Goal: Task Accomplishment & Management: Manage account settings

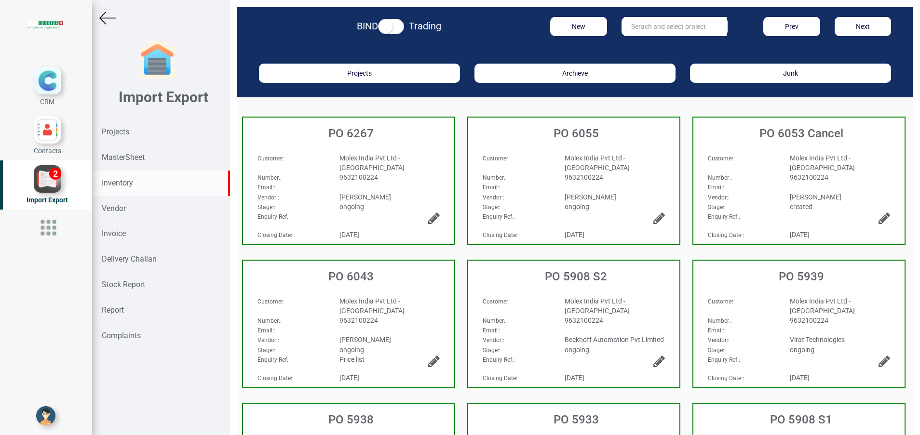
click at [134, 179] on div "Inventory" at bounding box center [161, 184] width 138 height 26
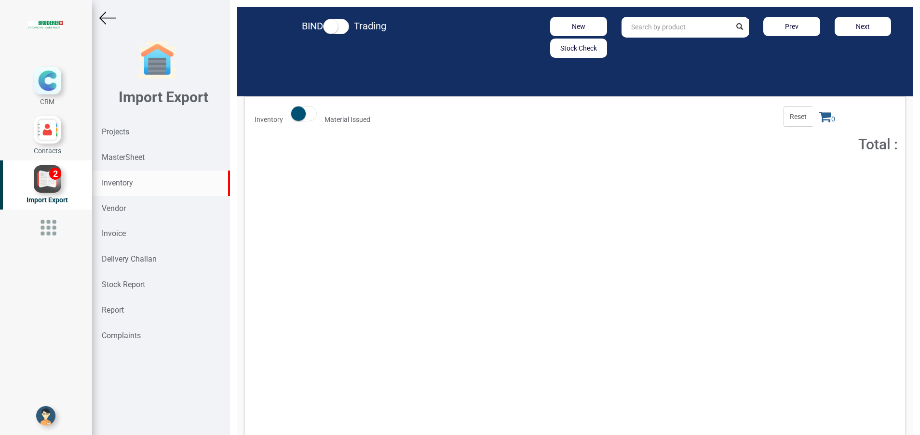
click at [640, 27] on input "text" at bounding box center [676, 27] width 110 height 21
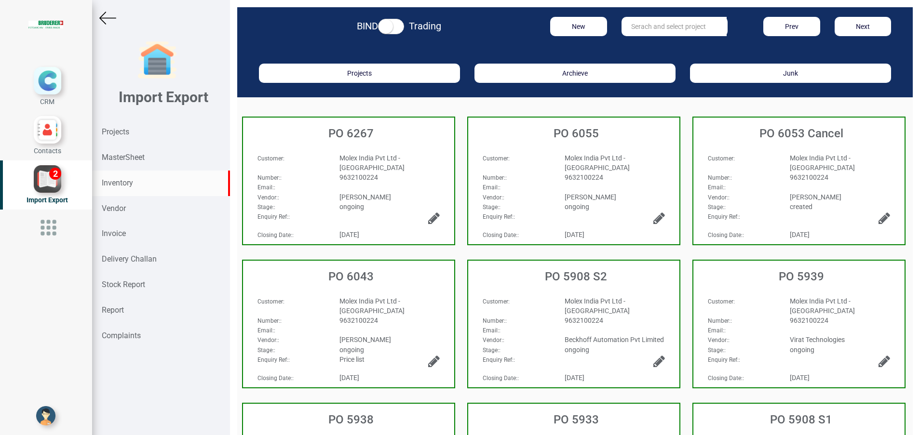
click at [131, 176] on div "Inventory" at bounding box center [161, 184] width 138 height 26
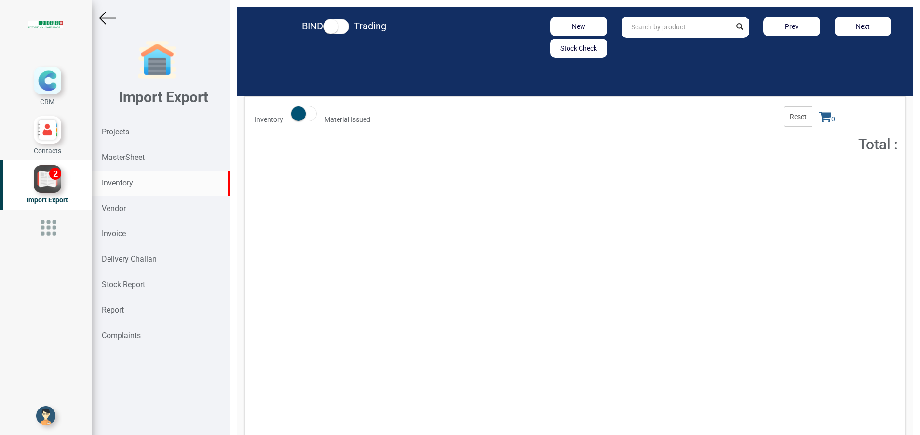
click at [131, 179] on strong "Inventory" at bounding box center [117, 182] width 31 height 9
click at [643, 23] on input "text" at bounding box center [676, 27] width 110 height 21
paste input "VIJ055"
type input "VIJ055"
click at [791, 180] on button "Add to Cart" at bounding box center [811, 177] width 41 height 14
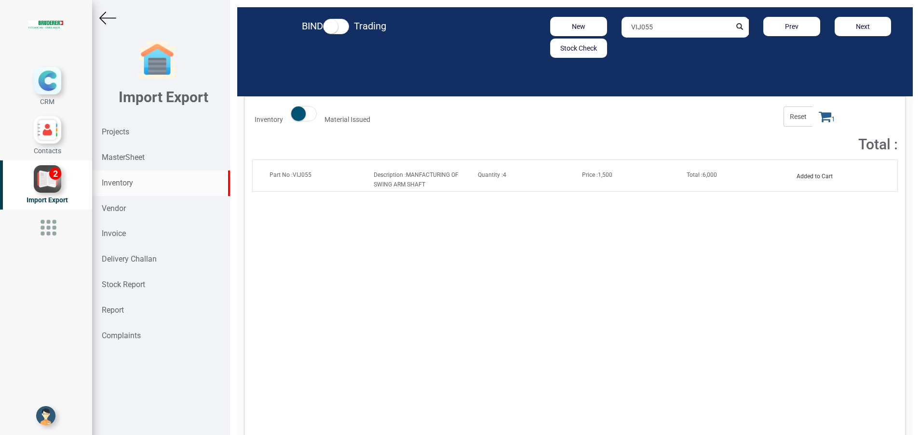
click at [819, 117] on icon at bounding box center [825, 116] width 13 height 13
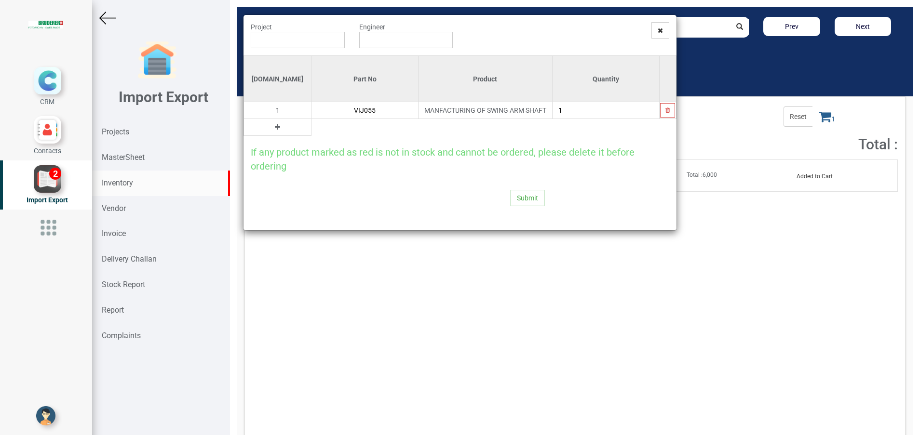
click at [275, 129] on icon at bounding box center [277, 127] width 5 height 7
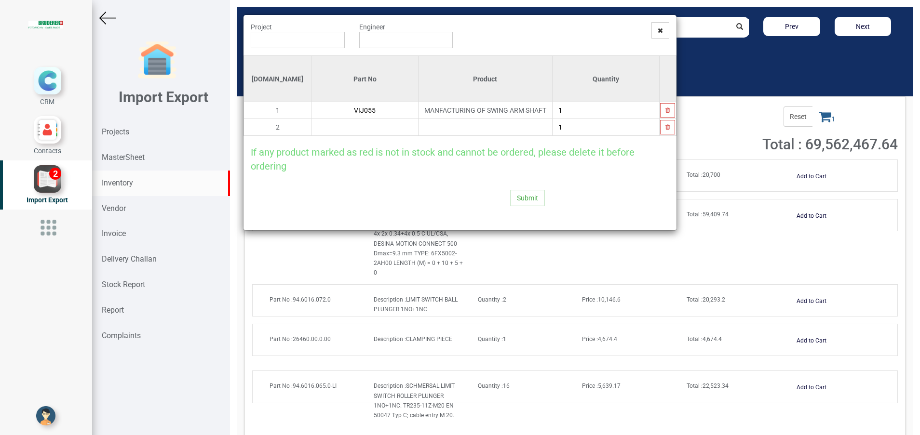
click at [311, 124] on input "text" at bounding box center [364, 127] width 107 height 16
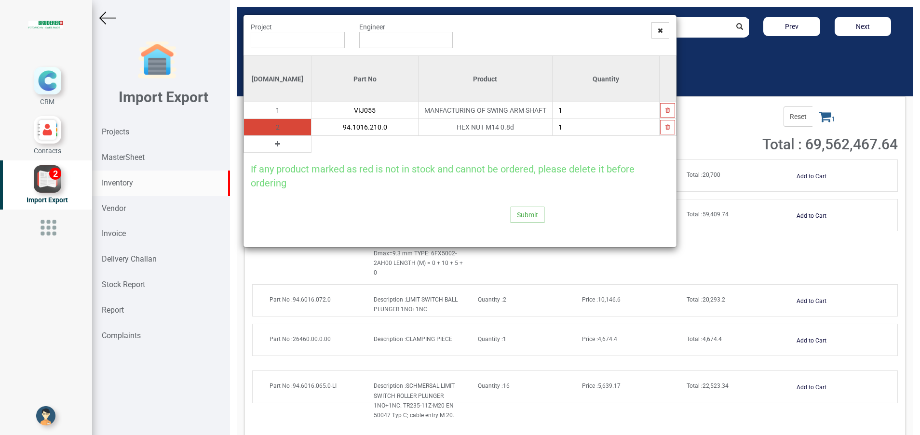
type input "94.1016.210.0"
type input "2"
click at [664, 133] on button "button" at bounding box center [667, 127] width 15 height 14
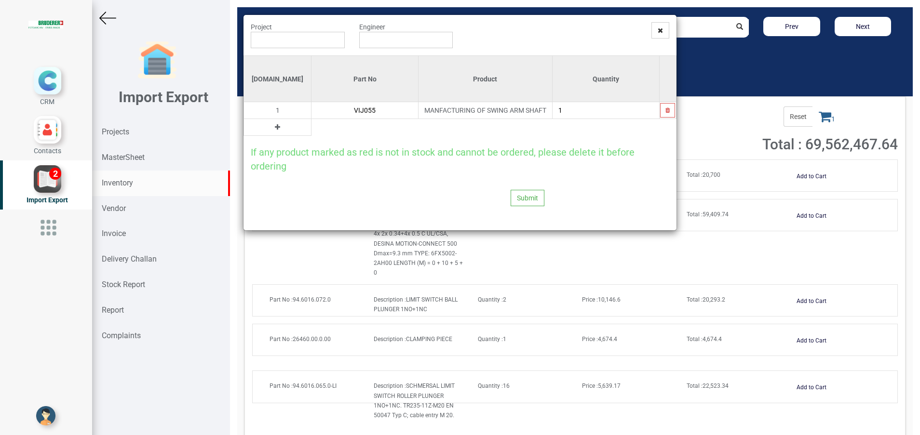
click at [272, 131] on button at bounding box center [277, 127] width 11 height 11
click at [311, 128] on input "text" at bounding box center [364, 127] width 107 height 16
type input ","
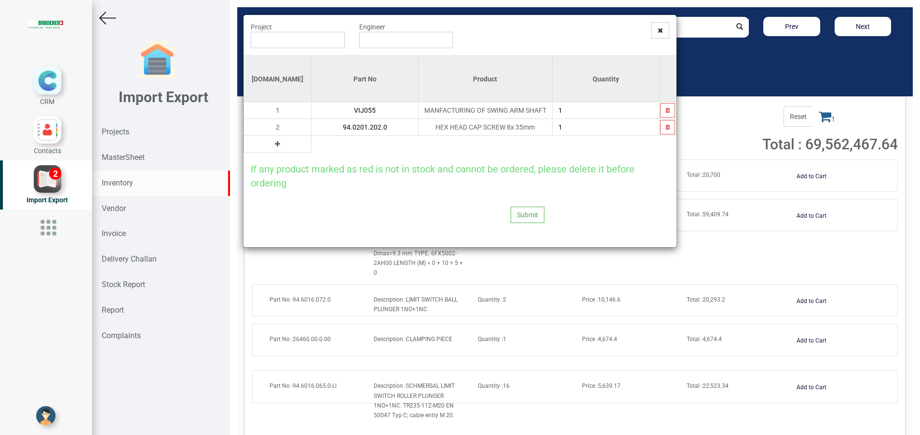
type input "94.0201.202.0"
type input "2"
click at [275, 144] on icon at bounding box center [277, 144] width 5 height 7
click at [311, 141] on input "text" at bounding box center [364, 144] width 107 height 16
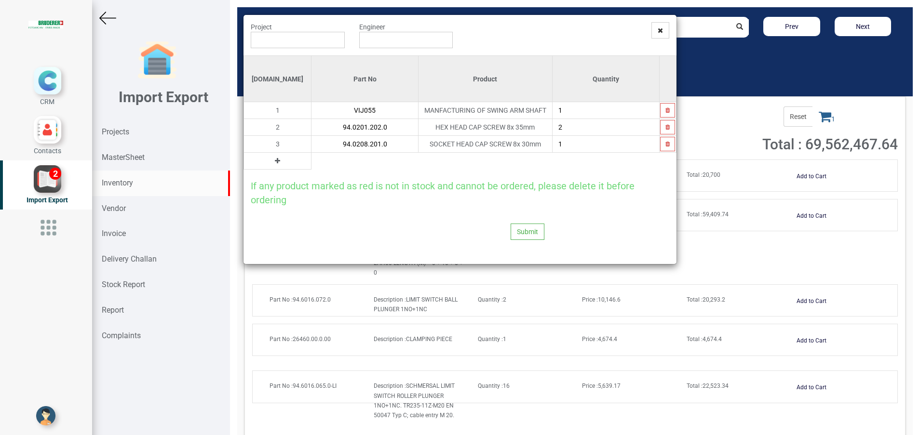
type input "94.0208.201.0"
click at [272, 164] on button at bounding box center [277, 161] width 11 height 11
click at [311, 161] on input "text" at bounding box center [364, 161] width 107 height 16
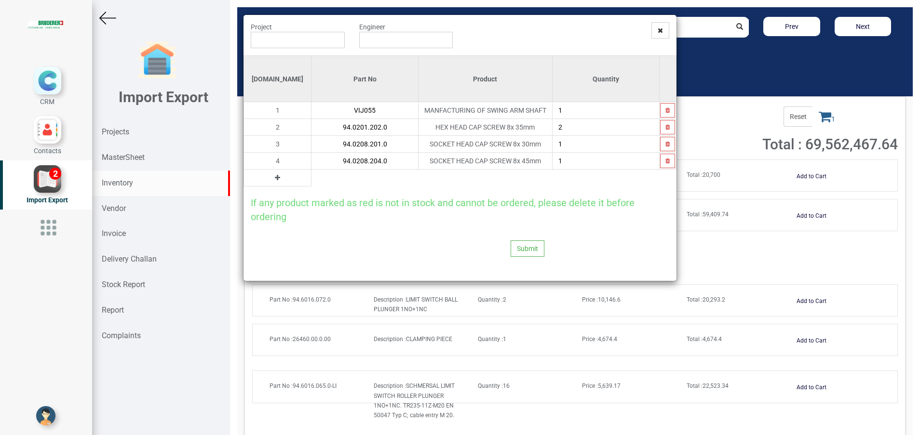
type input "94.0208.204.0"
click at [275, 175] on icon at bounding box center [277, 178] width 5 height 7
click at [311, 175] on input "text" at bounding box center [364, 178] width 107 height 16
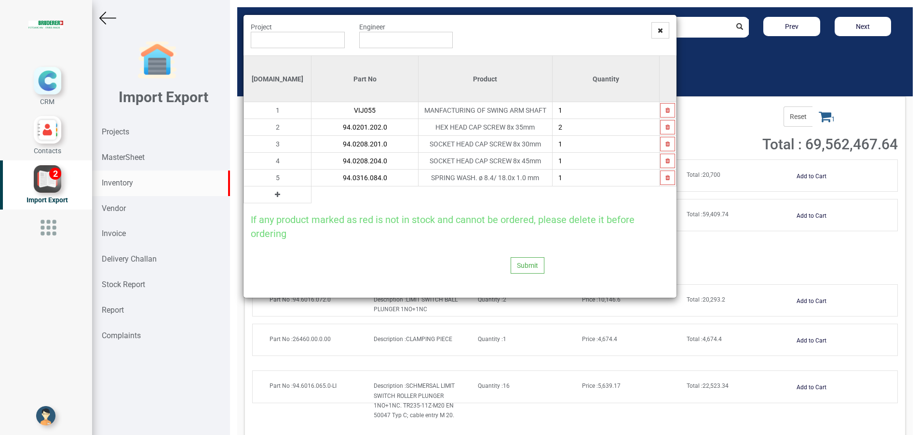
type input "94.0316.084.0"
click at [275, 196] on icon at bounding box center [277, 194] width 5 height 7
click at [311, 196] on input "text" at bounding box center [364, 195] width 107 height 16
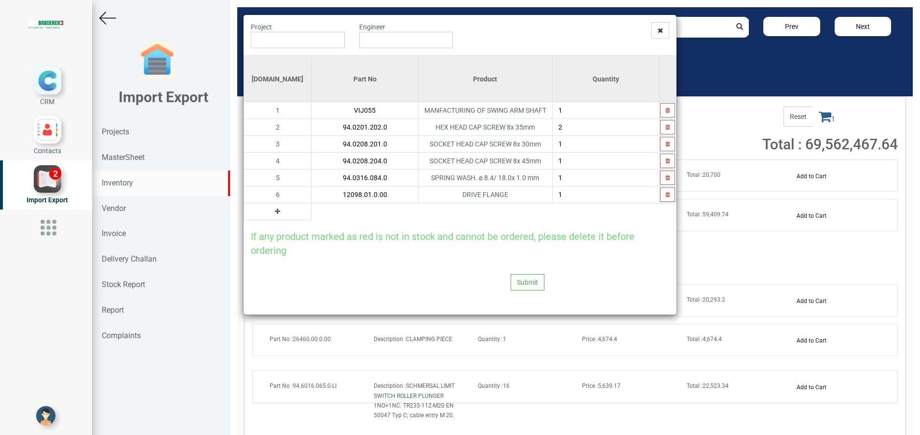
type input "12098.01.0.00"
click at [272, 215] on button at bounding box center [277, 211] width 11 height 11
click at [311, 213] on input "text" at bounding box center [364, 211] width 107 height 16
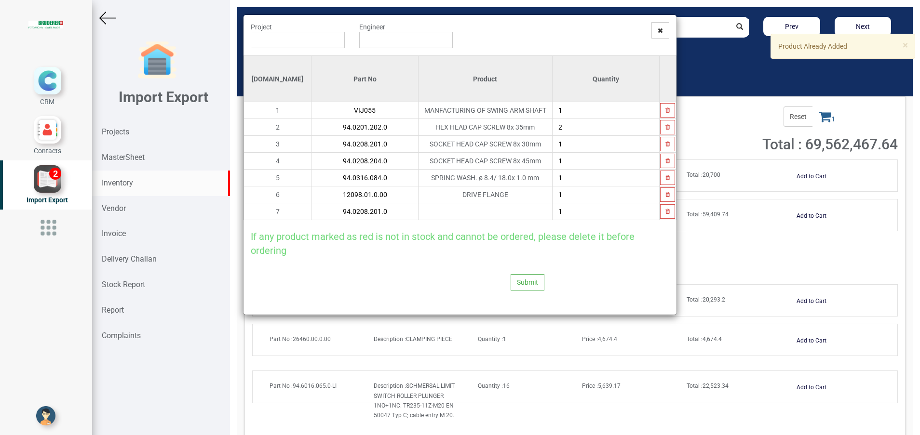
type input "94.0208.201.0"
click at [579, 143] on input "1" at bounding box center [605, 144] width 107 height 16
type input "5"
click at [661, 216] on button "button" at bounding box center [667, 211] width 15 height 14
click at [272, 212] on button at bounding box center [277, 211] width 11 height 11
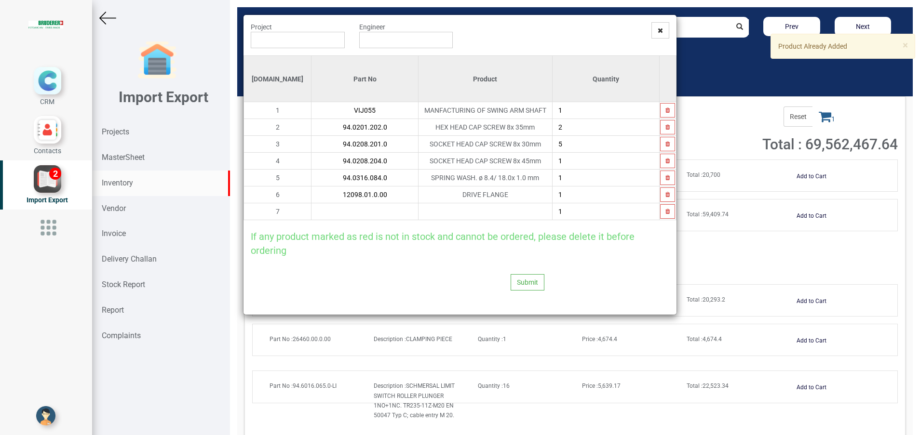
click at [311, 212] on input "text" at bounding box center [364, 211] width 107 height 16
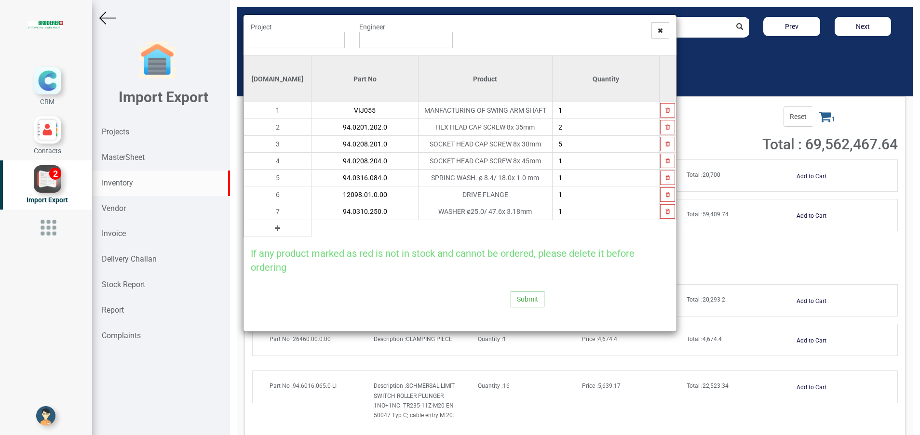
type input "94.0310.250.0"
click at [275, 229] on icon at bounding box center [277, 228] width 5 height 7
click at [311, 229] on input "text" at bounding box center [364, 228] width 107 height 16
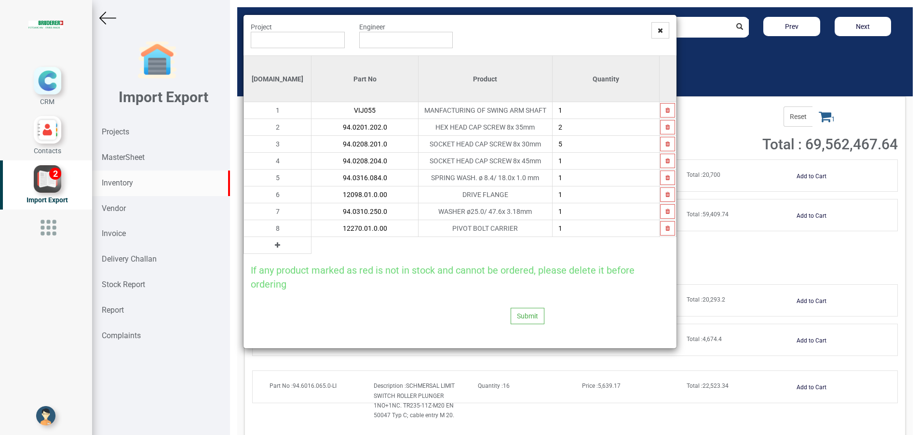
type input "12270.01.0.00"
click at [275, 244] on icon at bounding box center [277, 245] width 5 height 7
click at [311, 244] on input "text" at bounding box center [364, 245] width 107 height 16
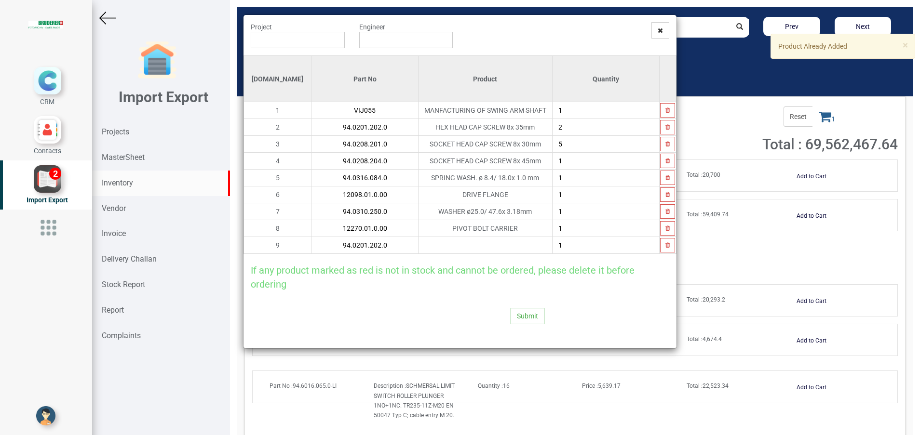
type input "94.0201.202.0"
click at [585, 126] on input "2" at bounding box center [605, 127] width 107 height 16
type input "4"
click at [666, 243] on icon "button" at bounding box center [667, 245] width 4 height 6
click at [275, 244] on icon at bounding box center [277, 245] width 5 height 7
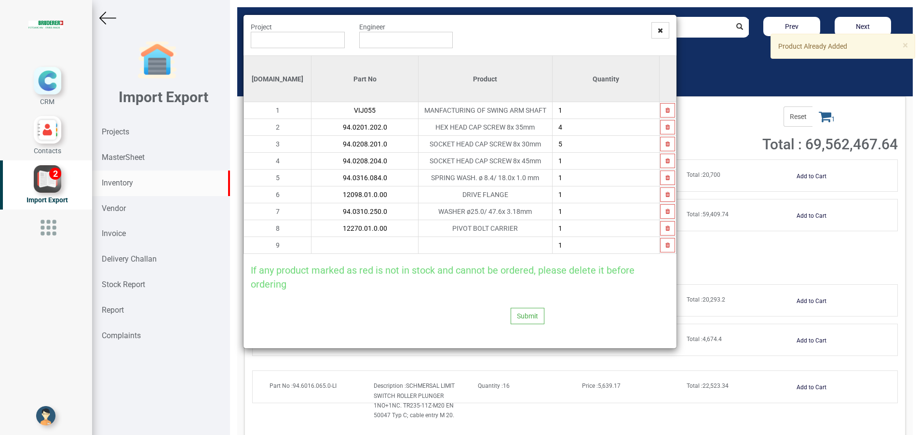
click at [313, 248] on input "text" at bounding box center [364, 245] width 107 height 16
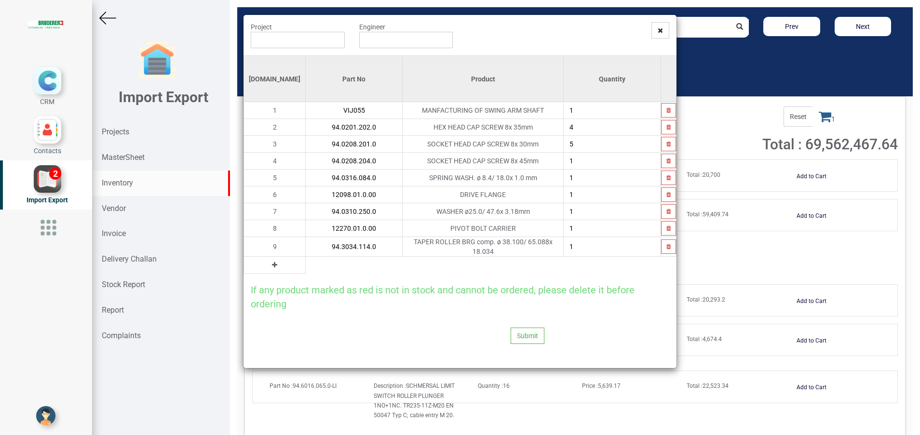
type input "94.3034.114.0"
click at [272, 263] on icon at bounding box center [274, 265] width 5 height 7
click at [306, 263] on input "text" at bounding box center [354, 265] width 96 height 16
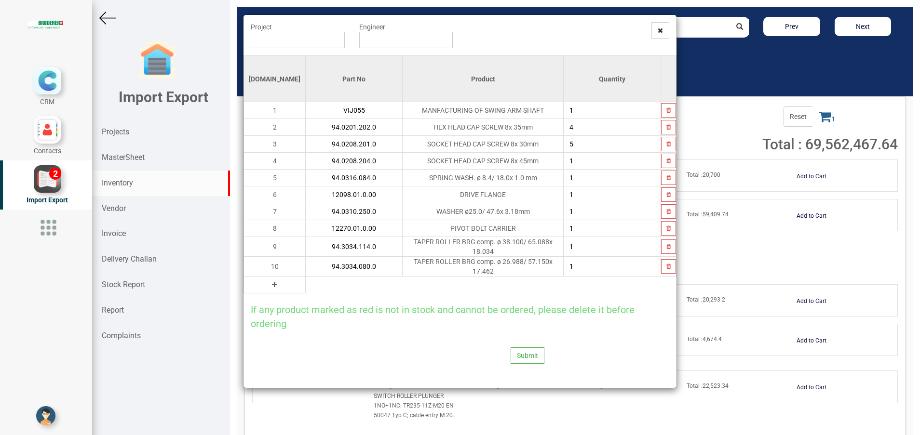
type input "94.3034.080.0"
click at [272, 282] on icon at bounding box center [274, 285] width 5 height 7
click at [306, 277] on input "text" at bounding box center [354, 285] width 96 height 16
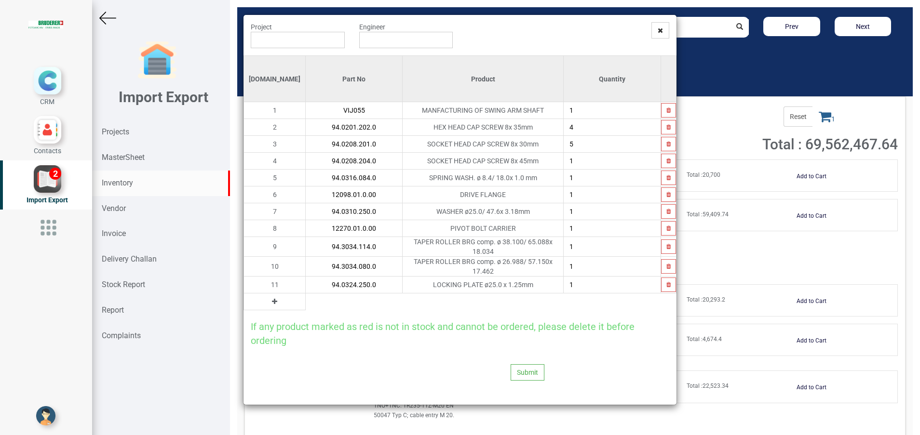
type input "94.0324.250.0"
click at [272, 298] on icon at bounding box center [274, 301] width 5 height 7
click at [306, 294] on input "text" at bounding box center [354, 302] width 96 height 16
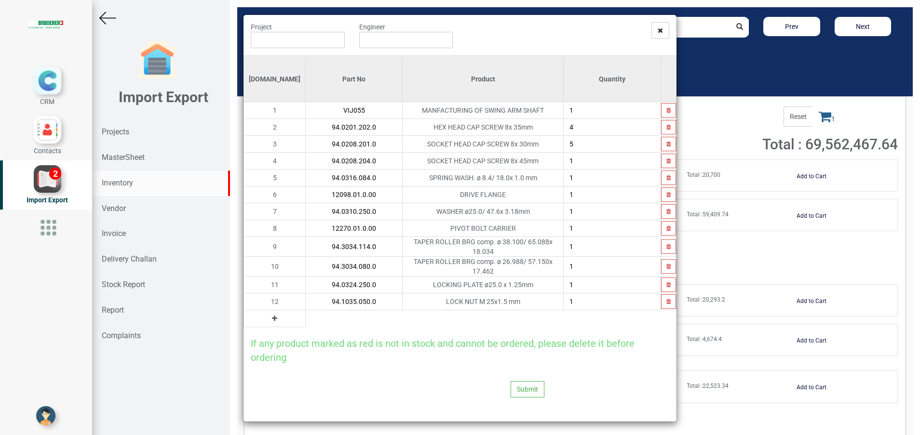
type input "94.1035.050.0"
click at [272, 315] on icon at bounding box center [274, 318] width 5 height 7
click at [306, 312] on input "text" at bounding box center [354, 318] width 96 height 16
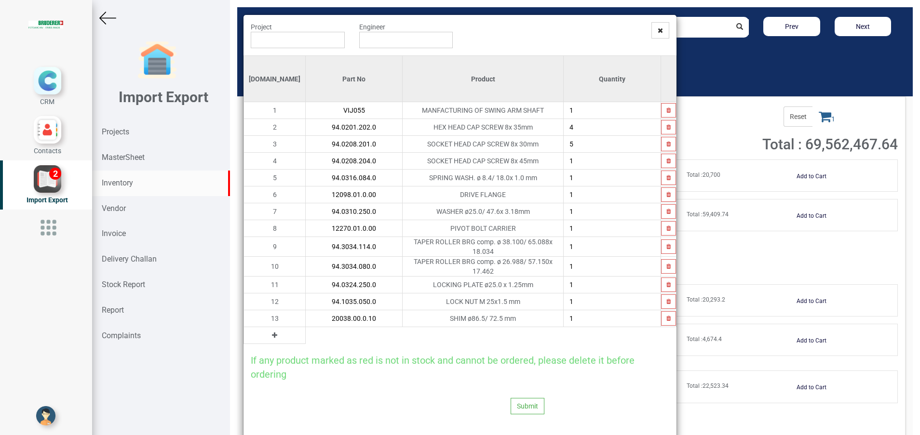
type input "20038.00.0.10"
click at [272, 332] on icon at bounding box center [274, 335] width 5 height 7
click at [306, 330] on input "text" at bounding box center [354, 335] width 96 height 16
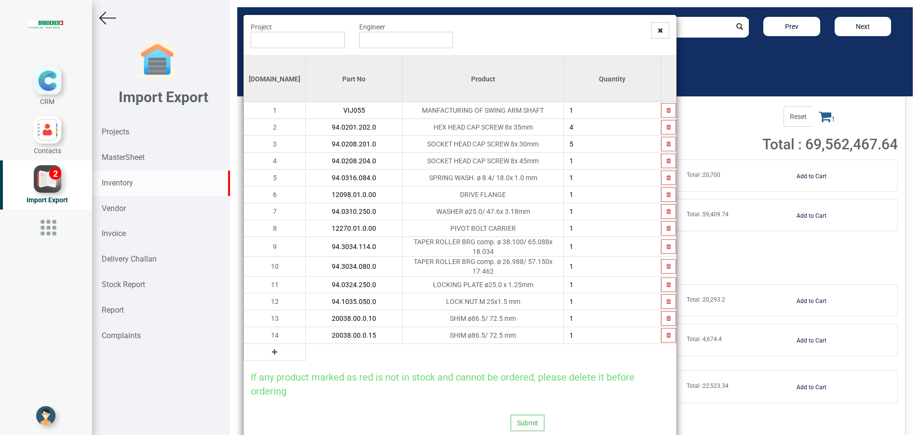
type input "20038.00.0.15"
type input "3"
click at [272, 349] on icon at bounding box center [274, 352] width 5 height 7
click at [306, 349] on input "text" at bounding box center [354, 352] width 96 height 16
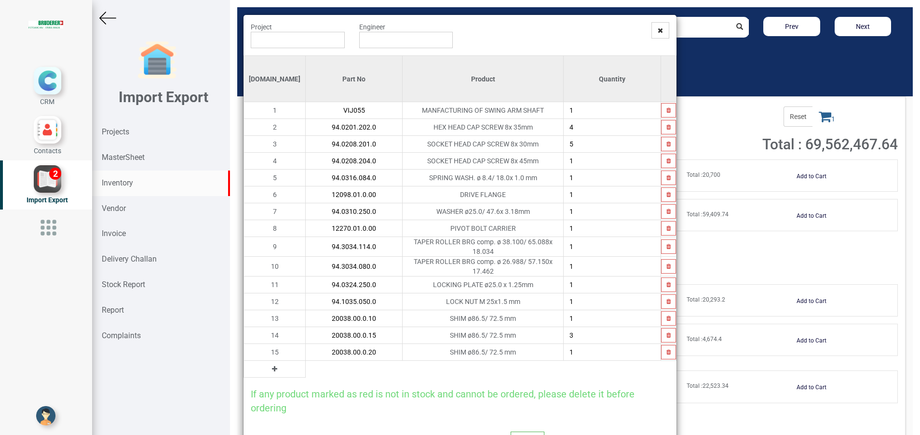
type input "20038.00.0.20"
type input "4"
click at [269, 364] on button at bounding box center [274, 369] width 11 height 11
click at [306, 366] on input "text" at bounding box center [354, 369] width 96 height 16
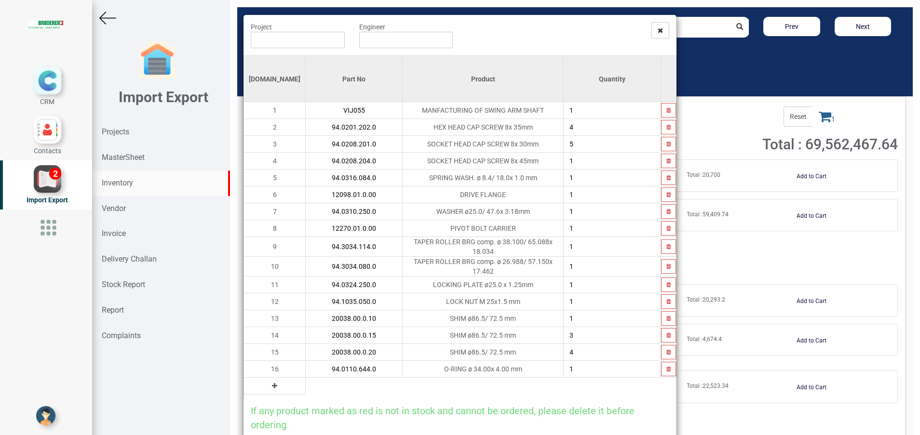
type input "94.0110.644.0"
type input "8"
click at [269, 382] on button at bounding box center [274, 386] width 11 height 11
click at [309, 382] on input "text" at bounding box center [354, 386] width 96 height 16
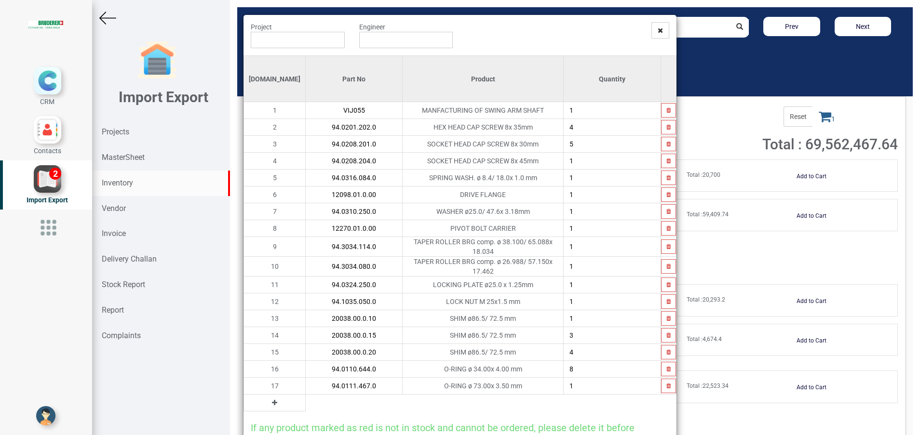
type input "94.0111.467.0"
type input "4"
type input "3"
click at [272, 400] on icon at bounding box center [274, 403] width 5 height 7
click at [306, 398] on input "text" at bounding box center [354, 403] width 96 height 16
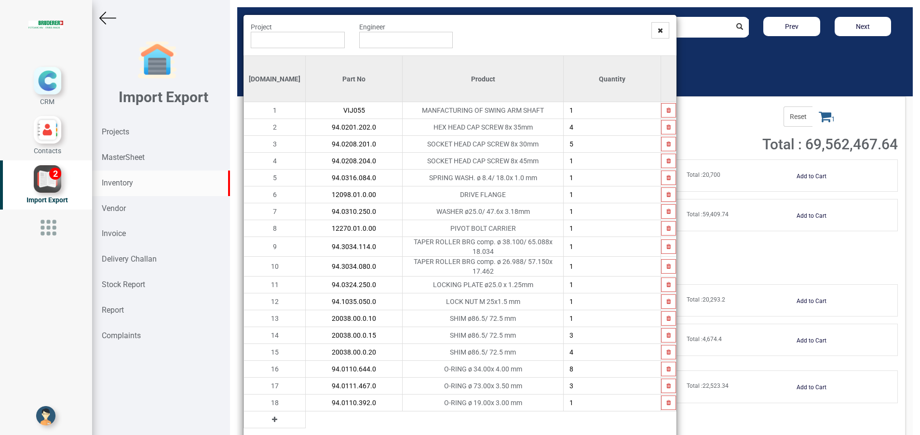
type input "94.0110.392.0"
type input "4"
click at [272, 416] on icon at bounding box center [274, 419] width 5 height 7
click at [306, 416] on input "text" at bounding box center [354, 420] width 96 height 16
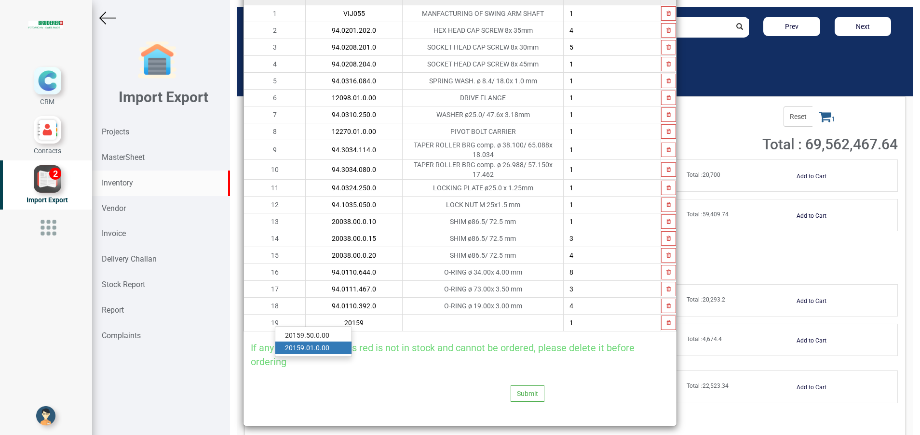
click at [317, 350] on link "20159 .01.0.00" at bounding box center [313, 348] width 76 height 13
type input "20159.01.0.00"
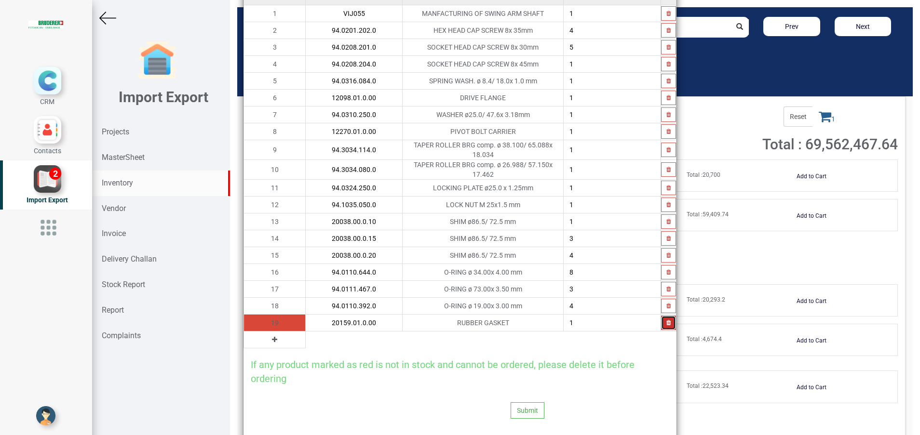
click at [665, 320] on button "button" at bounding box center [668, 323] width 15 height 14
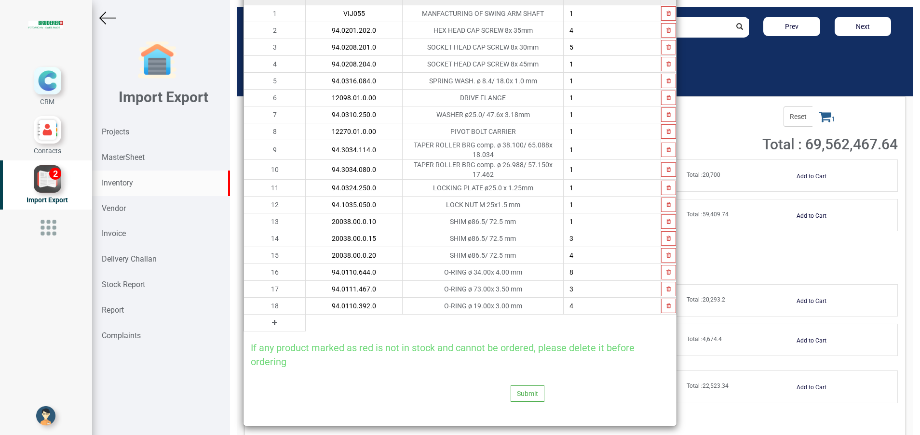
click at [272, 320] on icon at bounding box center [274, 323] width 5 height 7
click at [310, 318] on input "text" at bounding box center [354, 323] width 96 height 16
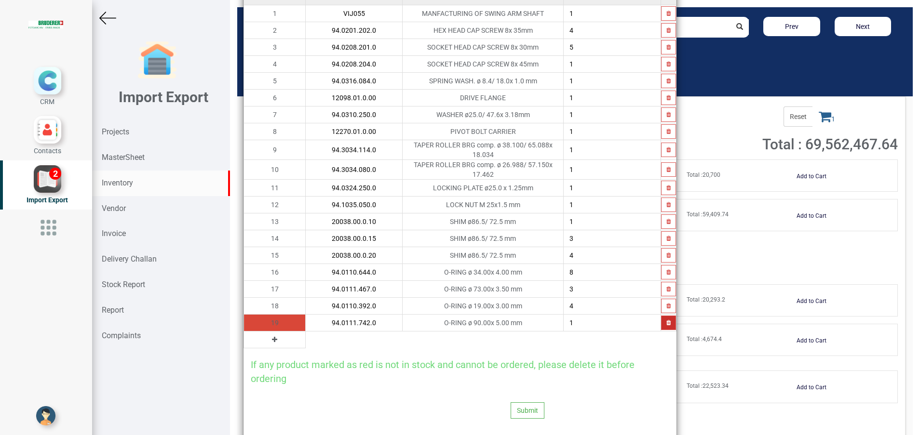
type input "94.0111.742.0"
click at [666, 318] on button "button" at bounding box center [668, 323] width 15 height 14
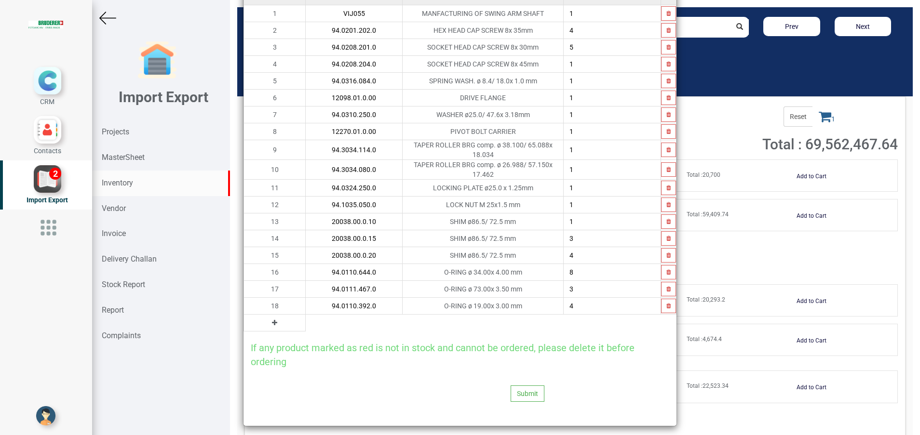
click at [272, 320] on icon at bounding box center [274, 323] width 5 height 7
click at [306, 322] on input "text" at bounding box center [354, 323] width 96 height 16
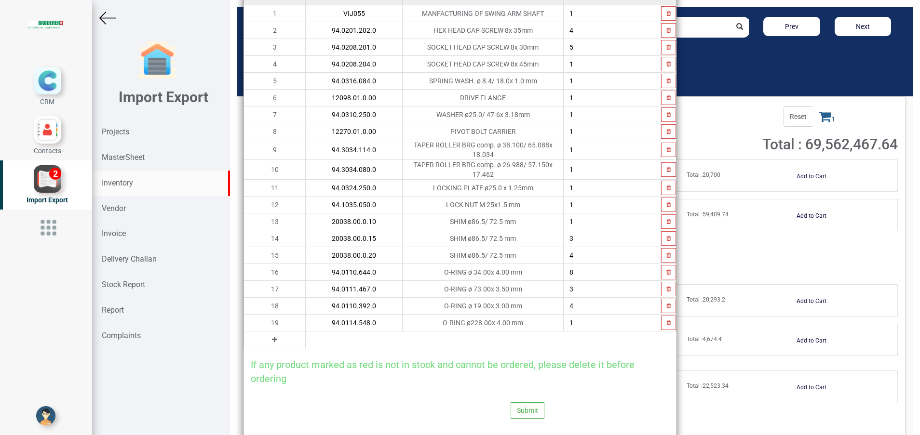
type input "94.0114.548.0"
click at [272, 336] on icon at bounding box center [274, 339] width 5 height 7
drag, startPoint x: 268, startPoint y: 335, endPoint x: 273, endPoint y: 335, distance: 5.3
click at [268, 335] on td "20" at bounding box center [275, 340] width 62 height 17
click at [306, 335] on input "text" at bounding box center [354, 340] width 96 height 16
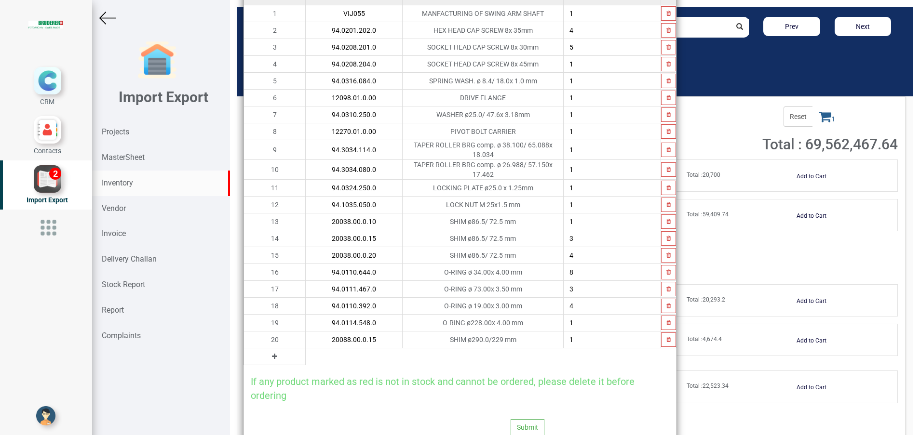
type input "20088.00.0.15"
click at [272, 353] on icon at bounding box center [274, 356] width 5 height 7
click at [306, 352] on input "text" at bounding box center [354, 357] width 96 height 16
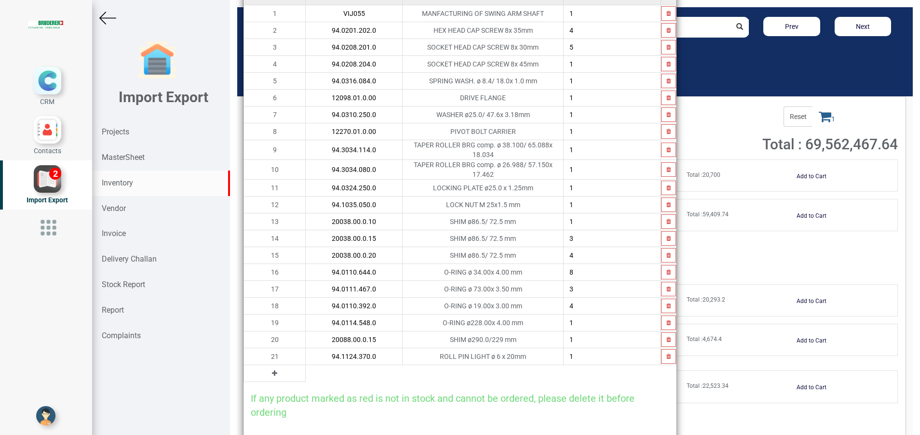
type input "94.1124.370.0"
click at [254, 372] on td at bounding box center [275, 373] width 62 height 17
click at [269, 368] on button at bounding box center [274, 373] width 11 height 11
click at [306, 367] on input "text" at bounding box center [354, 373] width 96 height 16
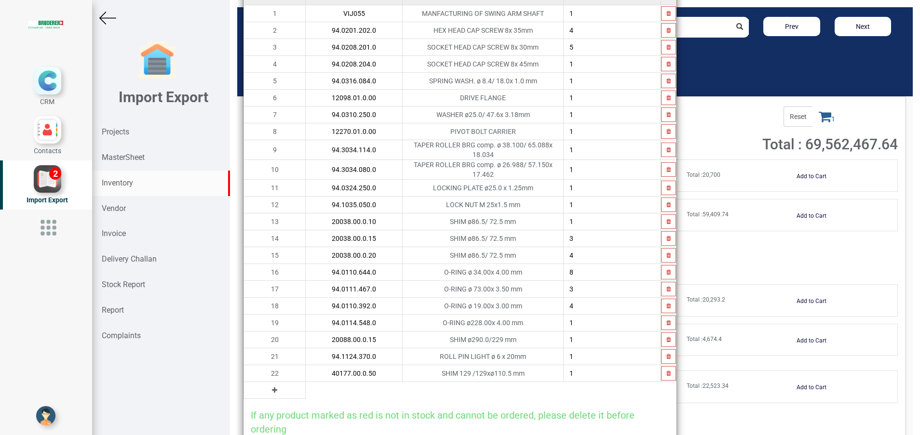
type input "40177.00.0.50"
type input "2"
click at [272, 387] on icon at bounding box center [274, 390] width 5 height 7
drag, startPoint x: 255, startPoint y: 387, endPoint x: 318, endPoint y: 382, distance: 63.3
click at [313, 386] on input "text" at bounding box center [354, 390] width 96 height 16
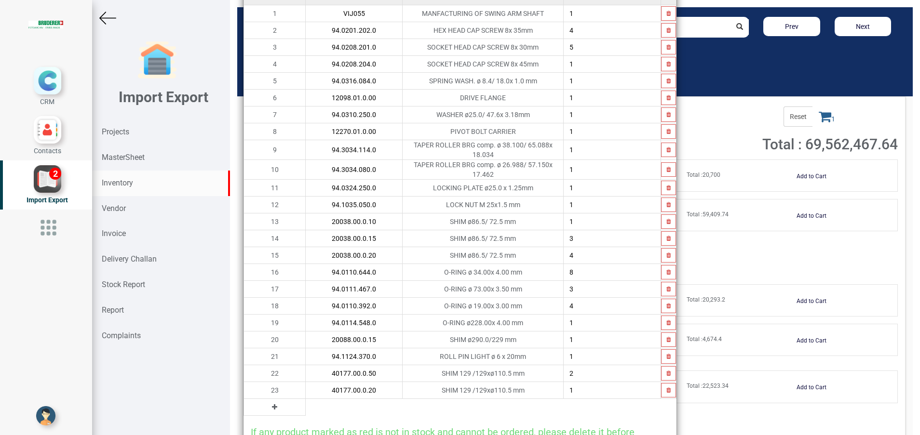
type input "40177.00.0.20"
type input "2"
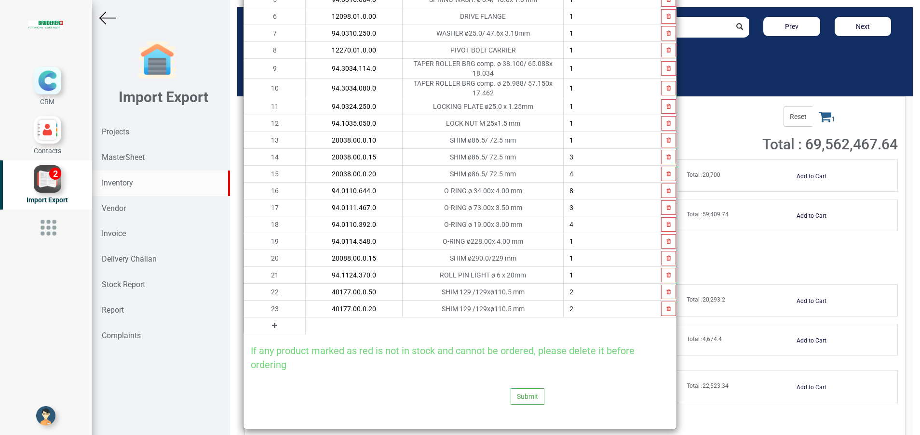
scroll to position [180, 0]
click at [269, 319] on button at bounding box center [274, 324] width 11 height 11
click at [322, 316] on input "text" at bounding box center [354, 324] width 96 height 16
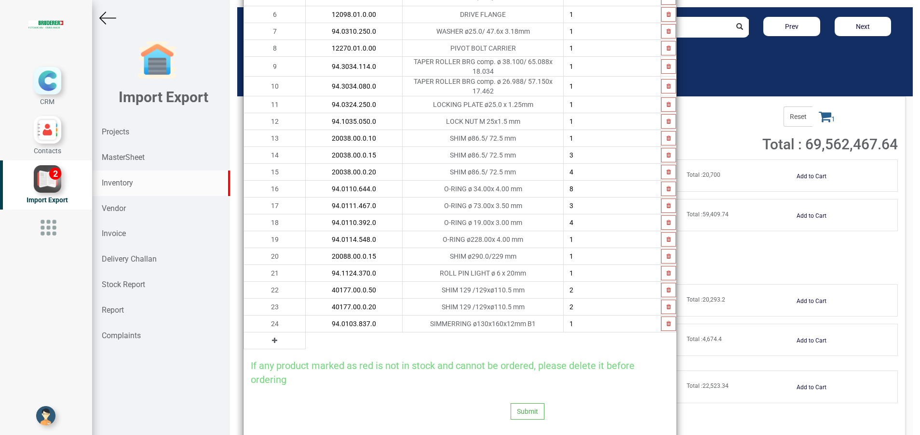
type input "94.0103.837.0"
click at [272, 337] on icon at bounding box center [274, 340] width 5 height 7
click at [306, 336] on input "text" at bounding box center [354, 341] width 96 height 16
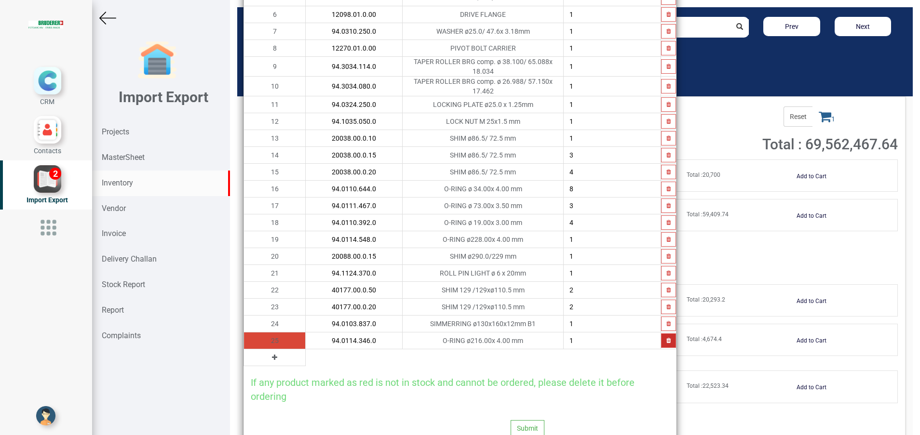
type input "94.0114.346.0"
click at [661, 334] on button "button" at bounding box center [668, 341] width 15 height 14
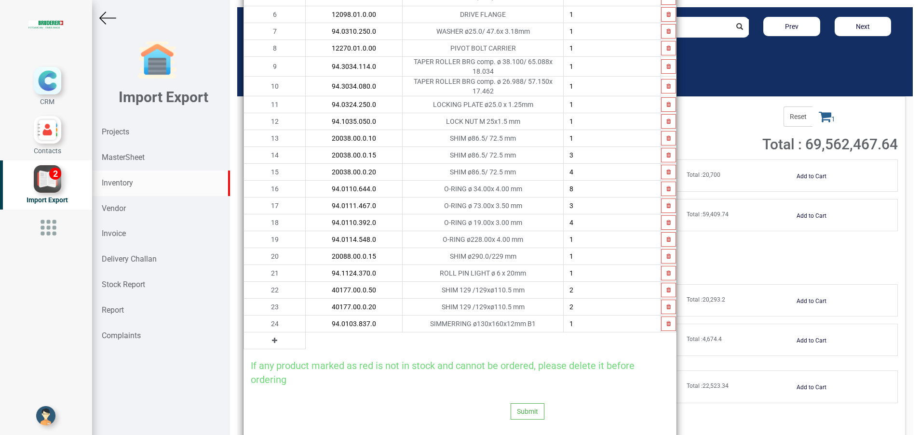
click at [272, 337] on icon at bounding box center [274, 340] width 5 height 7
click at [306, 337] on input "text" at bounding box center [354, 341] width 96 height 16
type input "L"
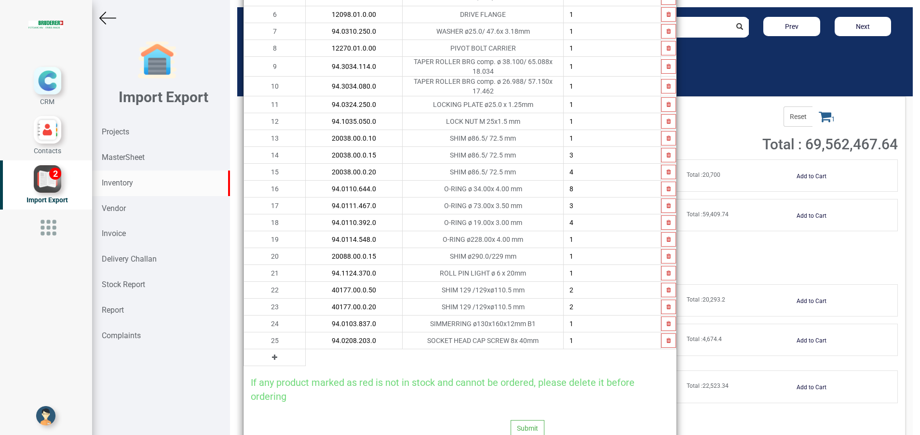
type input "94.0208.203.0"
type input "2"
click at [269, 352] on button at bounding box center [274, 357] width 11 height 11
click at [318, 352] on input "text" at bounding box center [354, 357] width 96 height 16
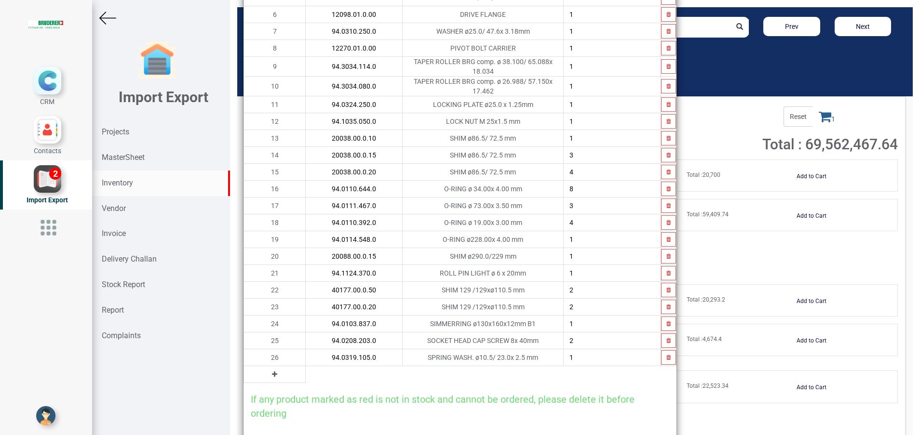
type input "94.0319.105.0"
type input "2"
click at [272, 371] on icon at bounding box center [274, 374] width 5 height 7
click at [306, 368] on input "text" at bounding box center [354, 374] width 96 height 16
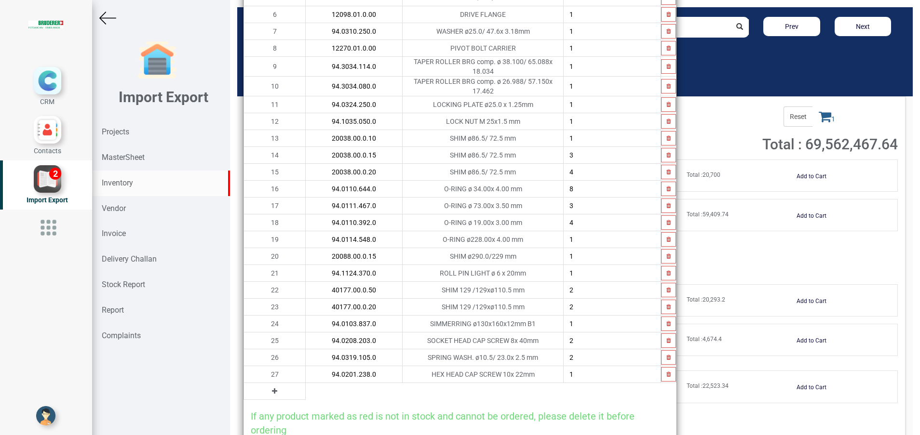
type input "94.0201.238.0"
click at [272, 388] on icon at bounding box center [274, 391] width 5 height 7
click at [306, 383] on input "text" at bounding box center [354, 391] width 96 height 16
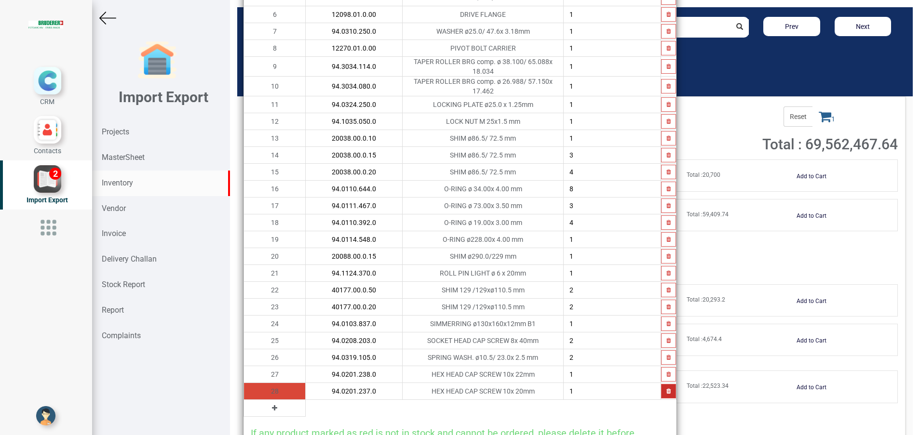
type input "94.0201.237.0"
click at [666, 389] on icon "button" at bounding box center [668, 392] width 4 height 6
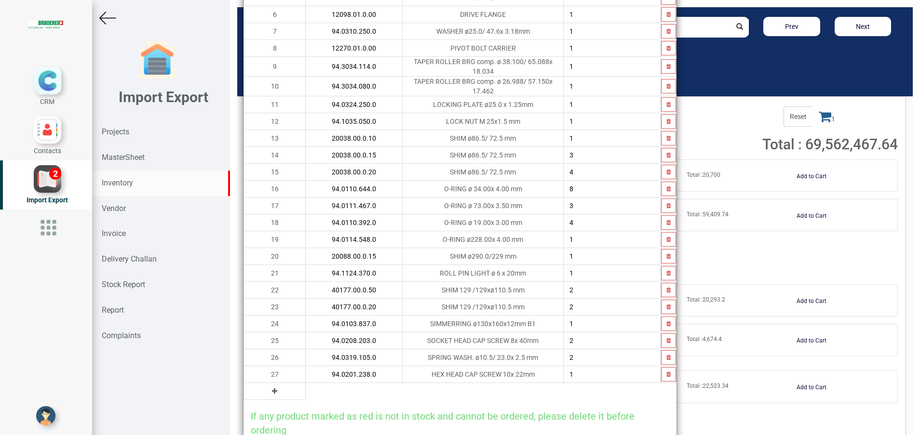
click at [272, 388] on icon at bounding box center [274, 391] width 5 height 7
click at [306, 389] on input "text" at bounding box center [354, 391] width 96 height 16
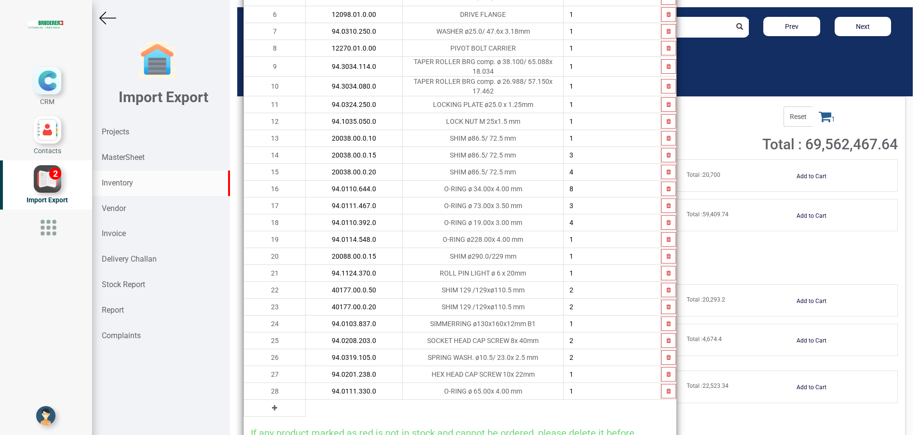
type input "94.0111.330.0"
type input "4"
click at [269, 406] on button at bounding box center [274, 408] width 11 height 11
click at [306, 403] on input "text" at bounding box center [354, 408] width 96 height 16
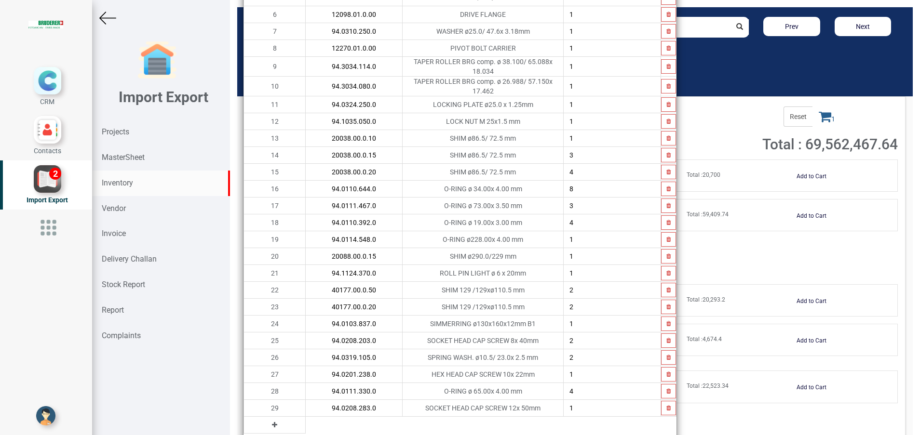
type input "94.0208.283.0"
type input "4"
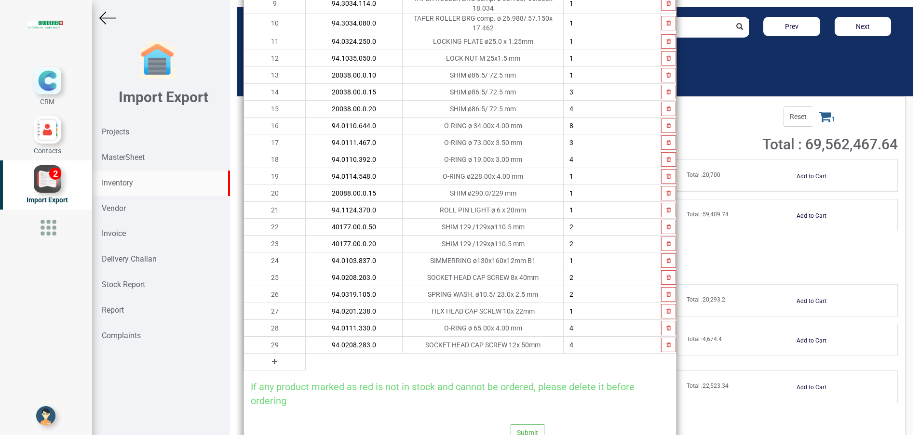
scroll to position [261, 0]
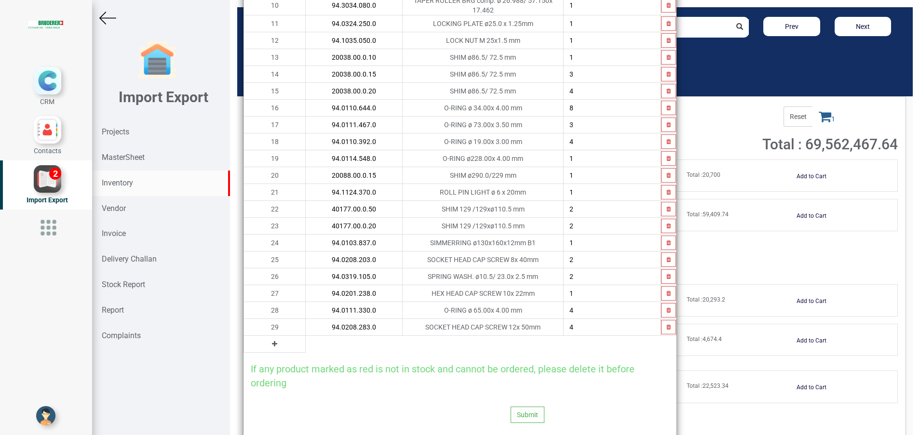
click at [269, 340] on button at bounding box center [274, 344] width 11 height 11
click at [306, 341] on input "text" at bounding box center [354, 344] width 96 height 16
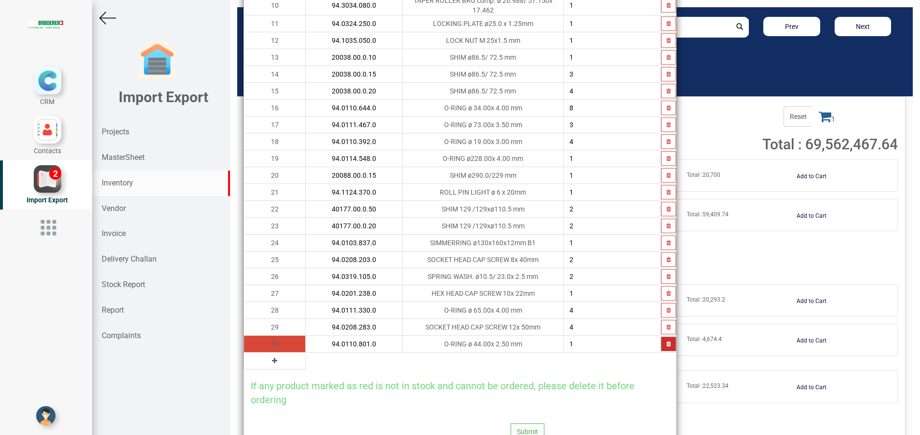
type input "94.0110.801.0"
click at [666, 341] on icon "button" at bounding box center [668, 344] width 4 height 6
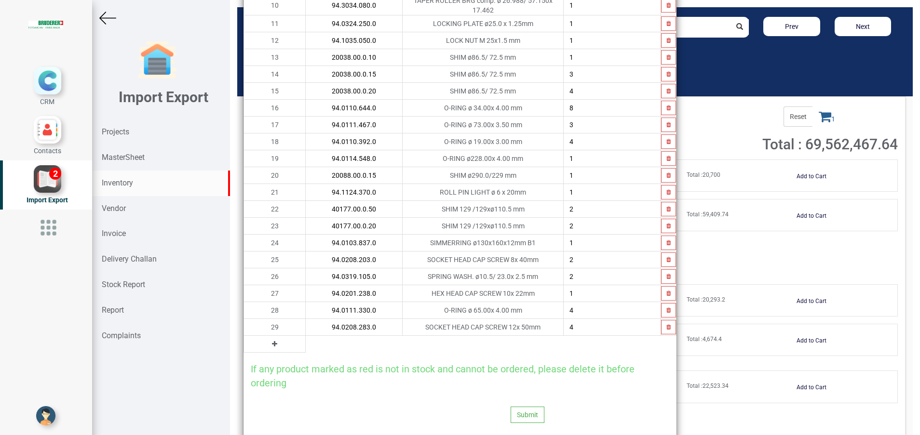
click at [269, 339] on button at bounding box center [274, 344] width 11 height 11
click at [306, 339] on input "text" at bounding box center [354, 344] width 96 height 16
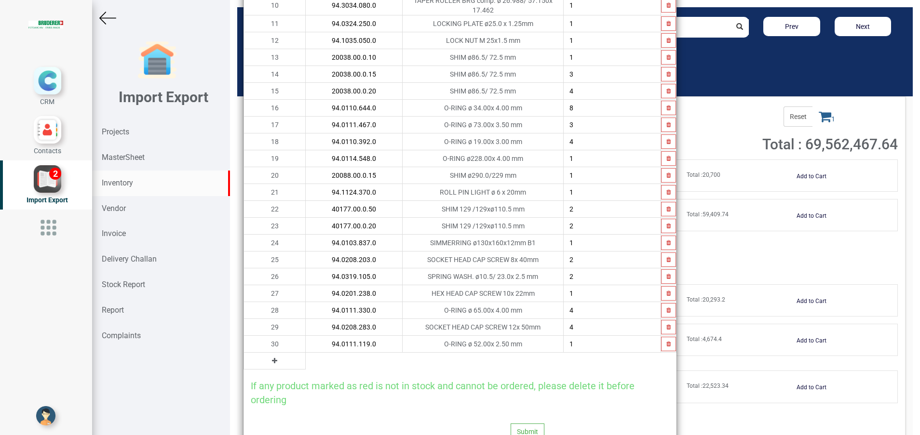
type input "94.0111.119.0"
type input "8"
click at [272, 358] on icon at bounding box center [274, 361] width 5 height 7
click at [306, 355] on input "text" at bounding box center [354, 361] width 96 height 16
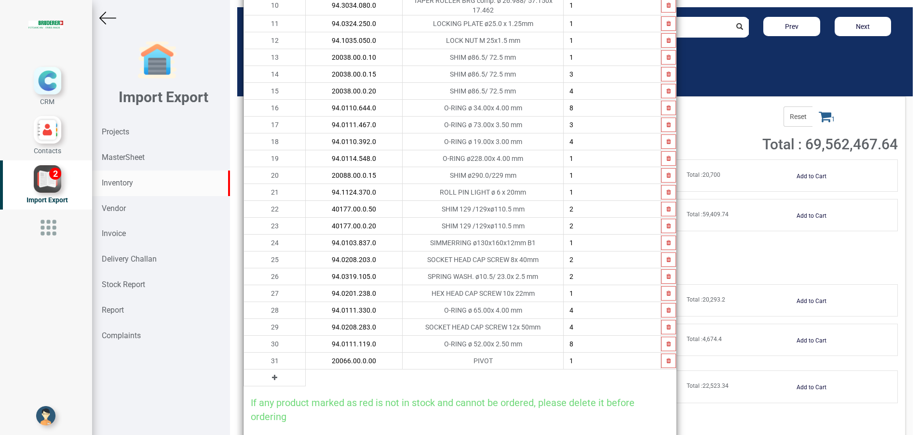
type input "20066.00.0.00"
type input "3"
click at [269, 373] on button at bounding box center [274, 378] width 11 height 11
click at [306, 375] on input "text" at bounding box center [354, 378] width 96 height 16
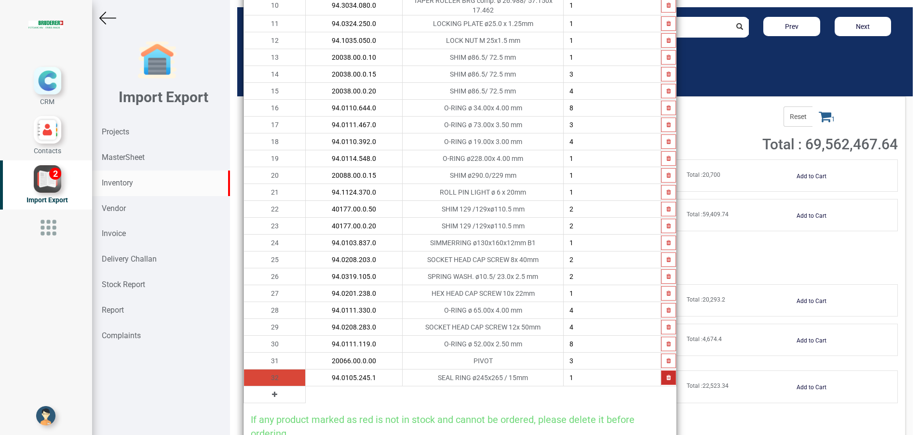
type input "94.0105.245.1"
click at [664, 371] on button "button" at bounding box center [668, 378] width 15 height 14
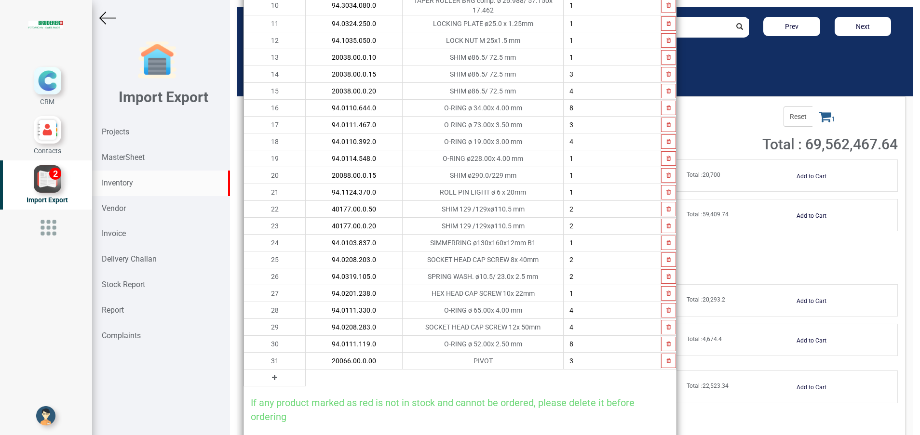
click at [269, 373] on button at bounding box center [274, 378] width 11 height 11
click at [306, 374] on input "text" at bounding box center [354, 378] width 96 height 16
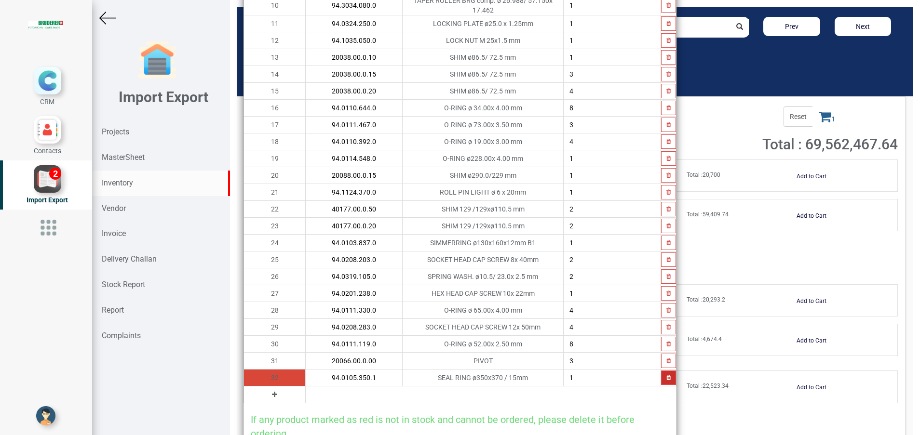
type input "94.0105.350.1"
click at [662, 371] on button "button" at bounding box center [668, 378] width 15 height 14
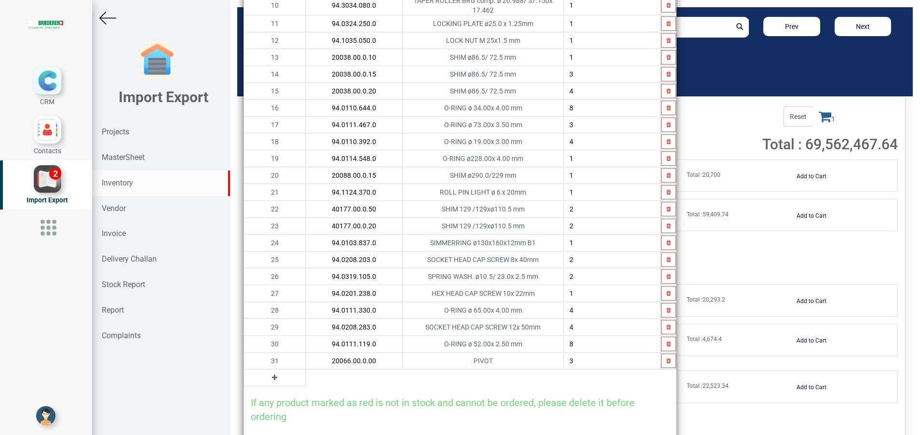
click at [272, 375] on icon at bounding box center [274, 378] width 5 height 7
click at [314, 376] on input "text" at bounding box center [354, 378] width 96 height 16
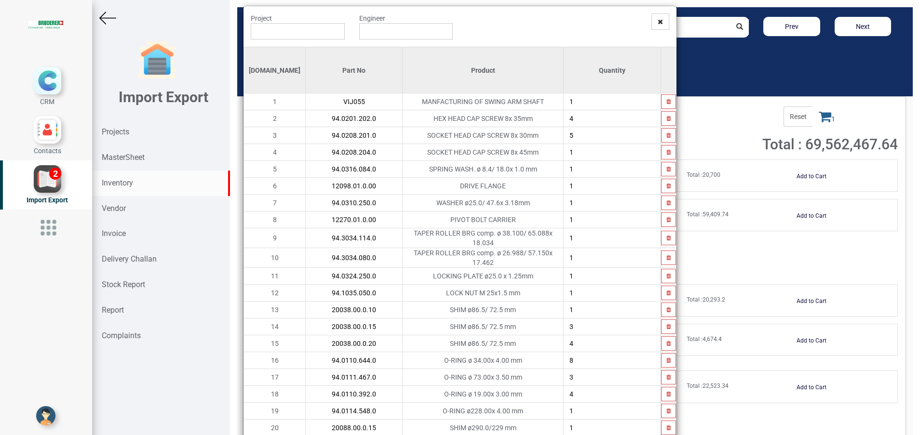
scroll to position [0, 0]
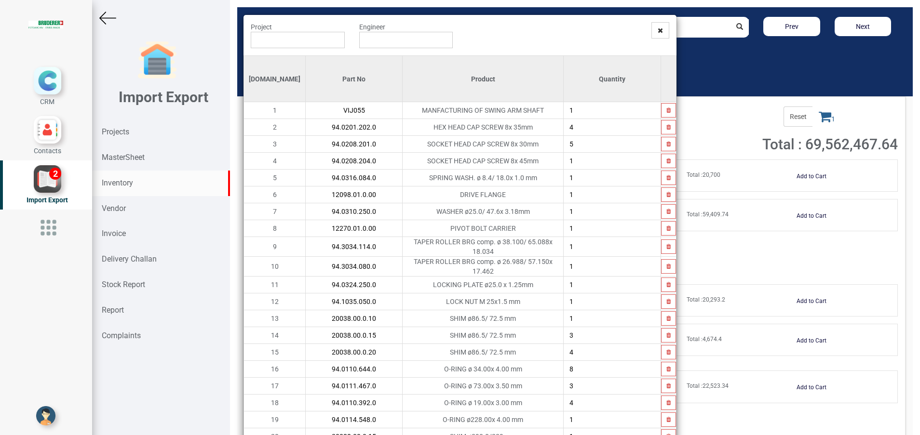
type input "94.0208.241.0"
click at [300, 42] on input "text" at bounding box center [298, 40] width 94 height 16
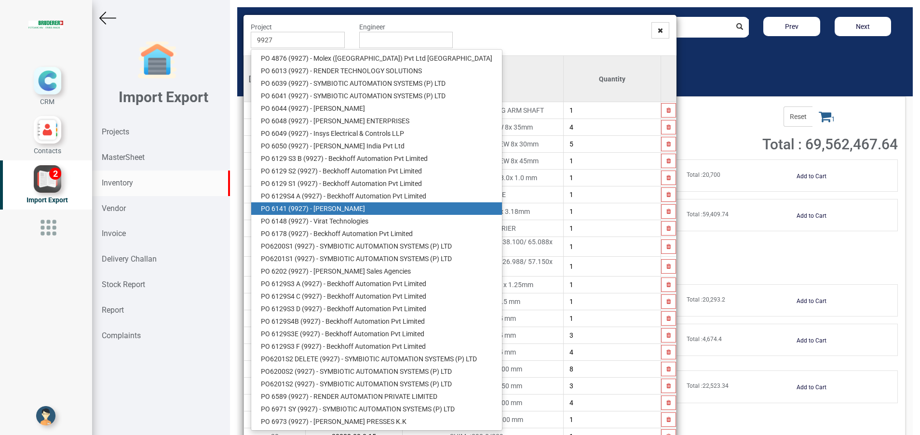
click at [349, 203] on link "PO 6141 ( 9927 ) - BRUDERER AG" at bounding box center [376, 208] width 251 height 13
type input "PO 6141 ( 9927 ) - BRUDERER AG"
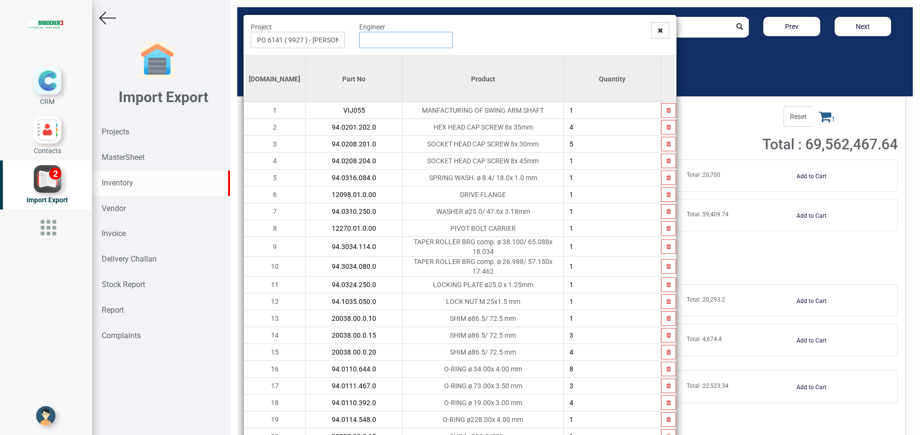
click at [371, 40] on input "text" at bounding box center [406, 40] width 94 height 16
type input "Gopinath Anandan"
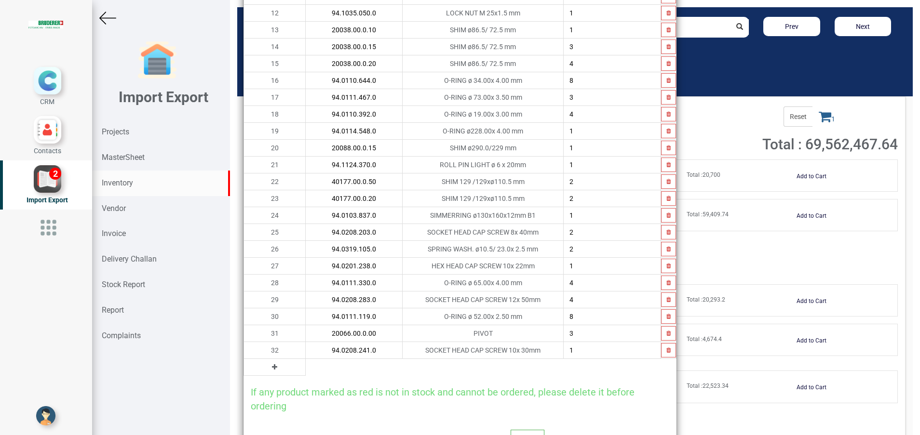
scroll to position [316, 0]
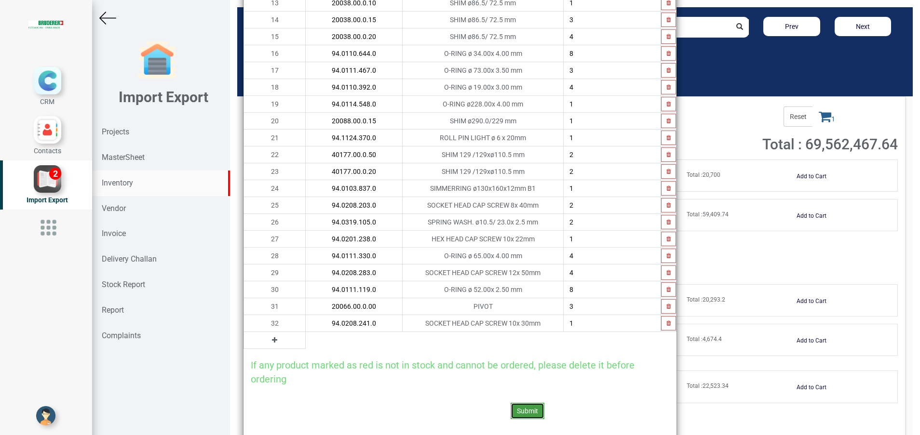
drag, startPoint x: 524, startPoint y: 404, endPoint x: 519, endPoint y: 398, distance: 7.9
click at [523, 404] on button "Submit" at bounding box center [528, 411] width 34 height 16
click at [506, 378] on button "Yes" at bounding box center [502, 379] width 30 height 16
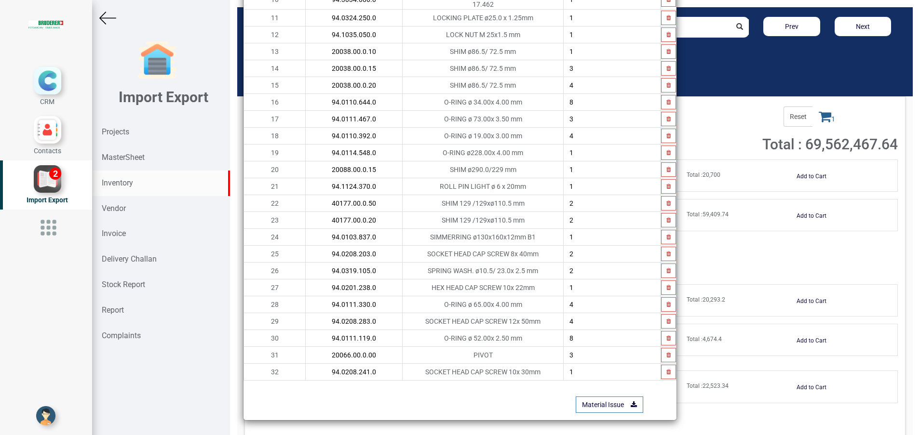
scroll to position [261, 0]
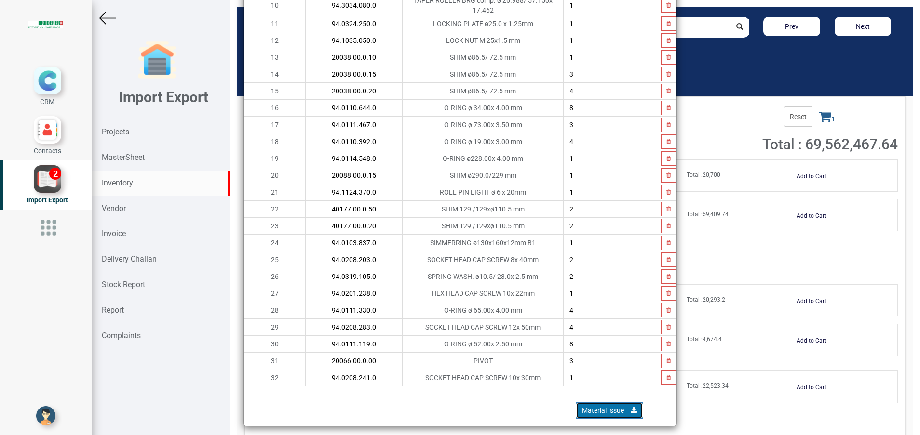
click at [581, 403] on link "Material Issue" at bounding box center [609, 411] width 67 height 16
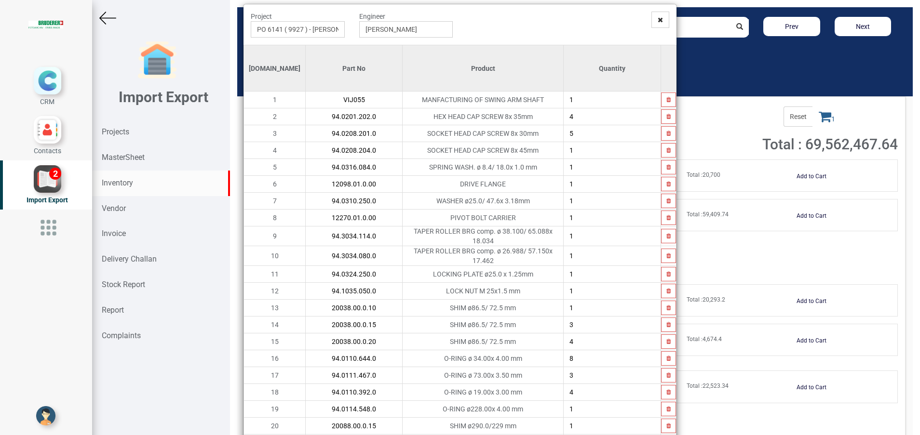
scroll to position [0, 0]
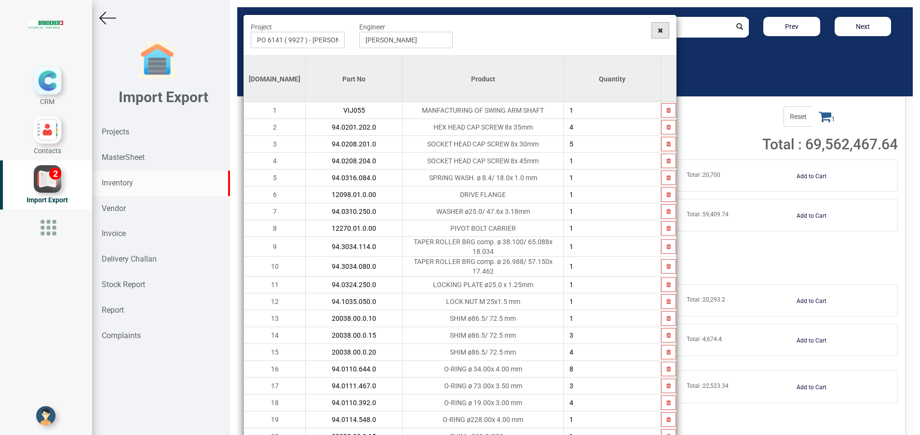
click at [658, 29] on icon at bounding box center [660, 30] width 5 height 7
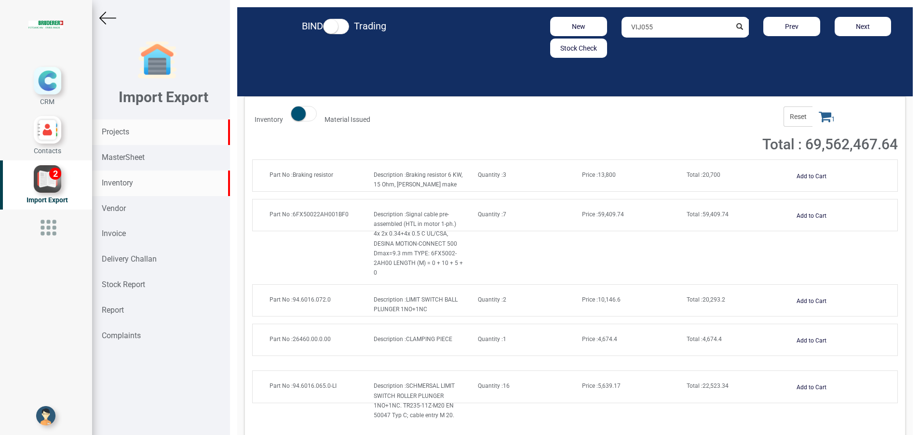
click at [120, 126] on div "Projects" at bounding box center [161, 133] width 138 height 26
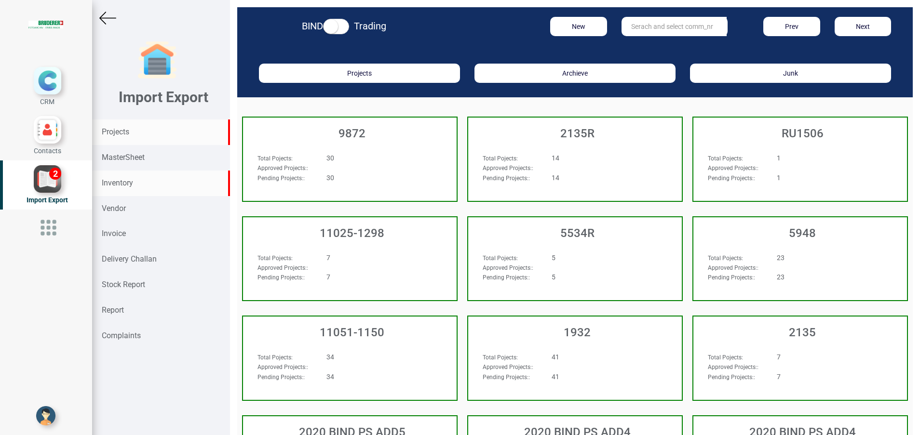
click at [105, 189] on div "Inventory" at bounding box center [161, 184] width 138 height 26
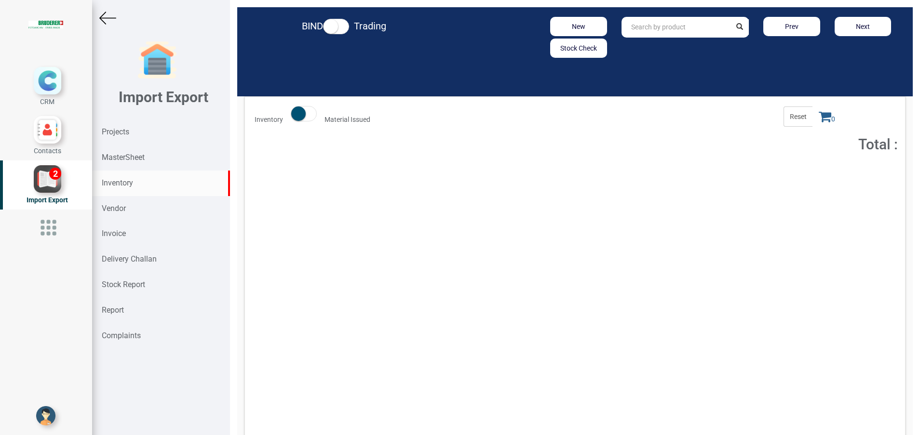
click at [651, 30] on input "text" at bounding box center [676, 27] width 110 height 21
click at [621, 27] on input ".0208.220" at bounding box center [676, 27] width 110 height 21
type input "94.0208.220.0"
click at [658, 44] on strong "94.0208.220.0" at bounding box center [653, 48] width 44 height 8
click at [793, 182] on button "Add to Cart" at bounding box center [811, 177] width 41 height 14
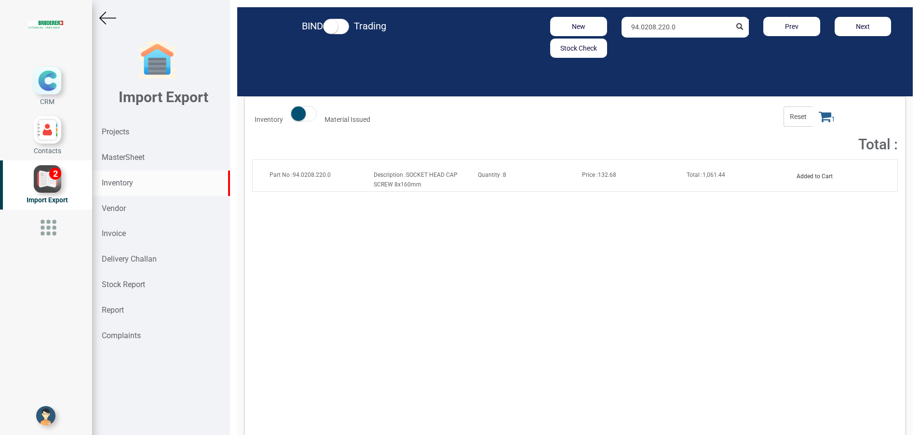
click at [820, 121] on span "1" at bounding box center [826, 117] width 29 height 20
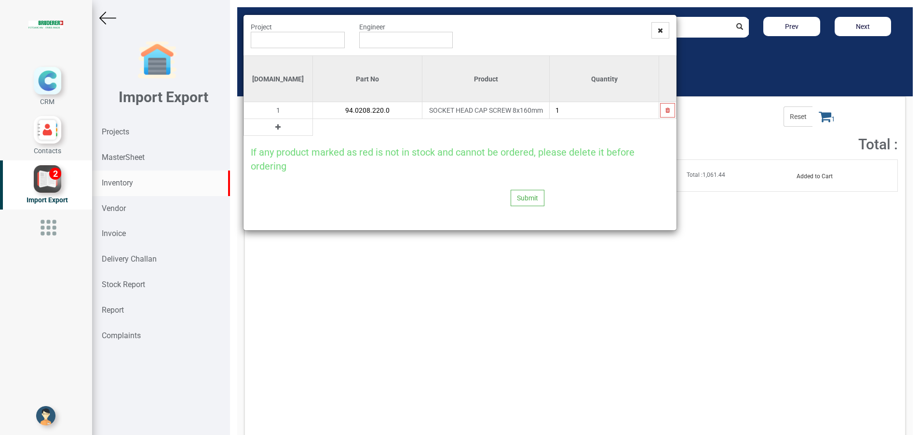
click at [579, 110] on input "1" at bounding box center [604, 110] width 109 height 16
type input "4"
click at [275, 127] on icon at bounding box center [277, 127] width 5 height 7
click at [313, 127] on input "text" at bounding box center [367, 127] width 109 height 16
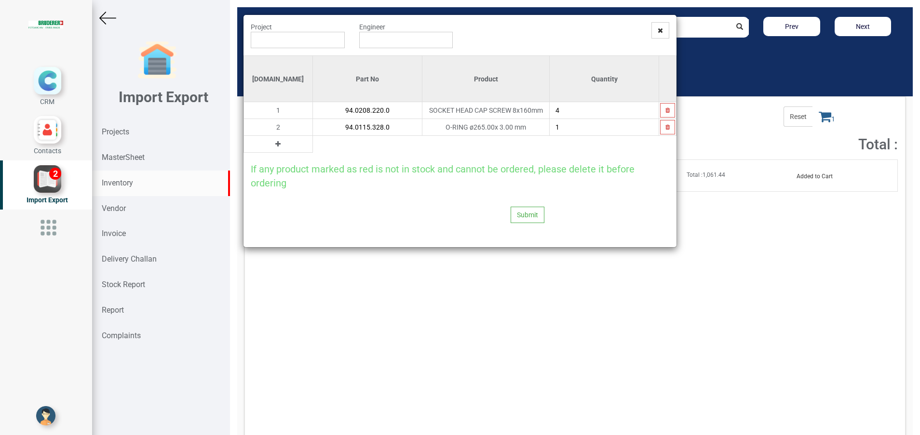
type input "94.0115.328.0"
type input "2"
click at [272, 147] on button at bounding box center [277, 144] width 11 height 11
click at [313, 142] on input "text" at bounding box center [367, 144] width 109 height 16
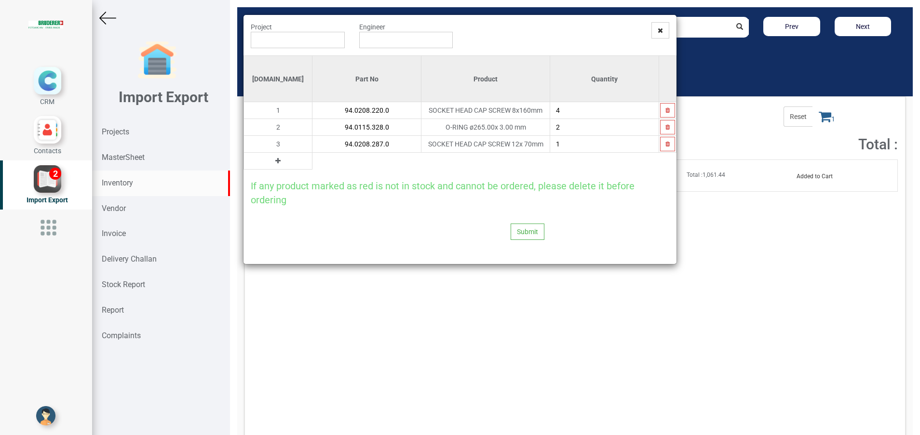
type input "94.0208.287.0"
type input "2"
click at [272, 164] on button at bounding box center [277, 161] width 11 height 11
click at [312, 161] on td at bounding box center [366, 161] width 109 height 17
click at [314, 157] on input "text" at bounding box center [366, 161] width 108 height 16
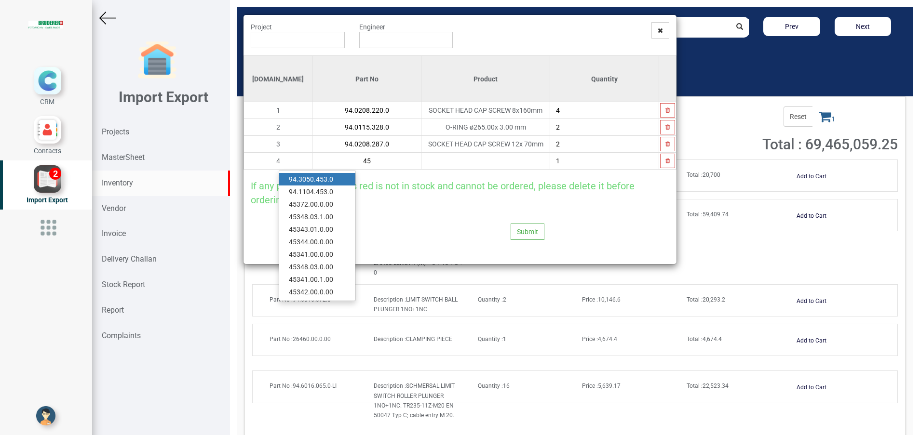
type input "4"
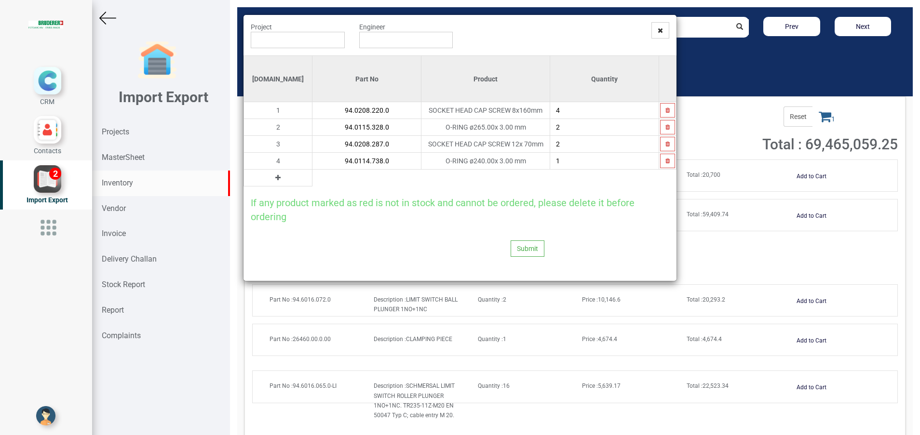
type input "94.0114.738.0"
type input "2"
click at [272, 179] on button at bounding box center [277, 178] width 11 height 11
click at [312, 186] on td at bounding box center [366, 178] width 109 height 17
click at [320, 182] on input "text" at bounding box center [366, 178] width 108 height 16
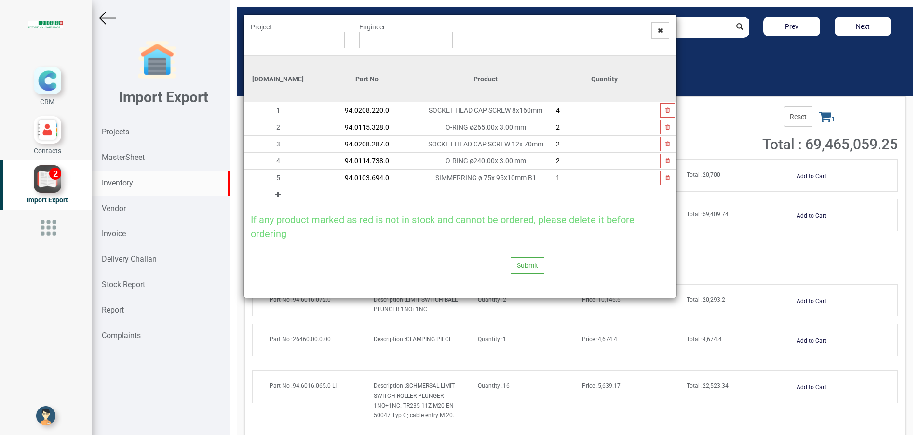
type input "94.0103.694.0"
type input "2"
click at [275, 194] on icon at bounding box center [277, 194] width 5 height 7
click at [312, 197] on input "text" at bounding box center [366, 195] width 108 height 16
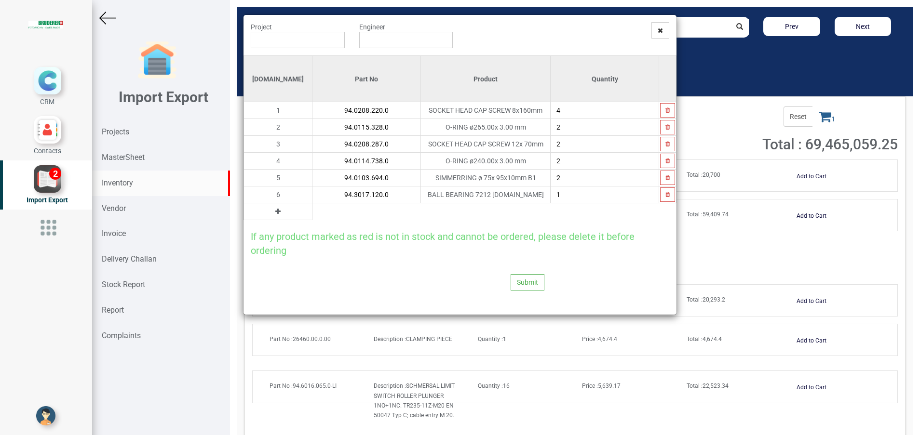
type input "94.3017.120.0"
type input "2"
click at [272, 215] on button at bounding box center [277, 211] width 11 height 11
click at [312, 215] on input "text" at bounding box center [366, 211] width 108 height 16
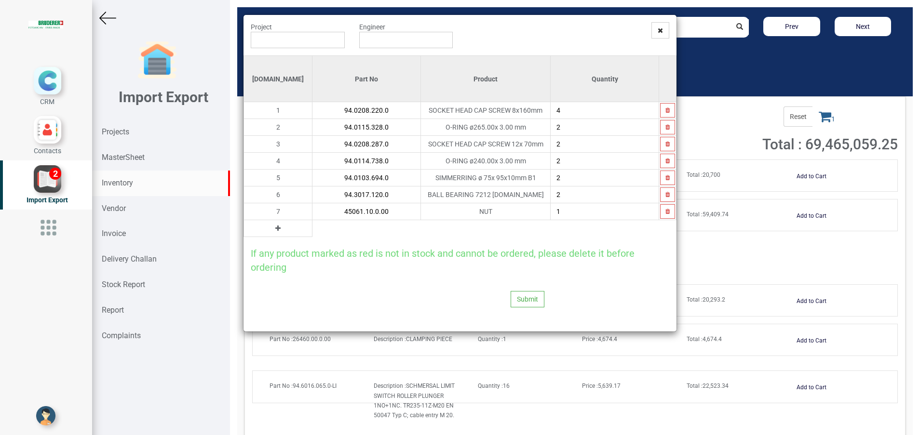
type input "45061.10.0.00"
click at [272, 231] on button at bounding box center [277, 228] width 11 height 11
click at [312, 227] on input "text" at bounding box center [366, 228] width 108 height 16
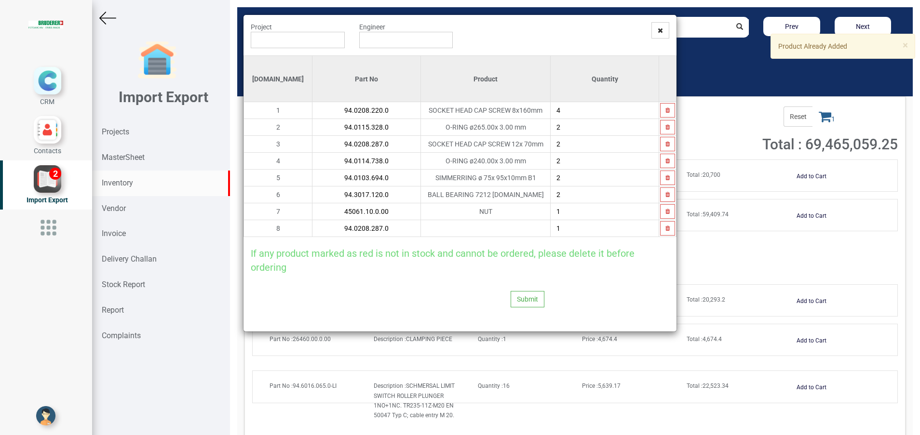
type input "94.0208.287.0"
click at [574, 140] on input "2" at bounding box center [605, 144] width 108 height 16
type input "7"
click at [662, 228] on button "button" at bounding box center [667, 228] width 15 height 14
click at [275, 228] on icon at bounding box center [277, 228] width 5 height 7
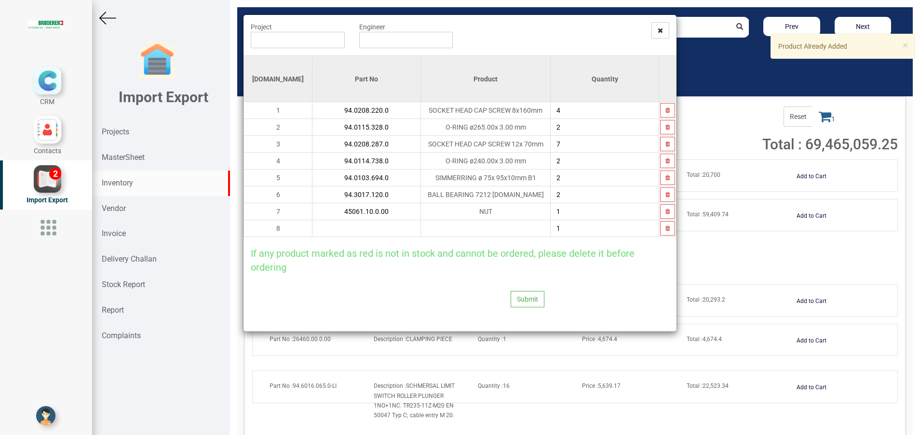
click at [312, 228] on input "text" at bounding box center [366, 228] width 108 height 16
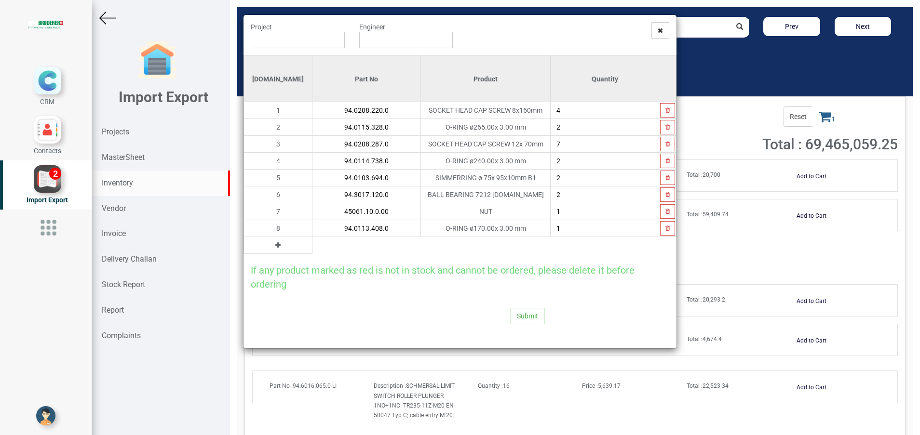
type input "94.0113.408.0"
click at [272, 246] on button at bounding box center [277, 245] width 11 height 11
click at [312, 245] on input "text" at bounding box center [366, 245] width 108 height 16
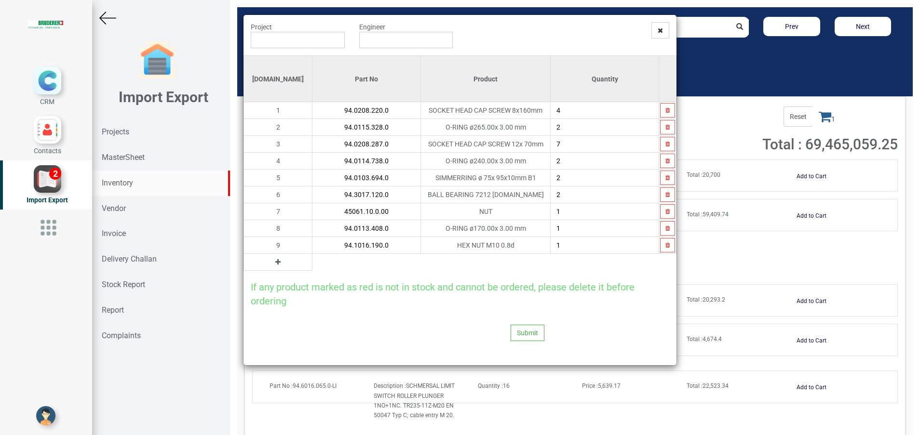
type input "94.1016.190.0"
type input "6"
click at [272, 261] on button at bounding box center [277, 262] width 11 height 11
click at [316, 258] on input "text" at bounding box center [366, 262] width 108 height 16
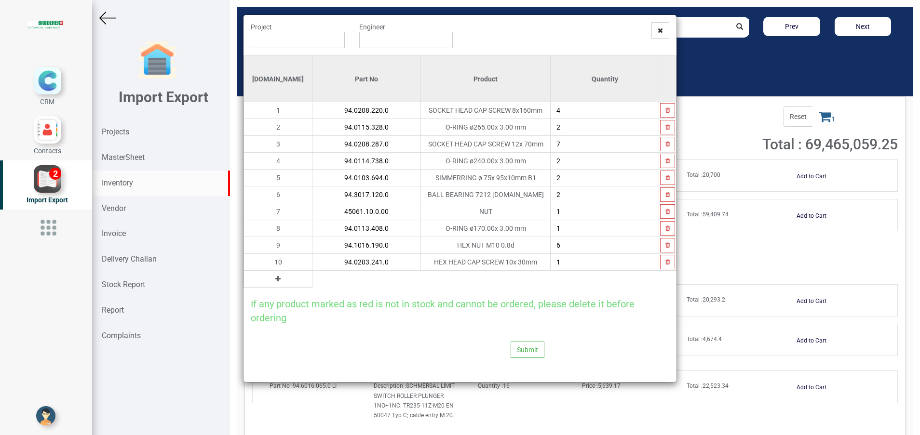
type input "94.0203.241.0"
type input "8"
click at [272, 281] on button at bounding box center [277, 279] width 11 height 11
click at [316, 283] on input "text" at bounding box center [366, 279] width 108 height 16
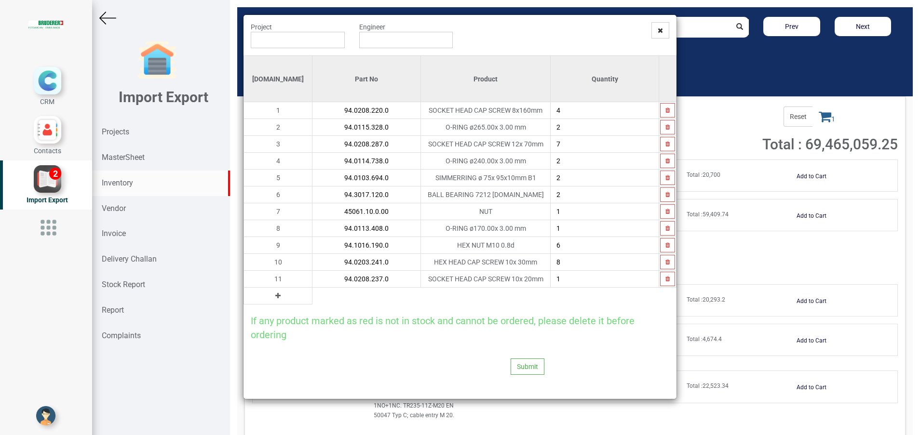
type input "94.0208.237.0"
type input "4"
click at [275, 296] on icon at bounding box center [277, 296] width 5 height 7
click at [314, 296] on input "text" at bounding box center [366, 296] width 108 height 16
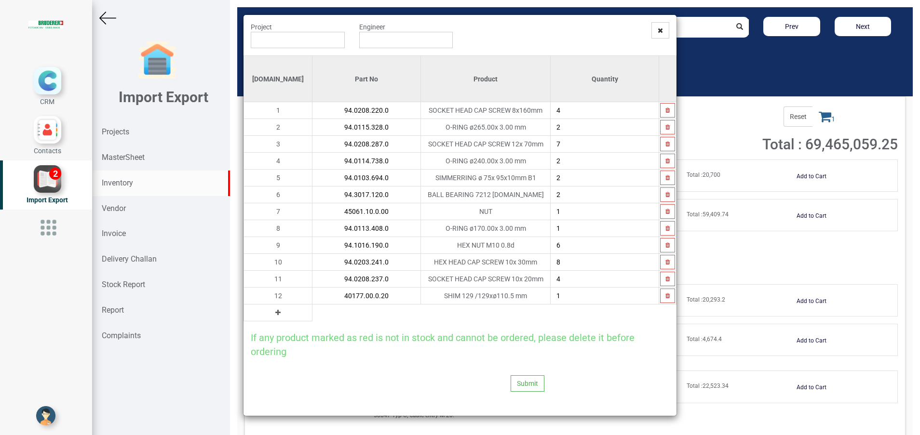
type input "40177.00.0.20"
type input "2"
click at [275, 311] on icon at bounding box center [277, 312] width 5 height 7
drag, startPoint x: 262, startPoint y: 311, endPoint x: 317, endPoint y: 309, distance: 55.0
click at [314, 311] on input "text" at bounding box center [366, 313] width 108 height 16
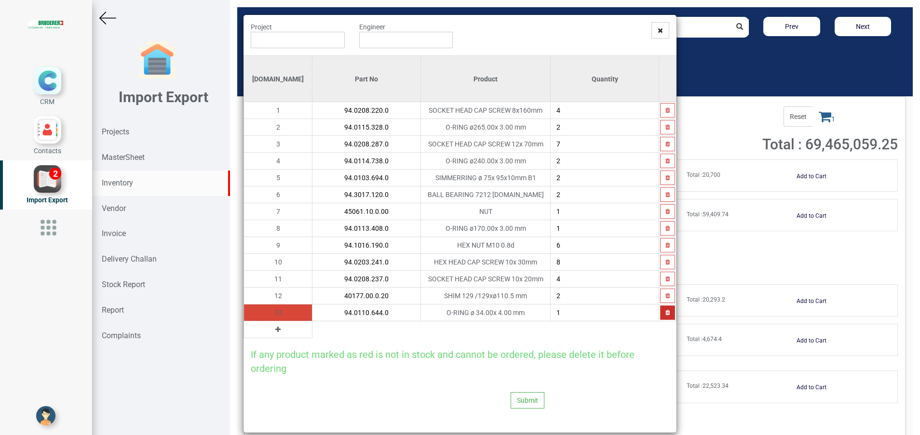
type input "94.0110.644.0"
click at [660, 308] on button "button" at bounding box center [667, 313] width 15 height 14
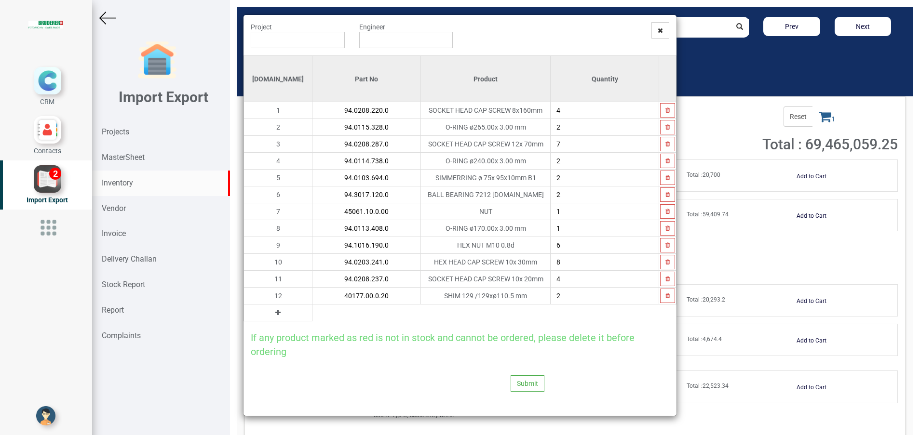
click at [275, 312] on icon at bounding box center [277, 312] width 5 height 7
click at [312, 313] on input "text" at bounding box center [366, 313] width 108 height 16
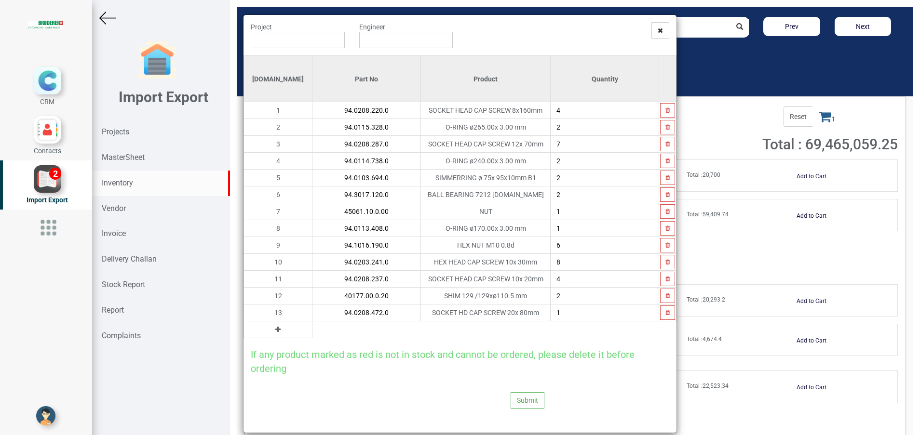
type input "94.0208.472.0"
type input "4"
click at [275, 329] on icon at bounding box center [277, 329] width 5 height 7
click at [312, 324] on input "text" at bounding box center [366, 330] width 108 height 16
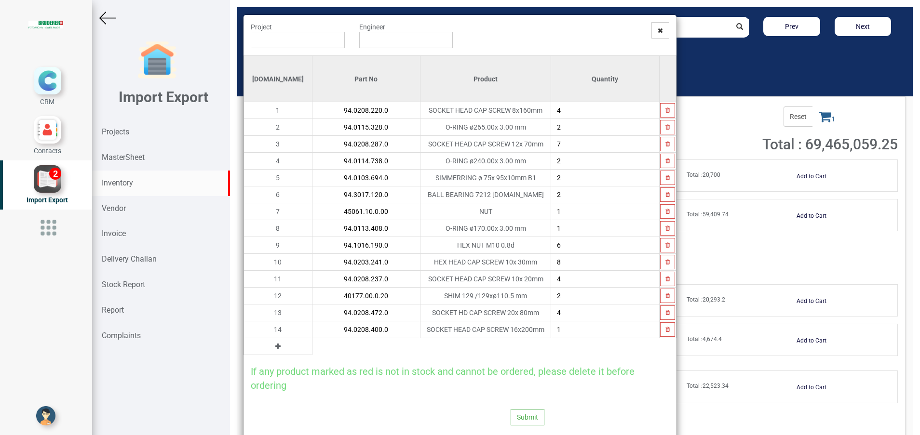
type input "94.0208.400.0"
type input "8"
click at [272, 349] on button at bounding box center [277, 346] width 11 height 11
click at [312, 346] on input "text" at bounding box center [366, 346] width 108 height 16
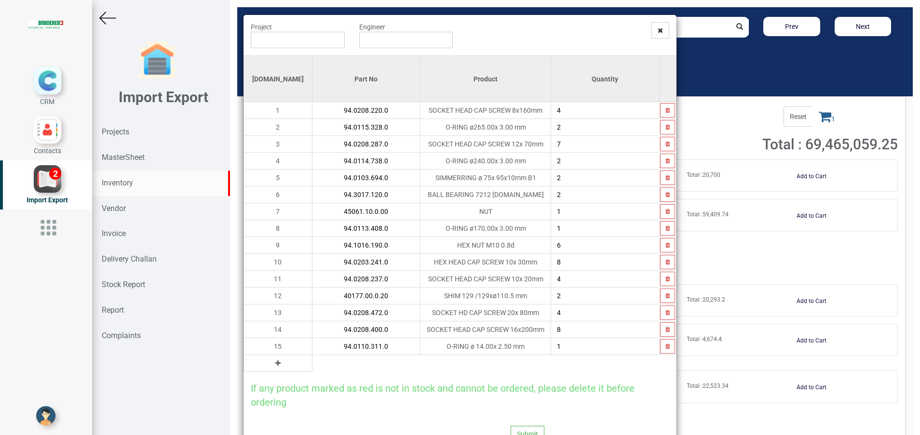
type input "94.0110.311.0"
type input "4"
click at [272, 362] on button at bounding box center [277, 363] width 11 height 11
click at [312, 365] on input "text" at bounding box center [366, 363] width 108 height 16
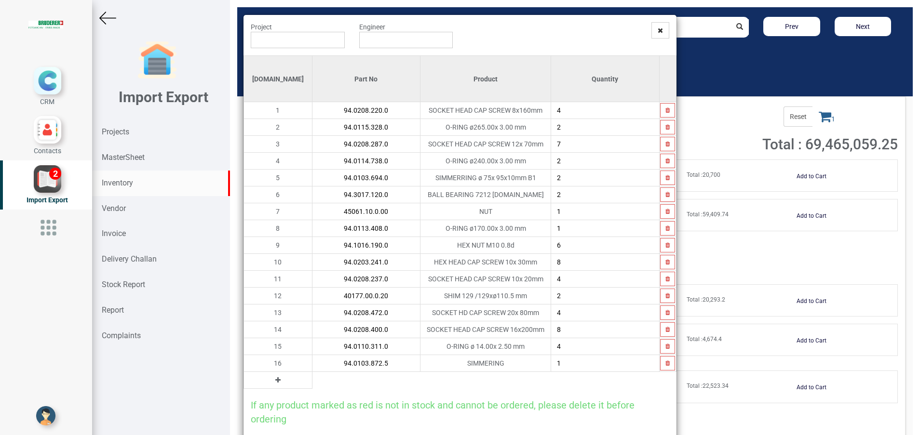
type input "94.0103.872.5"
click at [272, 384] on button at bounding box center [277, 380] width 11 height 11
click at [312, 381] on input "text" at bounding box center [366, 380] width 108 height 16
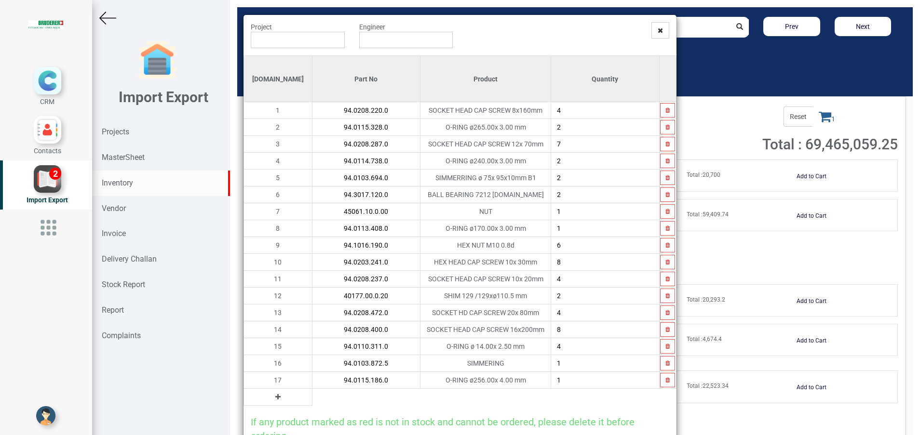
type input "94.0115.186.0"
click at [275, 396] on icon at bounding box center [277, 397] width 5 height 7
click at [312, 399] on input "text" at bounding box center [366, 397] width 108 height 16
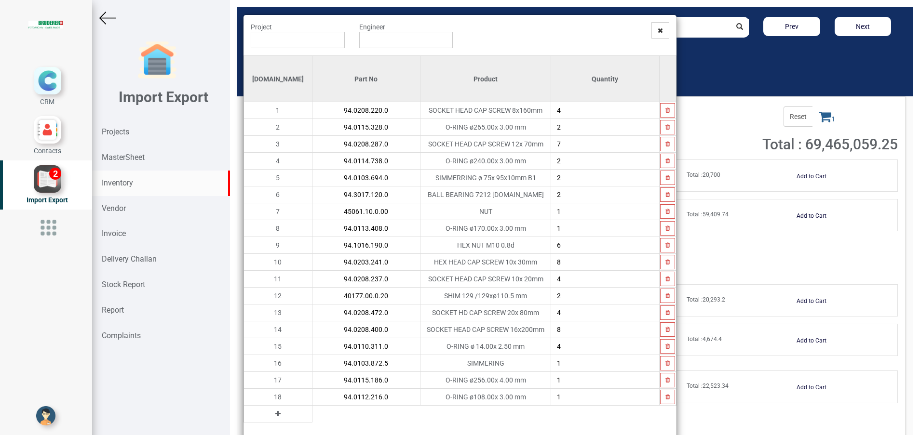
type input "94.0112.216.0"
type input "2"
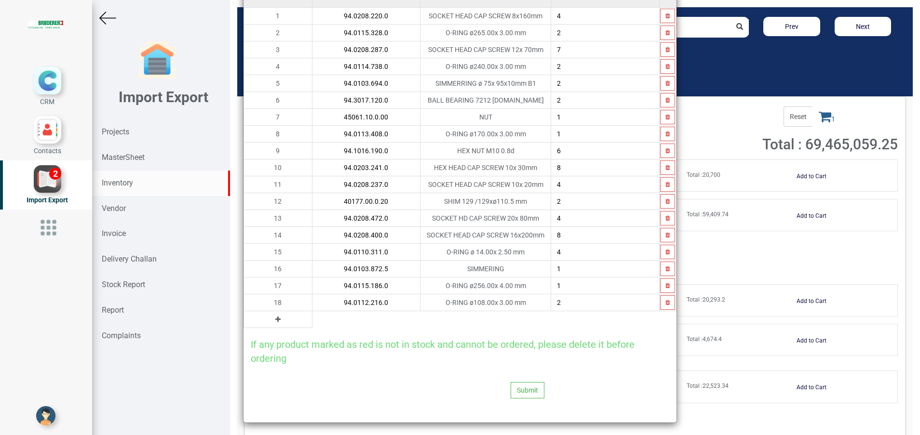
click at [272, 320] on button at bounding box center [277, 319] width 11 height 11
click at [312, 319] on input "text" at bounding box center [366, 319] width 108 height 16
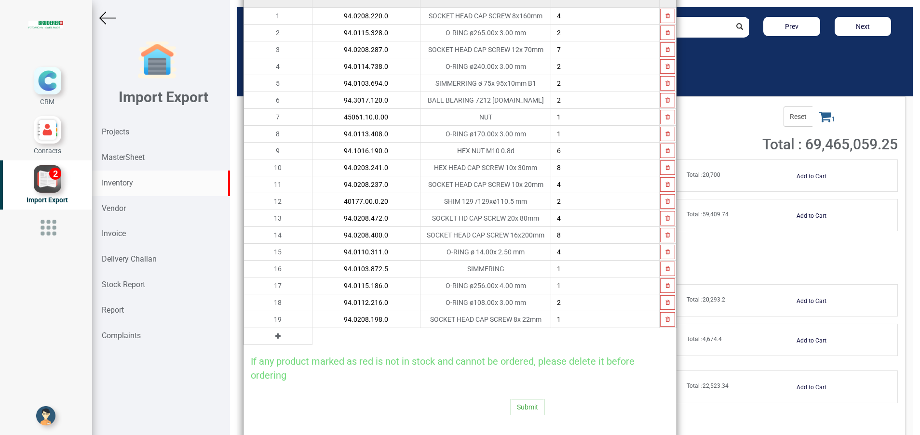
type input "94.0208.198.0"
type input "8"
click at [275, 334] on icon at bounding box center [277, 336] width 5 height 7
click at [312, 334] on input "text" at bounding box center [366, 336] width 108 height 16
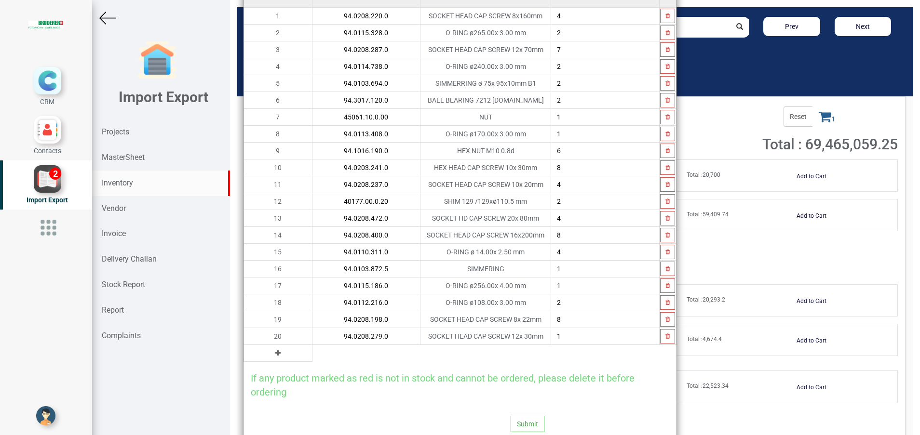
type input "94.0208.279.0"
type input "4"
click at [275, 352] on icon at bounding box center [277, 353] width 5 height 7
click at [312, 353] on input "text" at bounding box center [366, 353] width 108 height 16
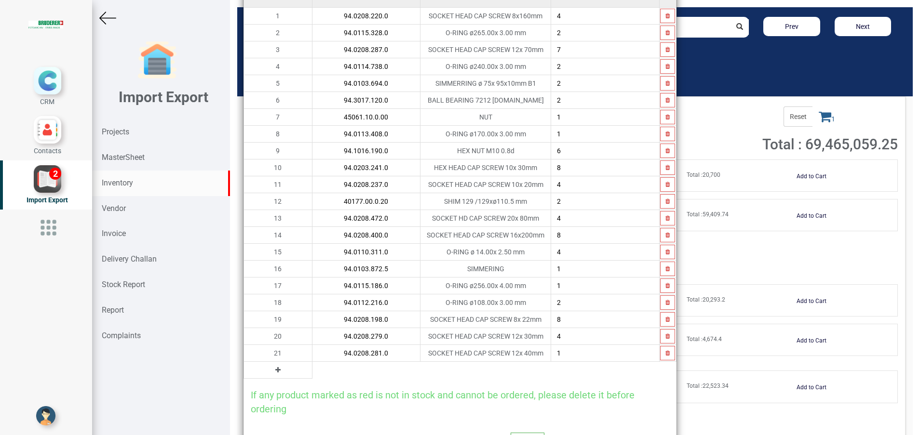
type input "94.0208.281.0"
type input "2"
click at [275, 367] on icon at bounding box center [277, 370] width 5 height 7
click at [318, 370] on input "text" at bounding box center [366, 370] width 108 height 16
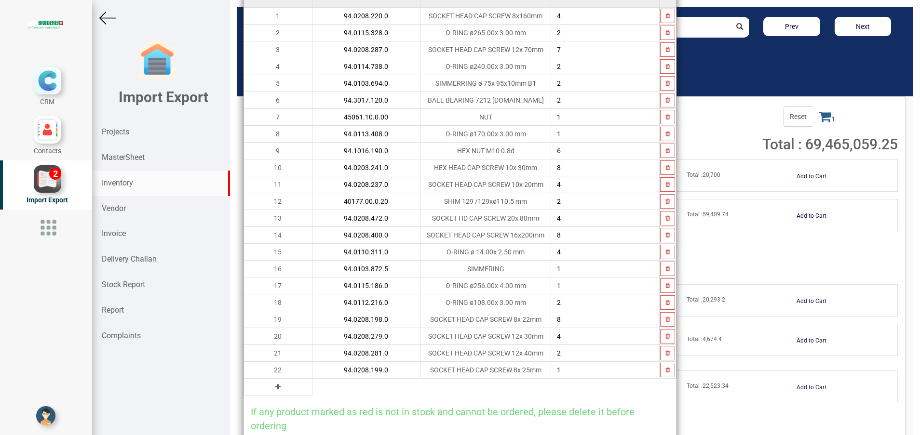
type input "94.0208.199.0"
type input "4"
click at [272, 391] on button at bounding box center [277, 387] width 11 height 11
click at [326, 391] on input "text" at bounding box center [366, 387] width 108 height 16
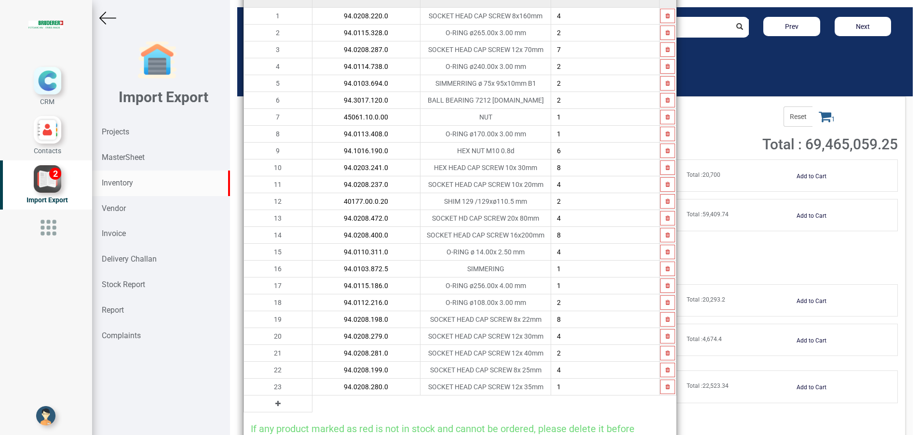
type input "94.0208.280.0"
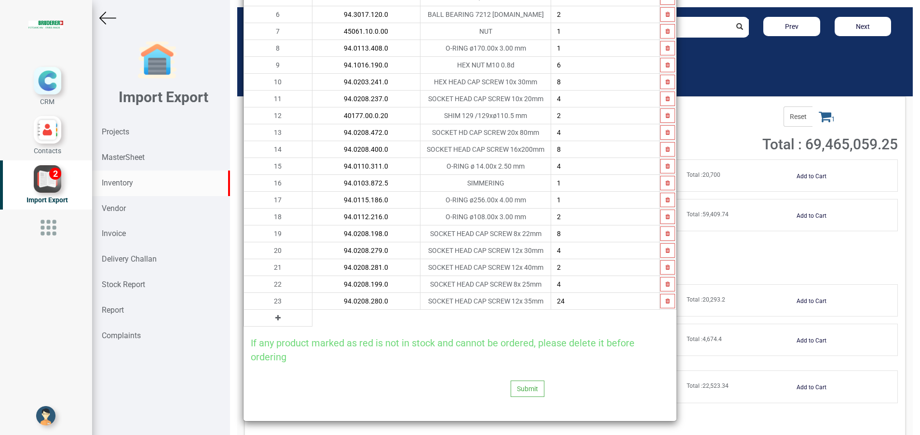
scroll to position [181, 0]
type input "24"
click at [275, 317] on icon at bounding box center [277, 317] width 5 height 7
click at [312, 317] on input "text" at bounding box center [366, 317] width 108 height 16
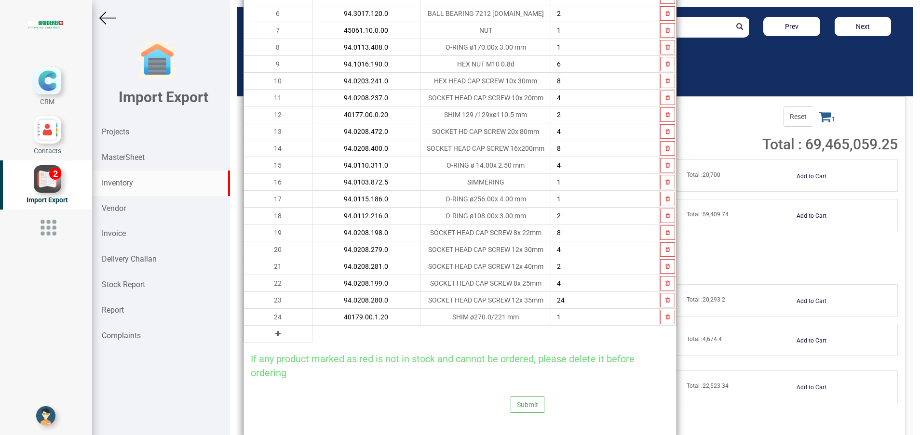
type input "40179.00.1.20"
click at [275, 334] on icon at bounding box center [277, 334] width 5 height 7
click at [312, 337] on input "text" at bounding box center [366, 334] width 108 height 16
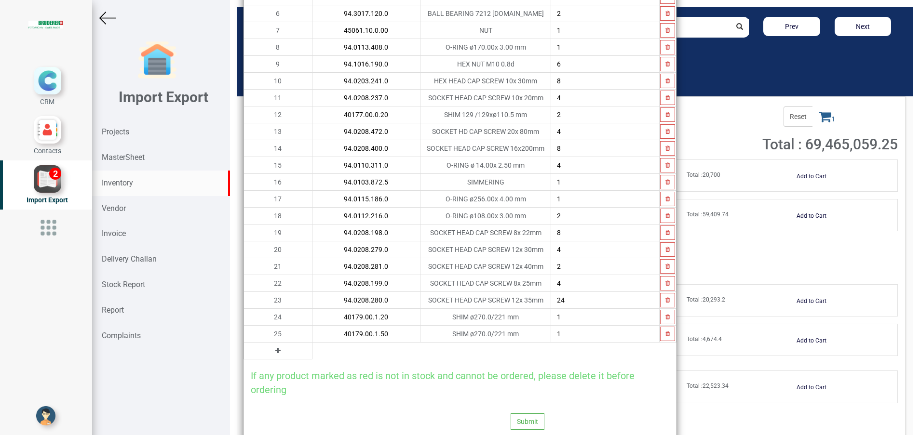
type input "40179.00.1.50"
click at [275, 353] on icon at bounding box center [277, 351] width 5 height 7
click at [312, 353] on input "text" at bounding box center [366, 351] width 108 height 16
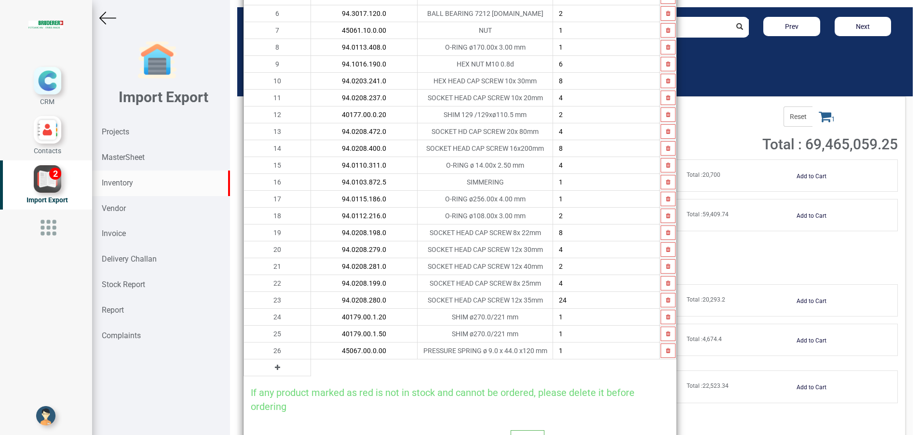
type input "45067.00.0.00"
type input "16"
click at [275, 369] on icon at bounding box center [277, 367] width 5 height 7
click at [311, 371] on input "text" at bounding box center [364, 368] width 106 height 16
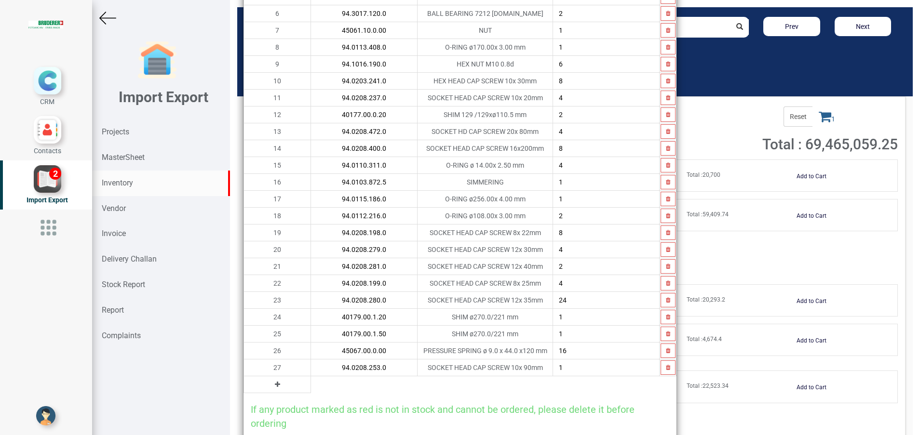
type input "94.0208.253.0"
type input "12"
click at [275, 383] on icon at bounding box center [277, 384] width 5 height 7
click at [311, 385] on input "text" at bounding box center [364, 384] width 106 height 16
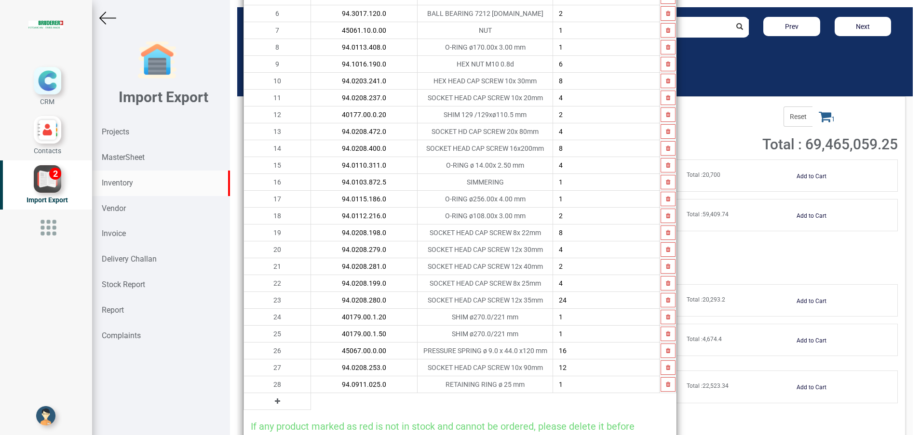
type input "94.0911.025.0"
type input "6"
click at [275, 403] on icon at bounding box center [277, 401] width 5 height 7
click at [311, 403] on input "text" at bounding box center [364, 401] width 106 height 16
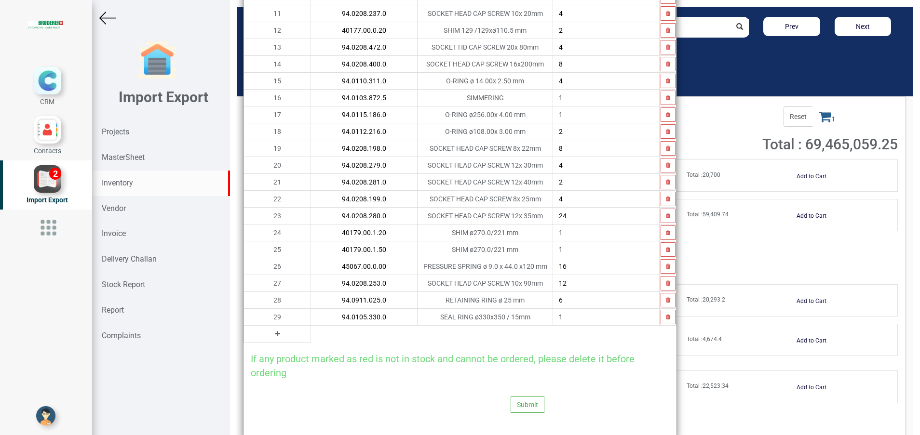
type input "94.0105.330.0"
type input "2"
click at [272, 335] on button at bounding box center [277, 334] width 11 height 11
click at [311, 335] on input "text" at bounding box center [364, 334] width 106 height 16
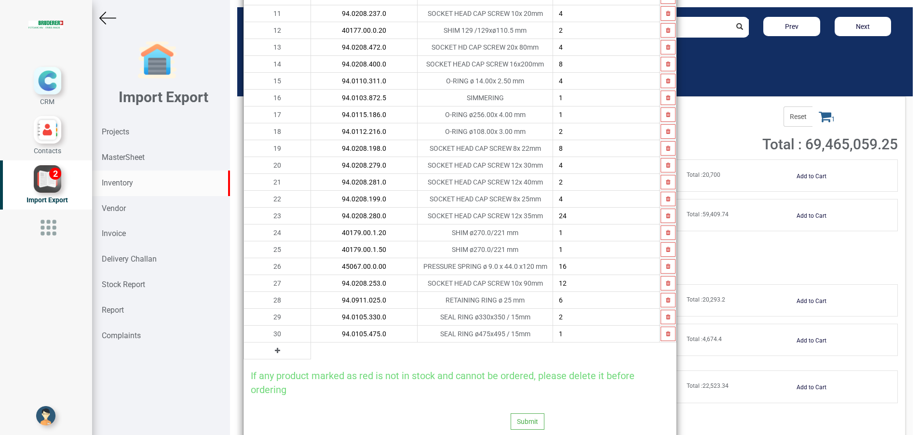
type input "94.0105.475.0"
type input "2"
click at [275, 351] on icon at bounding box center [277, 351] width 5 height 7
click at [312, 352] on input "text" at bounding box center [364, 351] width 106 height 16
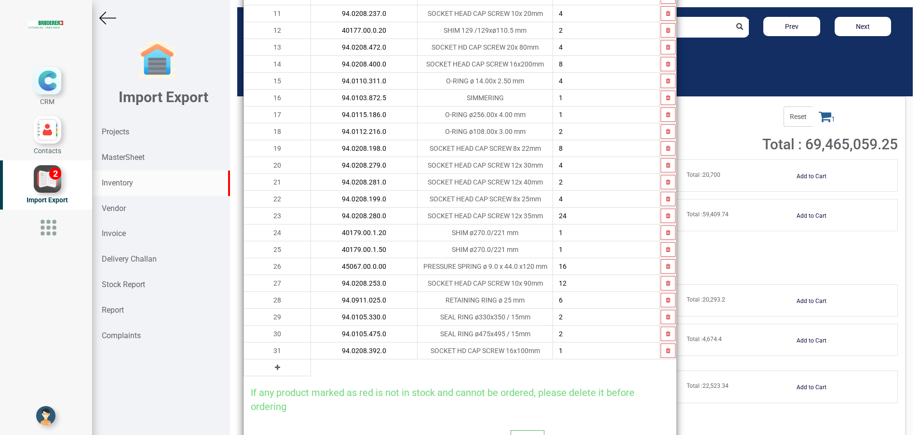
type input "94.0208.392.0"
type input "6"
click at [272, 365] on button at bounding box center [277, 368] width 11 height 11
click at [311, 371] on input "text" at bounding box center [364, 368] width 106 height 16
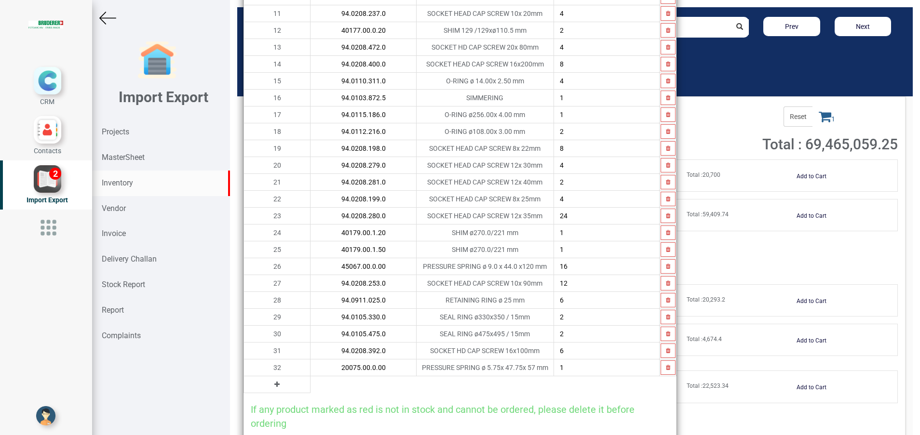
type input "20075.00.0.00"
type input "6"
click at [271, 389] on button at bounding box center [276, 384] width 11 height 11
click at [330, 382] on input "text" at bounding box center [363, 384] width 106 height 16
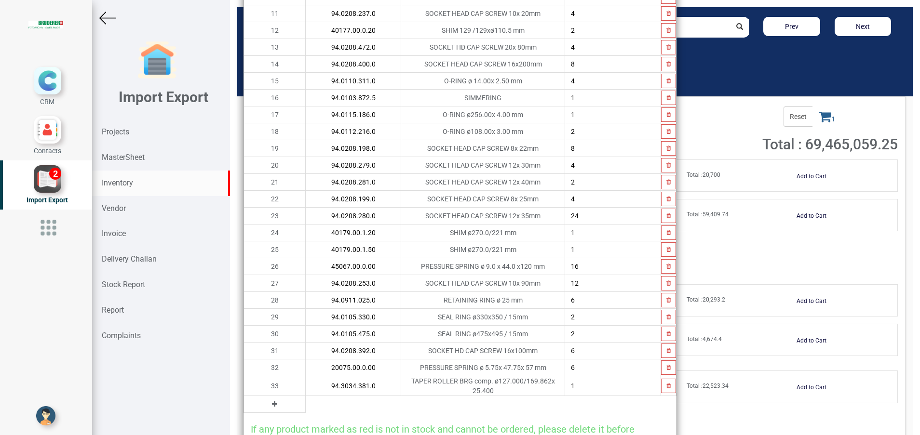
type input "94.3034.381.0"
type input "2"
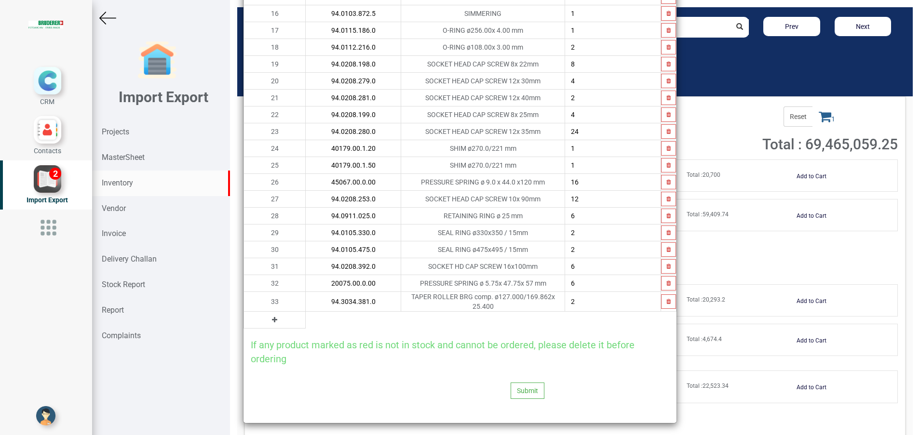
click at [272, 318] on icon at bounding box center [274, 320] width 5 height 7
click at [310, 322] on input "text" at bounding box center [353, 320] width 95 height 16
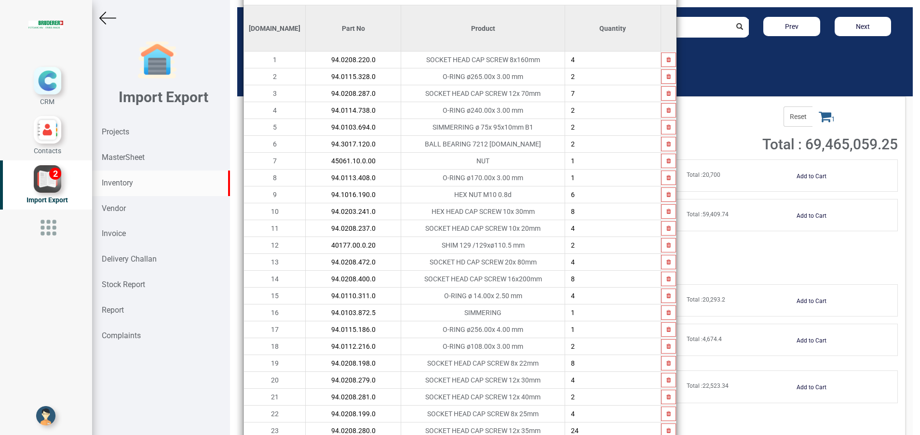
scroll to position [0, 0]
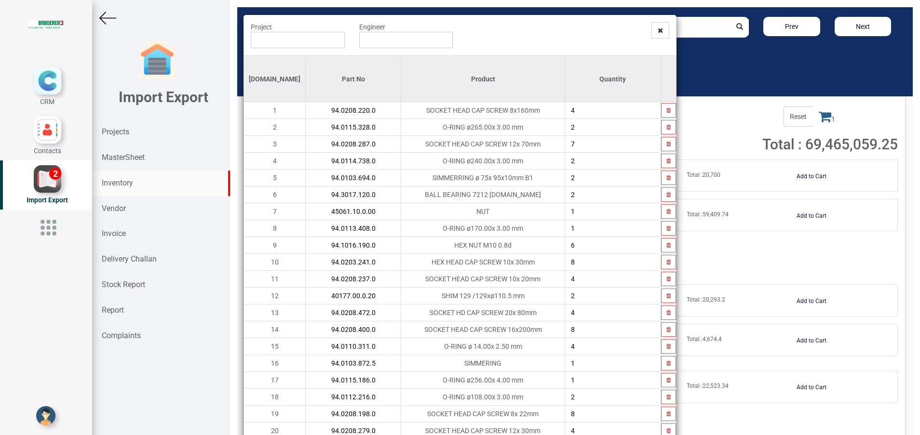
type input "94.0103.872.5"
click at [598, 362] on input "1" at bounding box center [612, 363] width 95 height 16
type input "3"
type input "2"
type input "1"
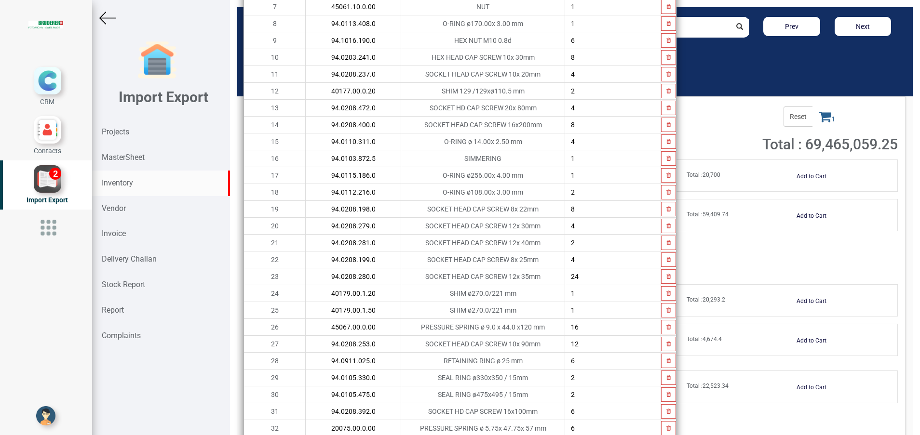
scroll to position [350, 0]
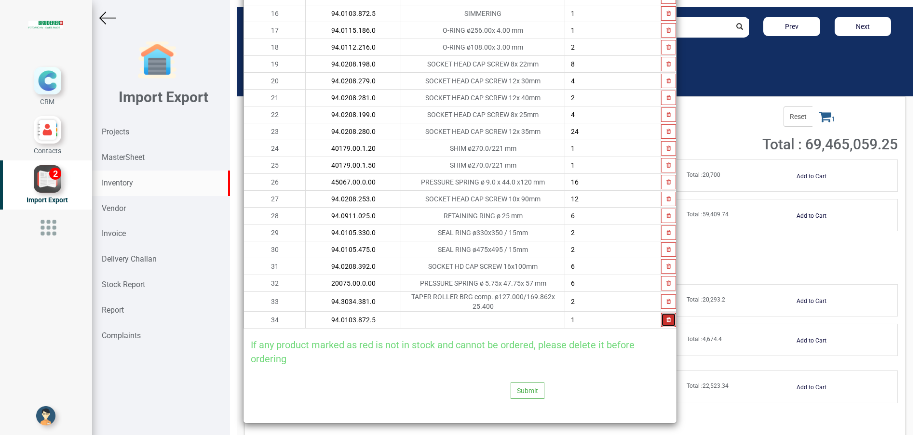
click at [663, 322] on button "button" at bounding box center [668, 320] width 15 height 14
click at [272, 317] on icon at bounding box center [274, 320] width 5 height 7
click at [306, 317] on input "text" at bounding box center [353, 320] width 95 height 16
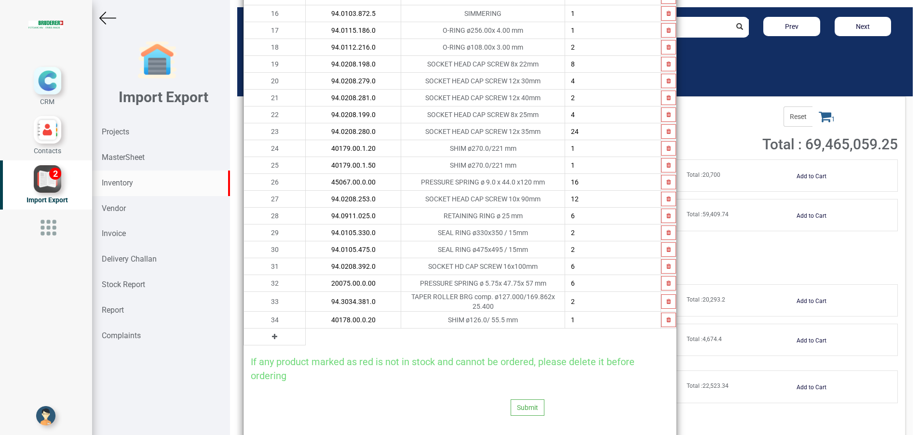
type input "40178.00.0.20"
click at [272, 334] on icon at bounding box center [274, 337] width 5 height 7
click at [306, 336] on input "text" at bounding box center [353, 337] width 95 height 16
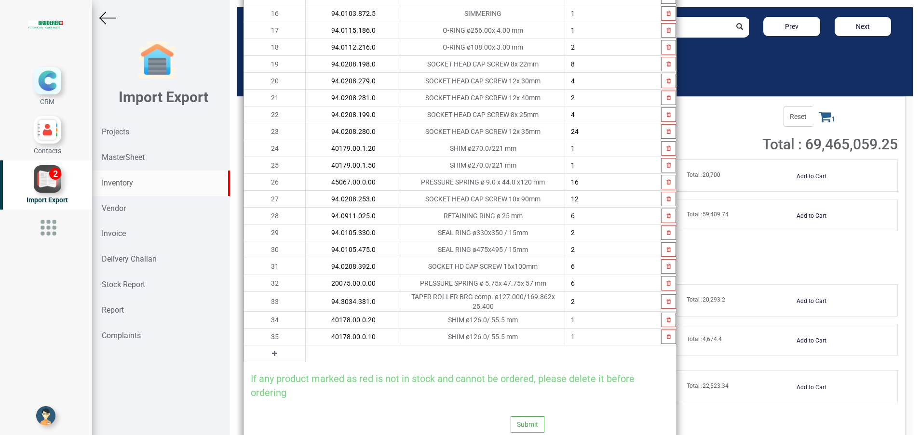
type input "40178.00.0.10"
type input "2"
click at [269, 352] on button at bounding box center [274, 354] width 11 height 11
click at [306, 353] on input "text" at bounding box center [353, 354] width 95 height 16
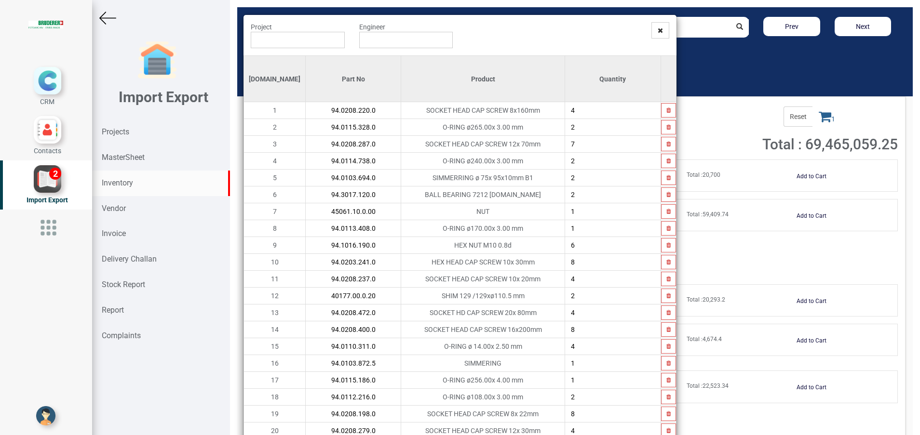
type input "94.0208.220.0"
click at [589, 110] on input "4" at bounding box center [612, 110] width 95 height 16
type input "6"
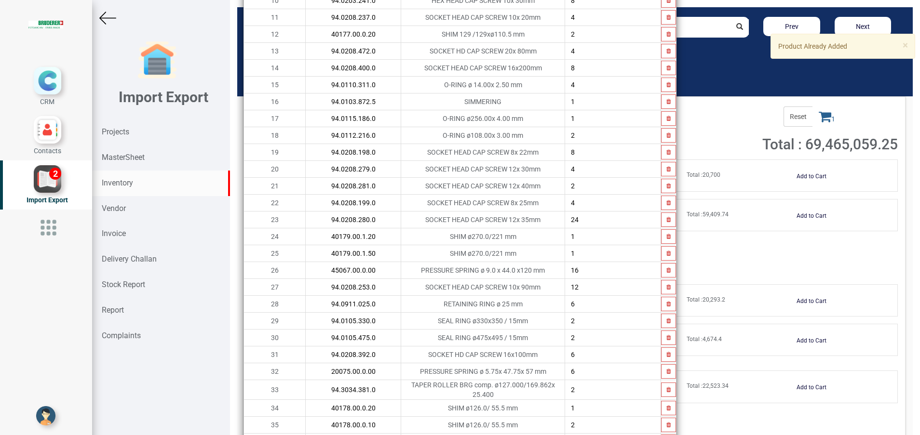
scroll to position [384, 0]
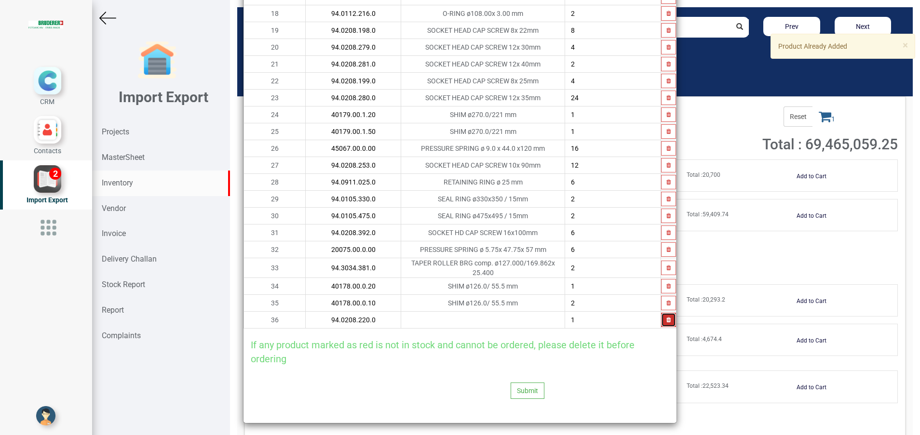
click at [666, 317] on icon "button" at bounding box center [668, 320] width 4 height 6
click at [272, 317] on icon at bounding box center [274, 320] width 5 height 7
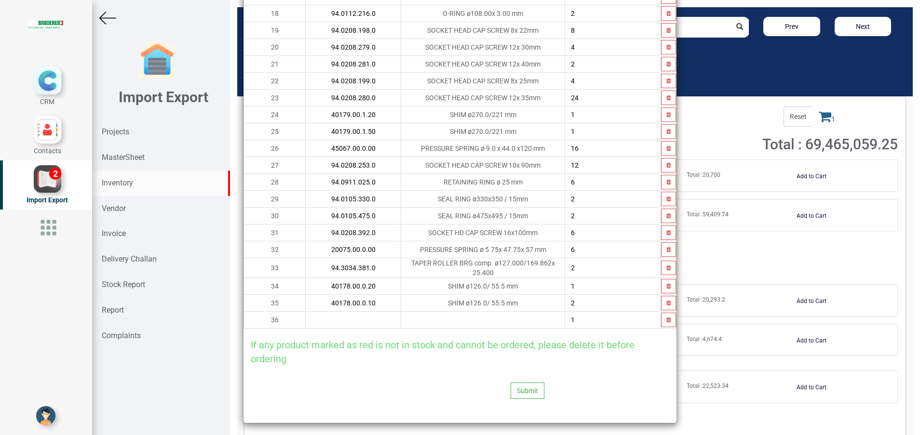
click at [306, 319] on input "text" at bounding box center [353, 320] width 95 height 16
paste input "AW60-F10BG1-B"
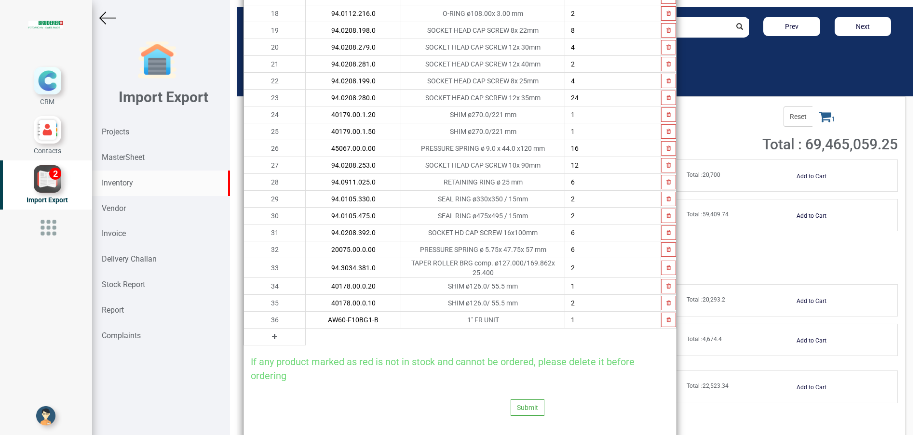
type input "AW60-F10BG1-B"
click at [272, 334] on icon at bounding box center [274, 337] width 5 height 7
click at [306, 336] on input "text" at bounding box center [353, 337] width 95 height 16
paste input "AL60-F10B-A"
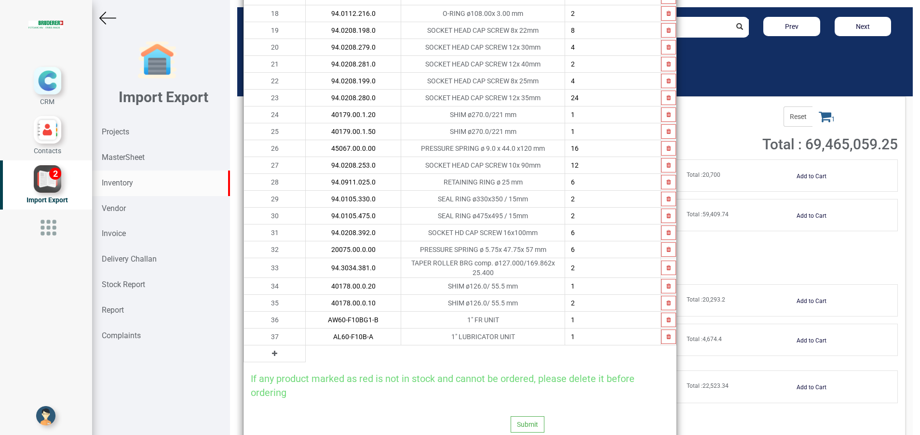
type input "AL60-F10B-A"
click at [269, 349] on button at bounding box center [274, 354] width 11 height 11
click at [315, 348] on input "text" at bounding box center [353, 354] width 95 height 16
paste input "2493038020102400"
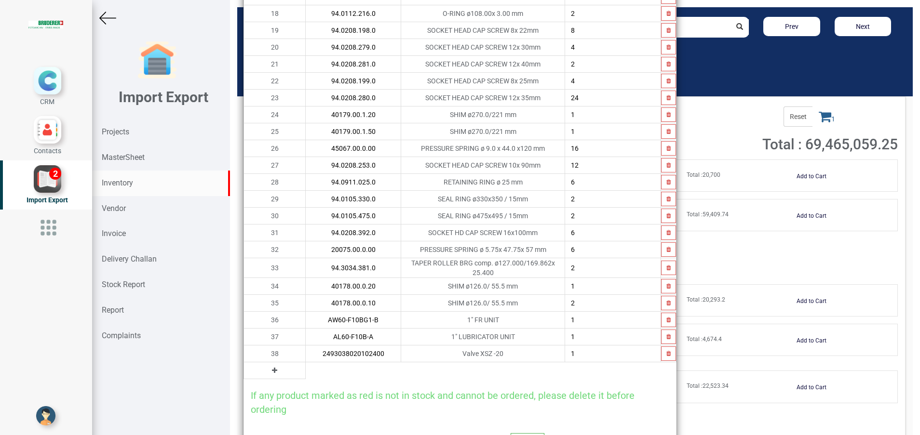
type input "2493038020102400"
type input "2"
click at [269, 369] on button at bounding box center [274, 370] width 11 height 11
click at [322, 366] on input "text" at bounding box center [353, 371] width 95 height 16
paste input "MB008B"
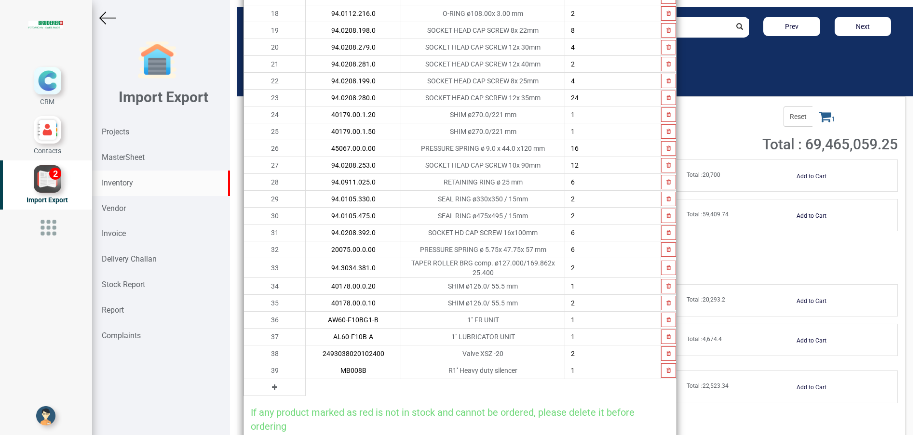
type input "MB008B"
click at [272, 384] on icon at bounding box center [274, 387] width 5 height 7
click at [306, 384] on input "text" at bounding box center [353, 387] width 95 height 16
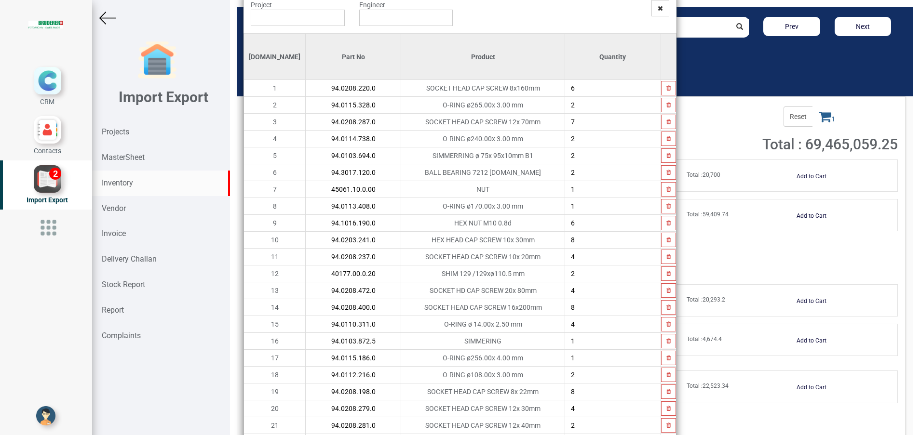
scroll to position [167, 0]
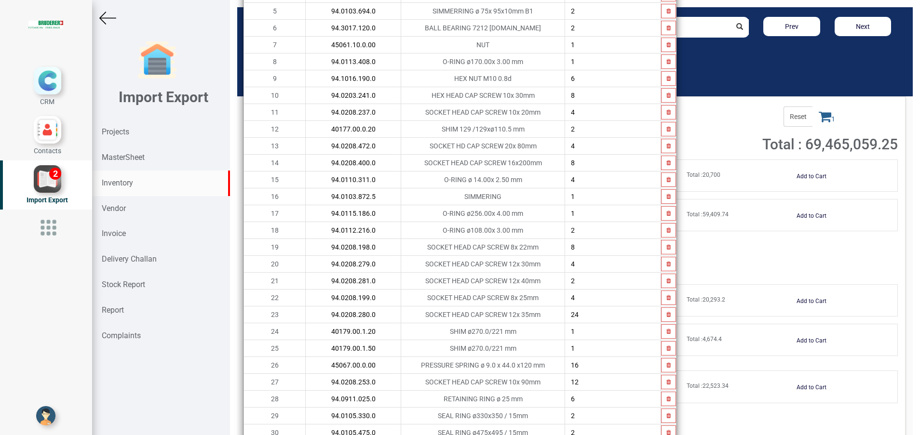
type input "94.0208.280.0"
click at [585, 312] on input "24" at bounding box center [612, 315] width 95 height 16
type input "2"
type input "48"
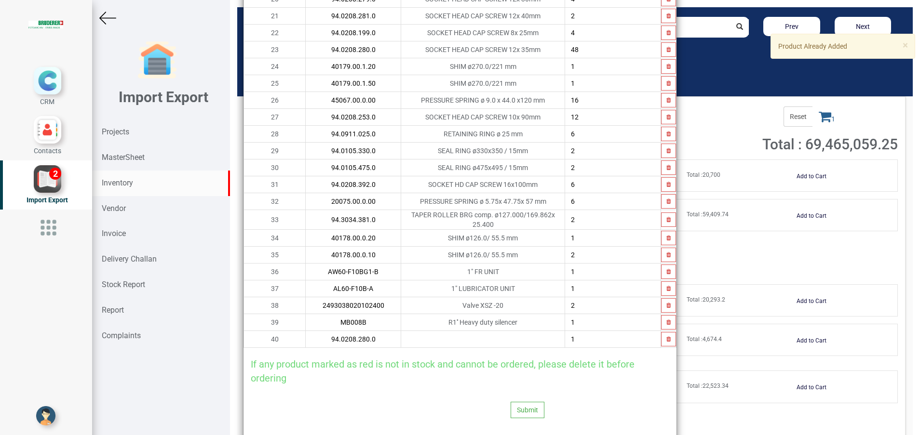
scroll to position [436, 0]
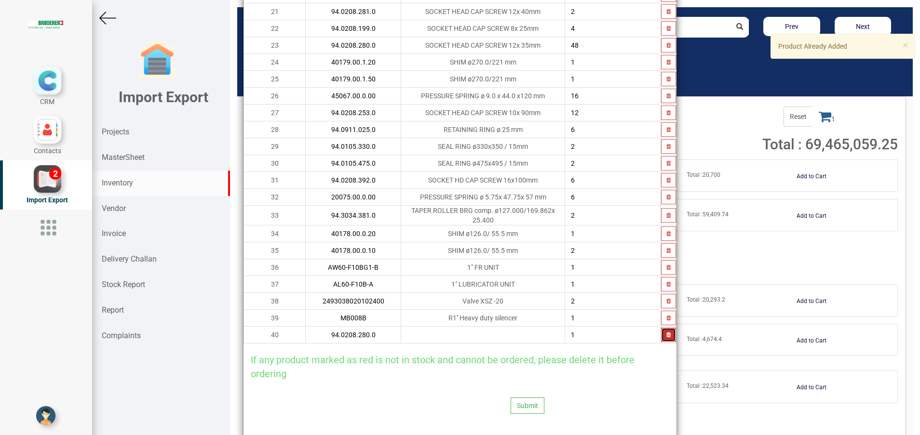
click at [661, 335] on button "button" at bounding box center [668, 335] width 15 height 14
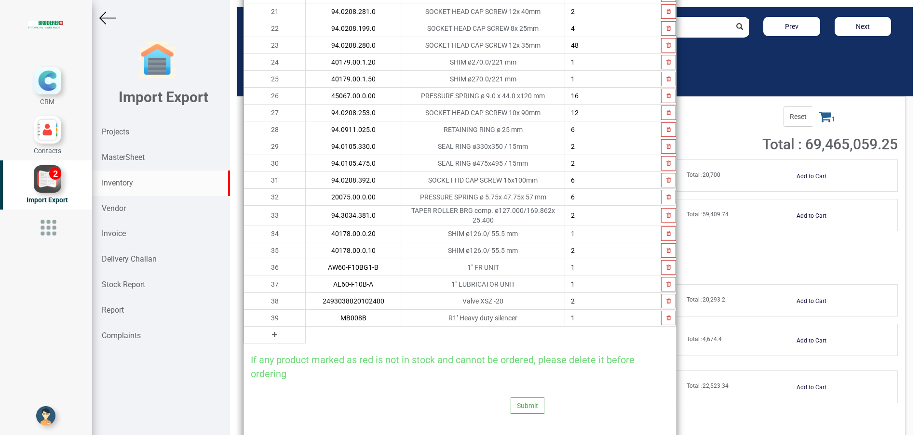
click at [272, 332] on icon at bounding box center [274, 335] width 5 height 7
click at [313, 336] on input "text" at bounding box center [353, 335] width 95 height 16
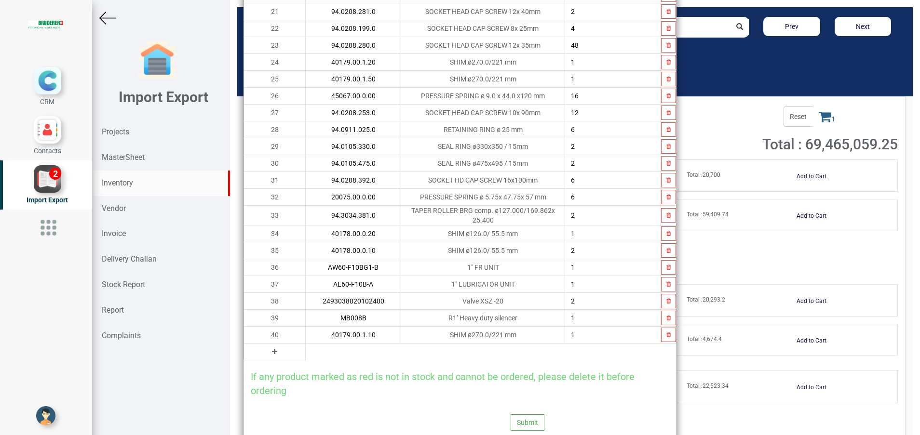
type input "40179.00.1.10"
type input "2"
click at [272, 350] on icon at bounding box center [274, 352] width 5 height 7
click at [306, 351] on input "text" at bounding box center [353, 352] width 95 height 16
type input "40179.00.1.20"
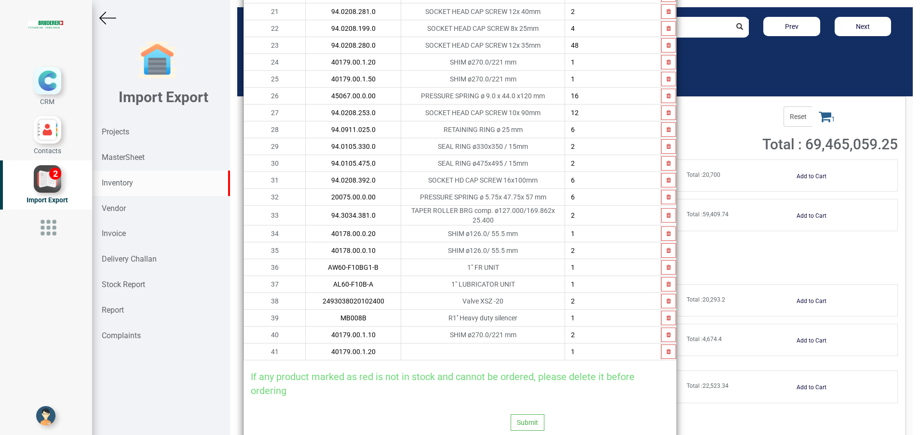
click at [585, 63] on input "1" at bounding box center [612, 62] width 95 height 16
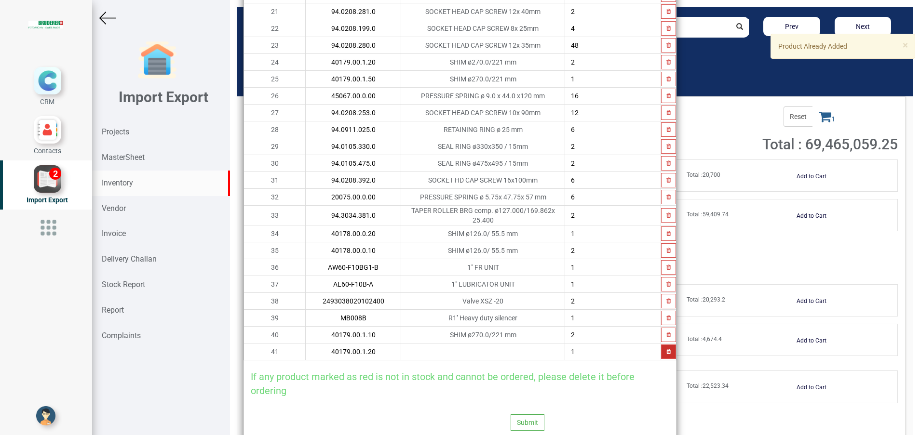
type input "2"
click at [663, 353] on button "button" at bounding box center [668, 352] width 15 height 14
click at [272, 351] on icon at bounding box center [274, 352] width 5 height 7
click at [306, 351] on input "text" at bounding box center [353, 352] width 95 height 16
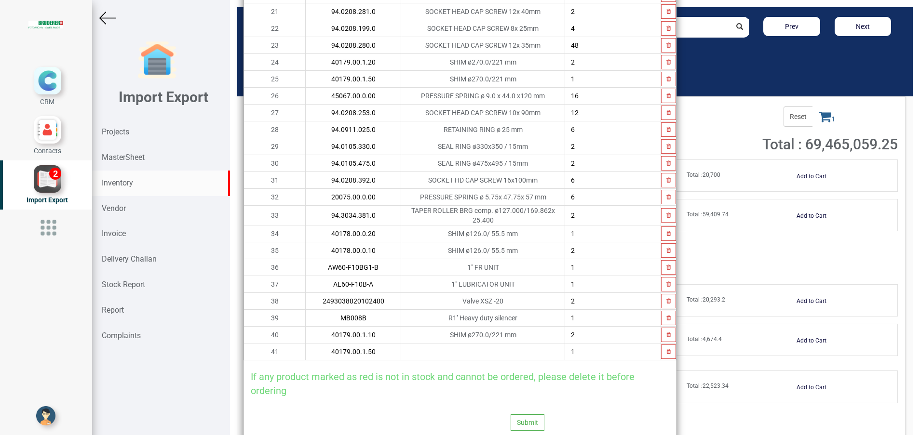
type input "40179.00.1.50"
click at [606, 78] on input "1" at bounding box center [612, 79] width 95 height 16
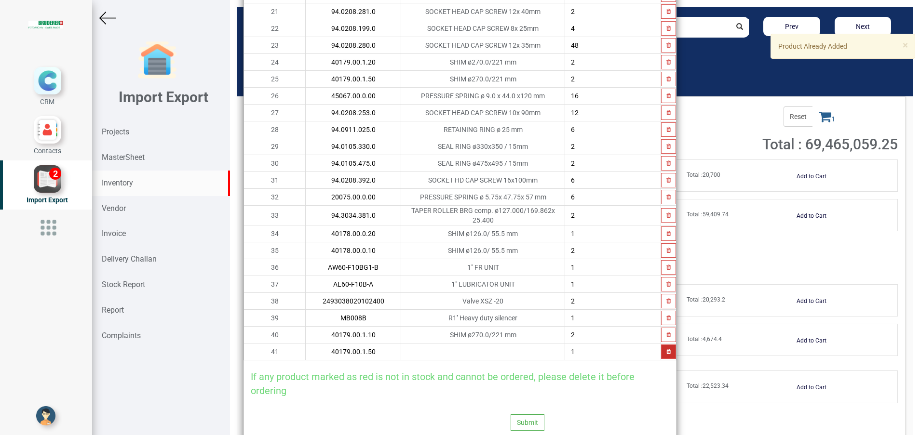
type input "2"
click at [666, 349] on icon "button" at bounding box center [668, 352] width 4 height 6
click at [272, 349] on icon at bounding box center [274, 352] width 5 height 7
click at [306, 347] on input "text" at bounding box center [353, 352] width 95 height 16
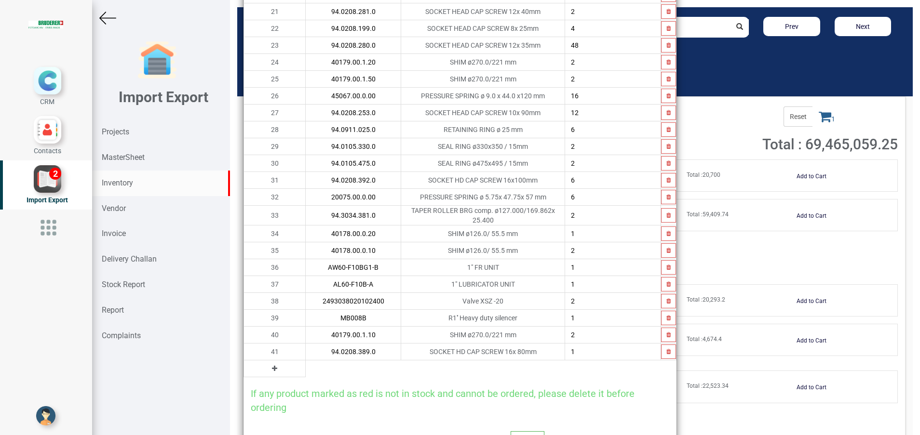
type input "94.0208.389.0"
type input "8"
click at [272, 366] on icon at bounding box center [274, 368] width 5 height 7
click at [306, 367] on input "text" at bounding box center [353, 369] width 95 height 16
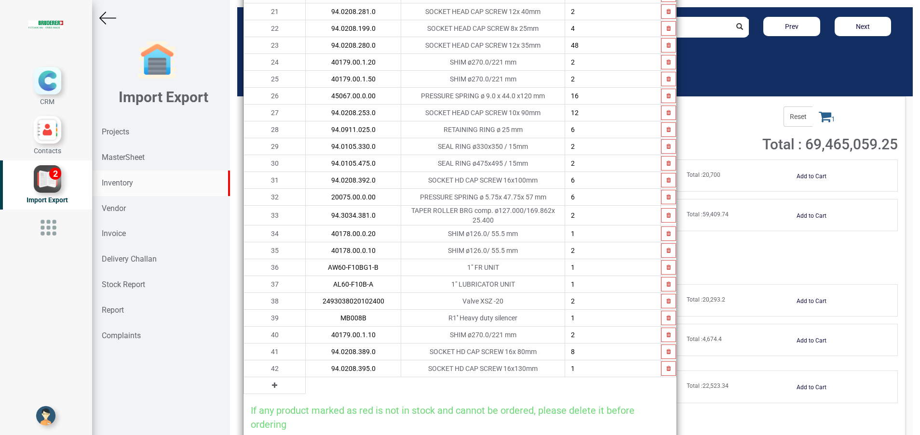
type input "94.0208.395.0"
type input "8"
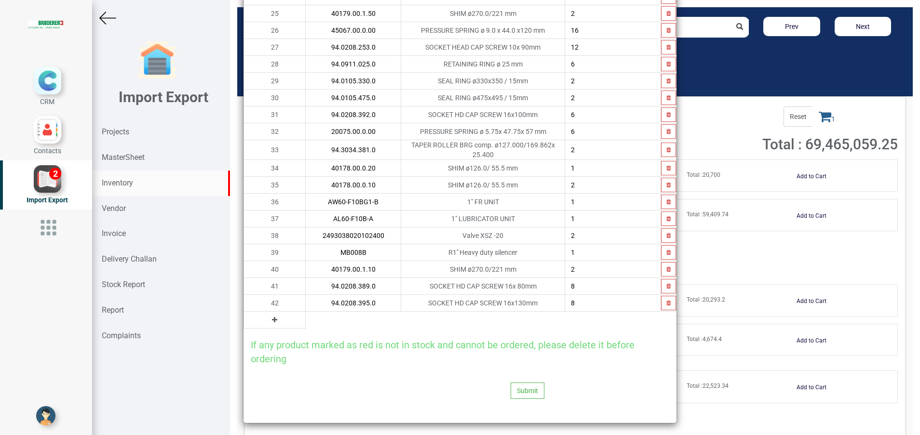
click at [272, 318] on icon at bounding box center [274, 320] width 5 height 7
click at [318, 318] on input "text" at bounding box center [353, 320] width 95 height 16
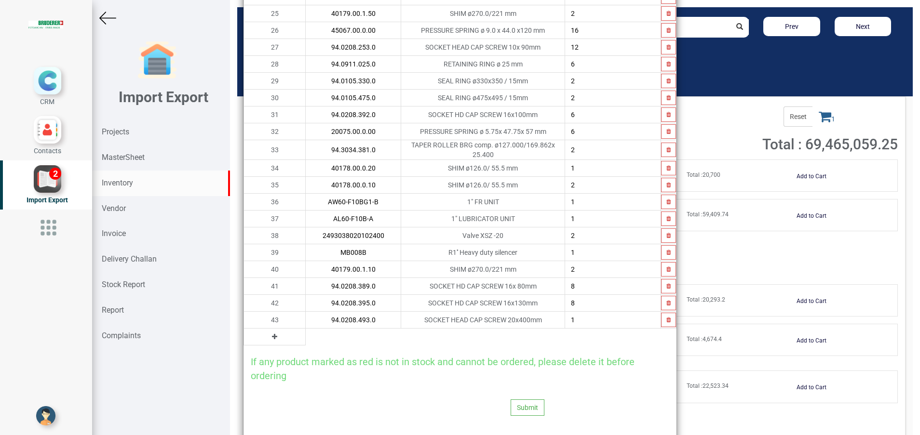
type input "94.0208.493.0"
type input "8"
click at [269, 336] on button at bounding box center [274, 337] width 11 height 11
click at [306, 334] on input "text" at bounding box center [353, 337] width 95 height 16
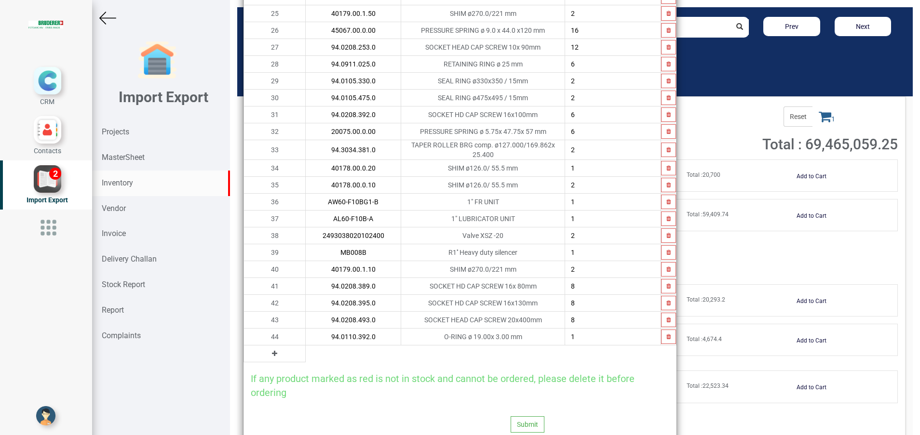
type input "94.0110.392.0"
click at [272, 350] on icon at bounding box center [274, 353] width 5 height 7
click at [306, 350] on input "text" at bounding box center [353, 354] width 95 height 16
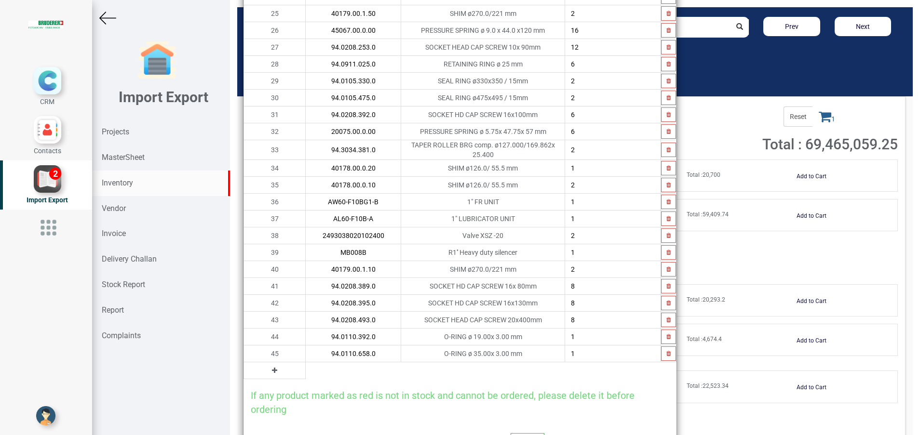
type input "94.0110.658.0"
click at [272, 370] on icon at bounding box center [274, 370] width 5 height 7
click at [306, 365] on input "text" at bounding box center [353, 371] width 95 height 16
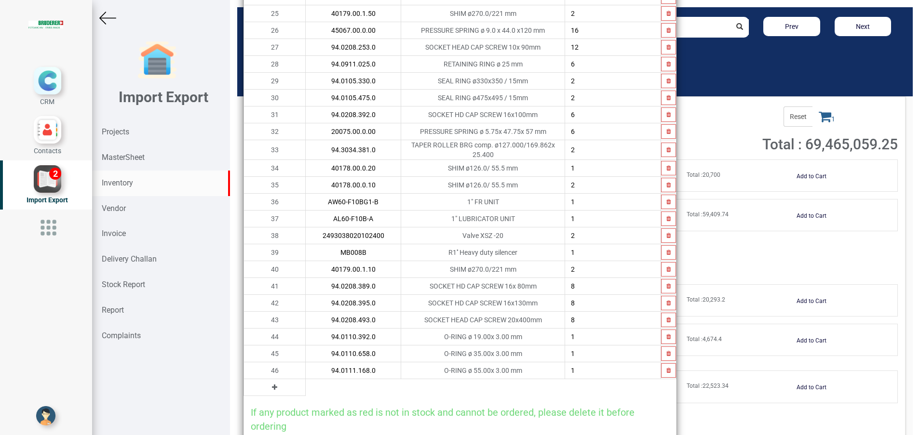
type input "94.0111.168.0"
click at [269, 389] on button at bounding box center [274, 387] width 11 height 11
drag, startPoint x: 282, startPoint y: 390, endPoint x: 286, endPoint y: 388, distance: 5.2
click at [306, 390] on input "text" at bounding box center [353, 387] width 95 height 16
type input "94.0208.279.0"
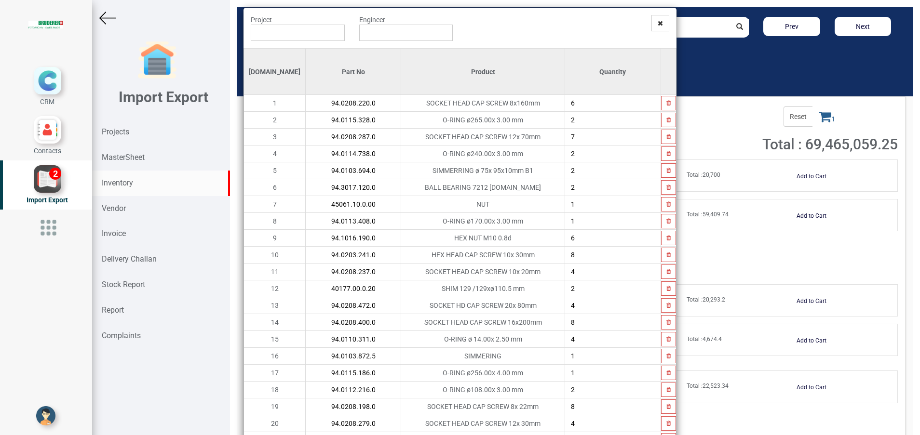
scroll to position [10, 0]
click at [589, 416] on input "4" at bounding box center [612, 421] width 95 height 16
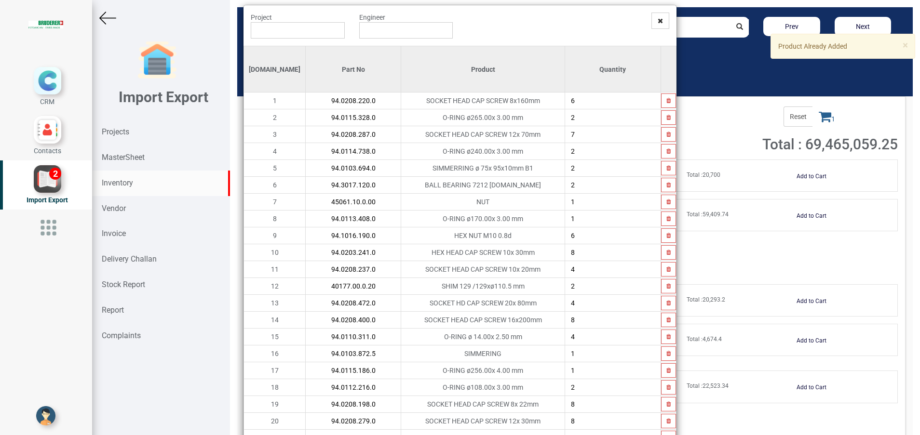
type input "8"
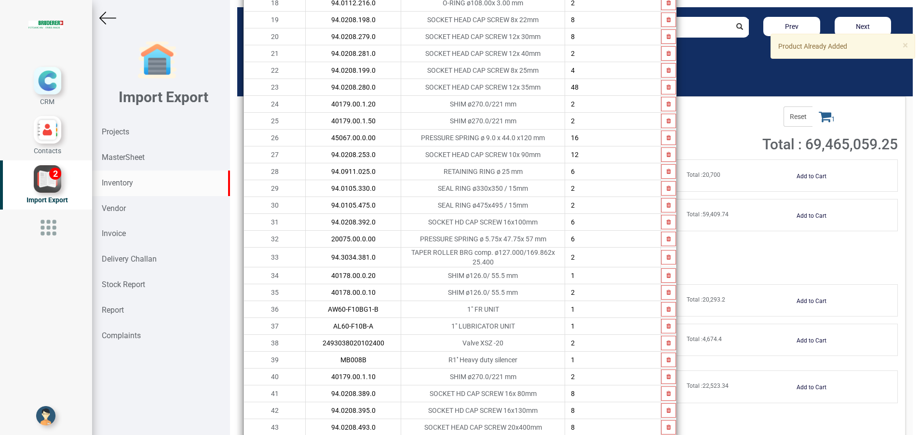
scroll to position [569, 0]
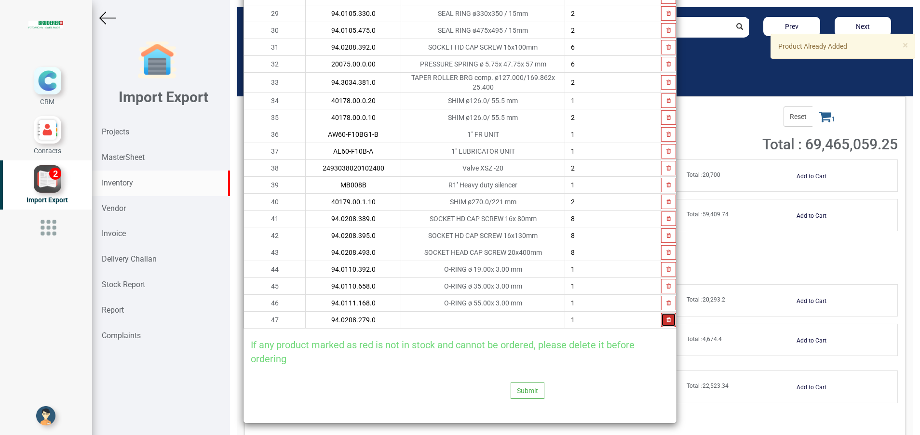
click at [664, 317] on button "button" at bounding box center [668, 320] width 15 height 14
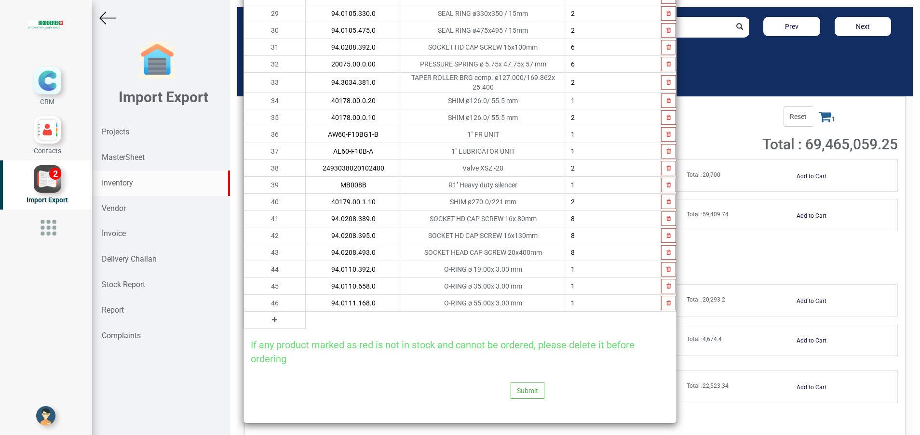
click at [269, 315] on button at bounding box center [274, 320] width 11 height 11
click at [306, 317] on input "text" at bounding box center [353, 320] width 95 height 16
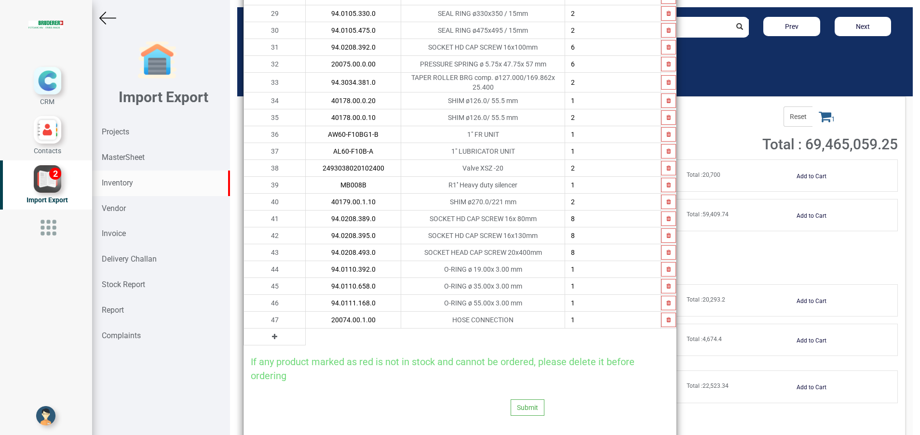
type input "20074.00.1.00"
click at [272, 334] on icon at bounding box center [274, 337] width 5 height 7
click at [306, 335] on input "text" at bounding box center [353, 337] width 95 height 16
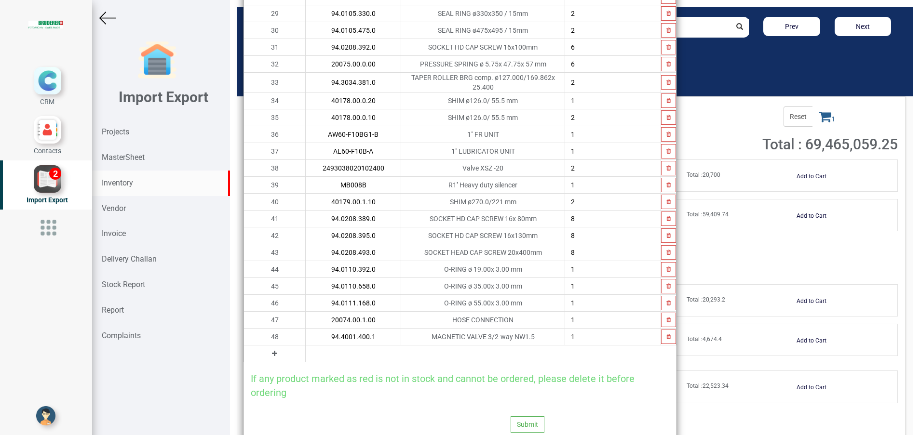
type input "94.4001.400.1"
type input "2"
click at [272, 351] on icon at bounding box center [274, 353] width 5 height 7
click at [308, 351] on input "text" at bounding box center [353, 354] width 95 height 16
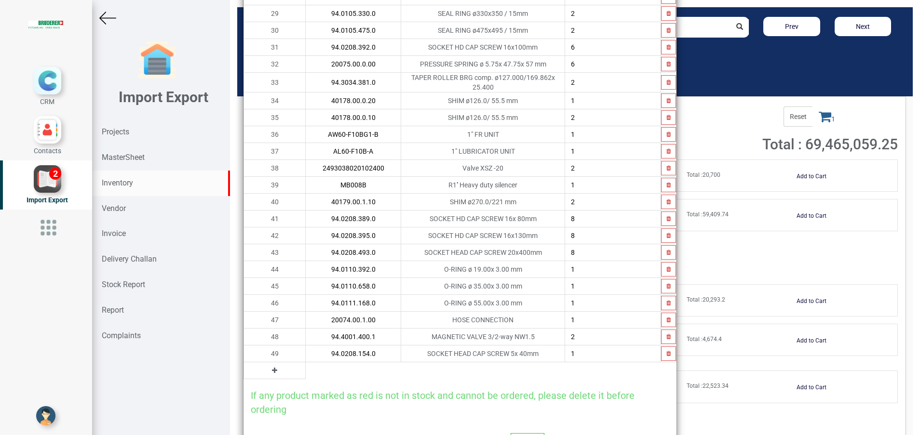
type input "94.0208.154.0"
type input "3"
click at [272, 367] on icon at bounding box center [274, 370] width 5 height 7
click at [266, 366] on td "50" at bounding box center [275, 371] width 62 height 17
click at [306, 369] on input "text" at bounding box center [353, 371] width 95 height 16
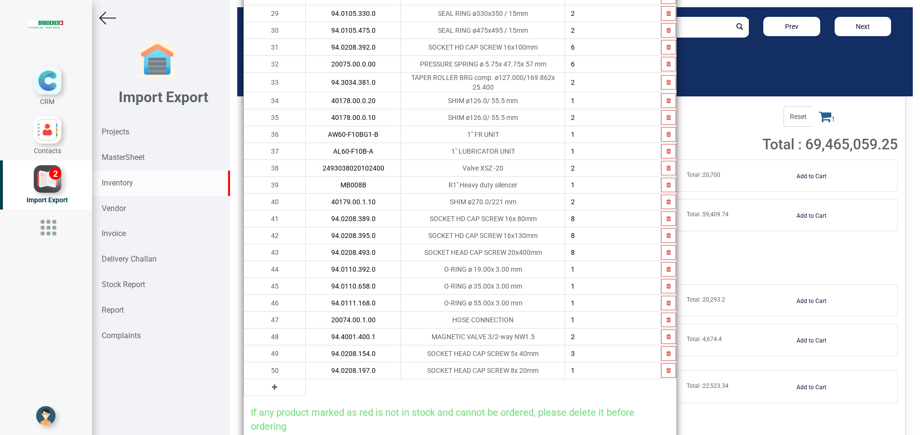
type input "94.0208.197.0"
type input "4"
click at [272, 386] on icon at bounding box center [274, 387] width 5 height 7
click at [323, 384] on input "text" at bounding box center [353, 387] width 95 height 16
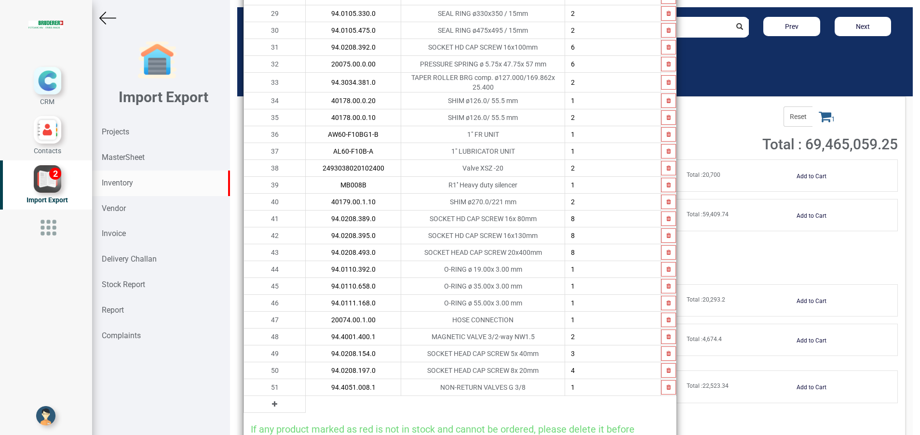
type input "94.4051.008.1"
click at [272, 402] on icon at bounding box center [274, 404] width 5 height 7
click at [306, 404] on input "text" at bounding box center [353, 404] width 95 height 16
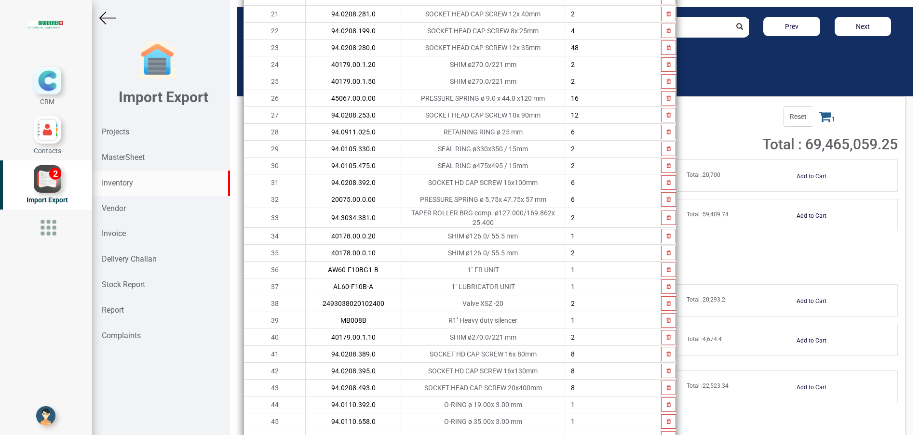
scroll to position [362, 0]
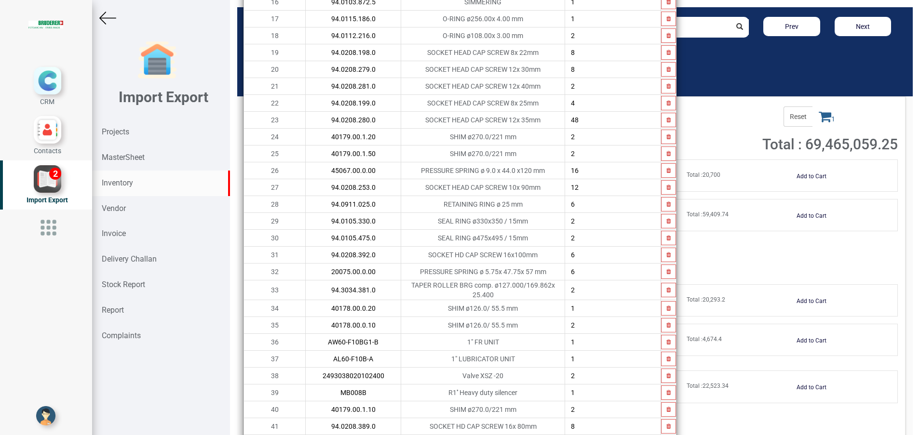
type input "94.0112.216.0"
click at [583, 33] on input "2" at bounding box center [612, 35] width 95 height 16
type input "4"
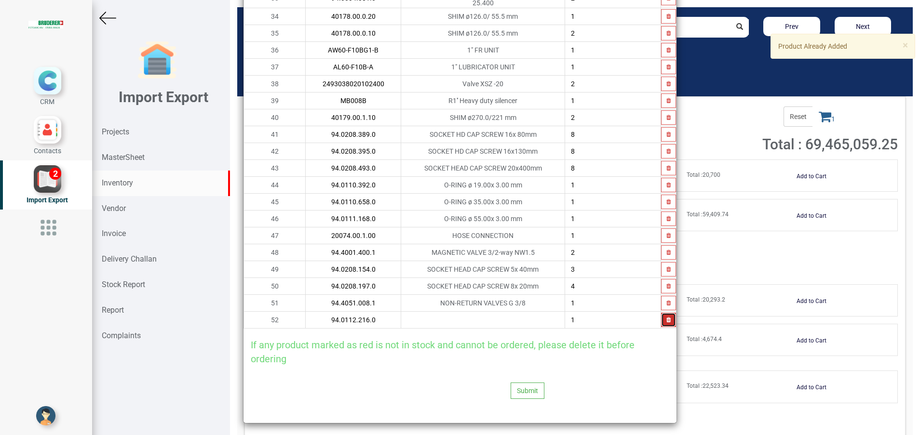
click at [666, 318] on icon "button" at bounding box center [668, 320] width 4 height 6
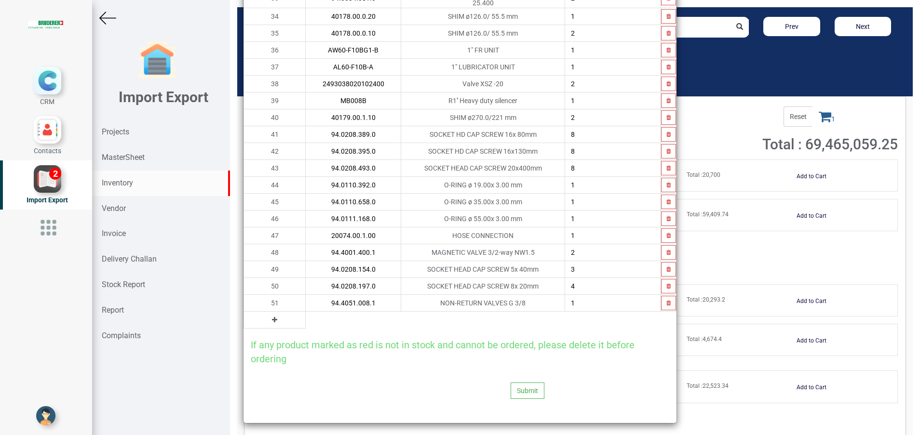
click at [272, 318] on icon at bounding box center [274, 320] width 5 height 7
click at [314, 312] on input "text" at bounding box center [353, 320] width 95 height 16
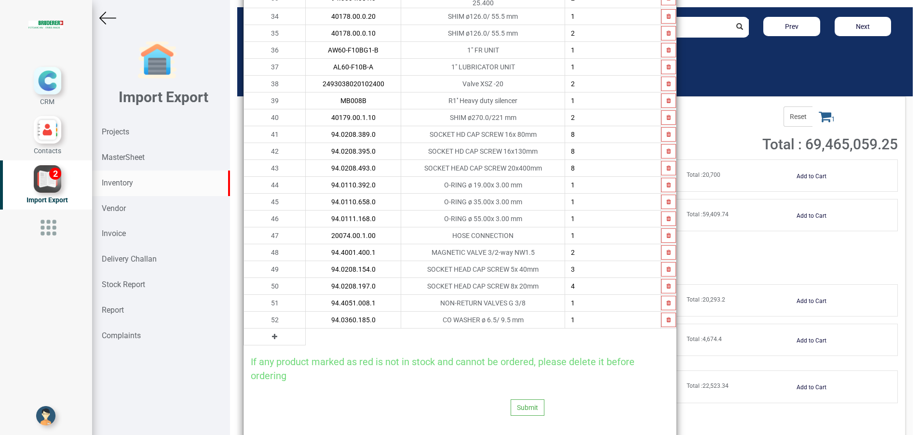
type input "94.0360.185.0"
type input "2"
click at [272, 334] on icon at bounding box center [274, 337] width 5 height 7
click at [306, 334] on input "text" at bounding box center [353, 337] width 95 height 16
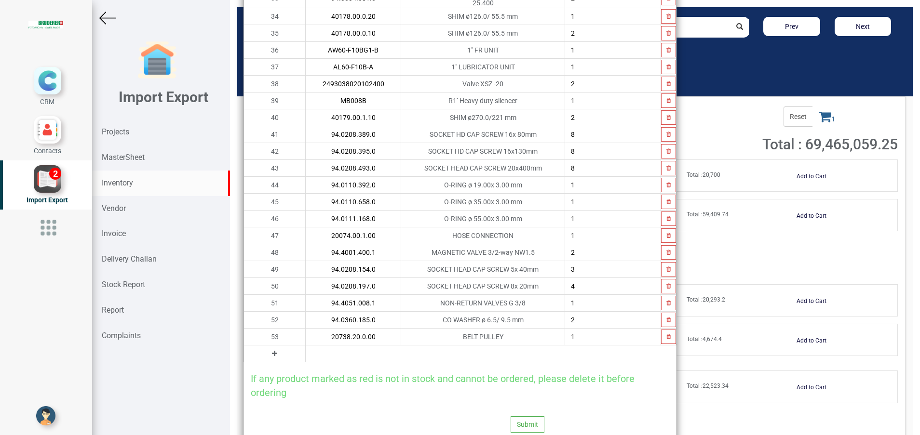
type input "20738.20.0.00"
click at [269, 354] on button at bounding box center [274, 354] width 11 height 11
click at [306, 350] on input "text" at bounding box center [353, 354] width 95 height 16
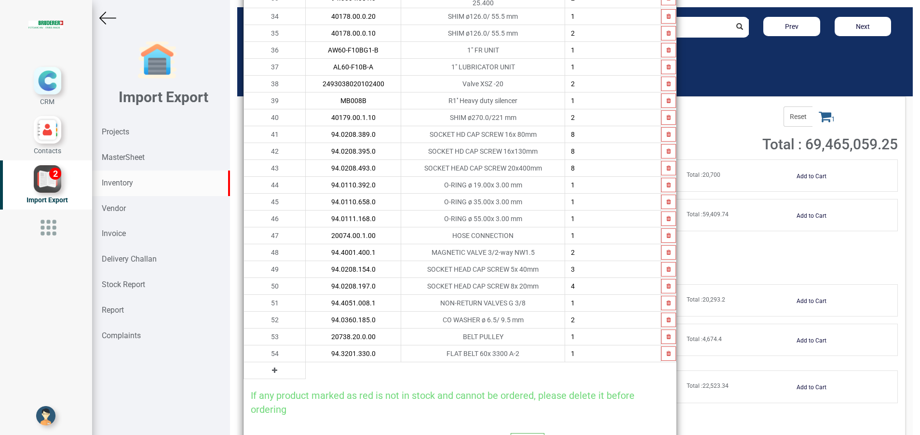
type input "94.3201.330.0"
click at [272, 369] on icon at bounding box center [274, 370] width 5 height 7
click at [308, 370] on input "text" at bounding box center [353, 371] width 95 height 16
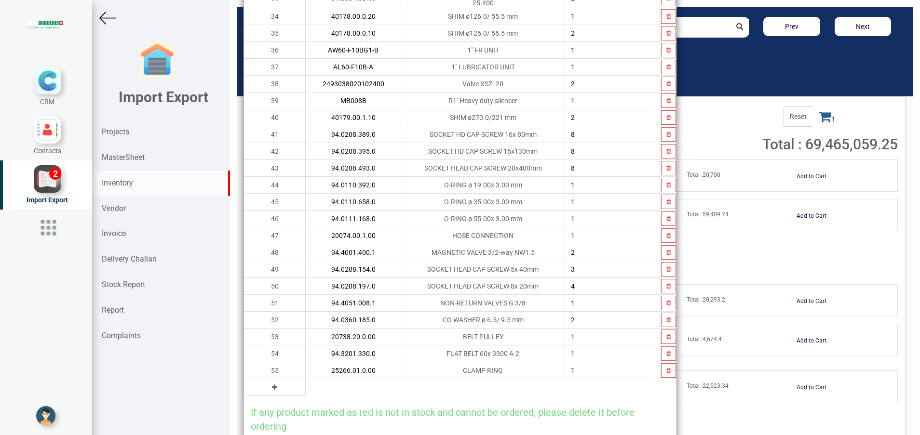
type input "25266.01.0.00"
click at [272, 385] on icon at bounding box center [274, 387] width 5 height 7
click at [306, 382] on input "text" at bounding box center [353, 387] width 95 height 16
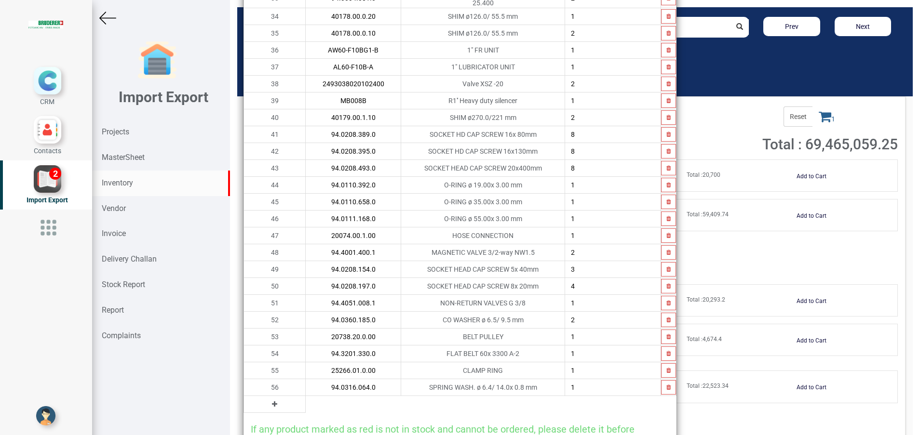
type input "94.0316.064.0"
type input "2"
click at [269, 405] on button at bounding box center [274, 404] width 11 height 11
click at [306, 402] on input "text" at bounding box center [353, 404] width 95 height 16
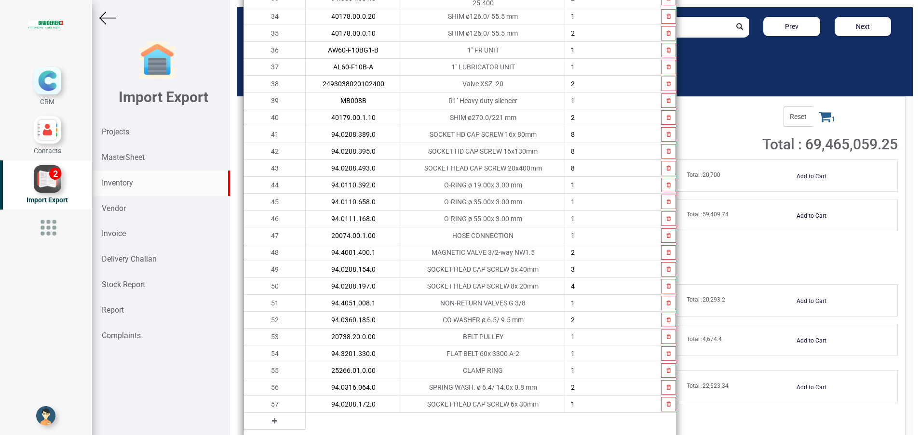
type input "94.0208.172.0"
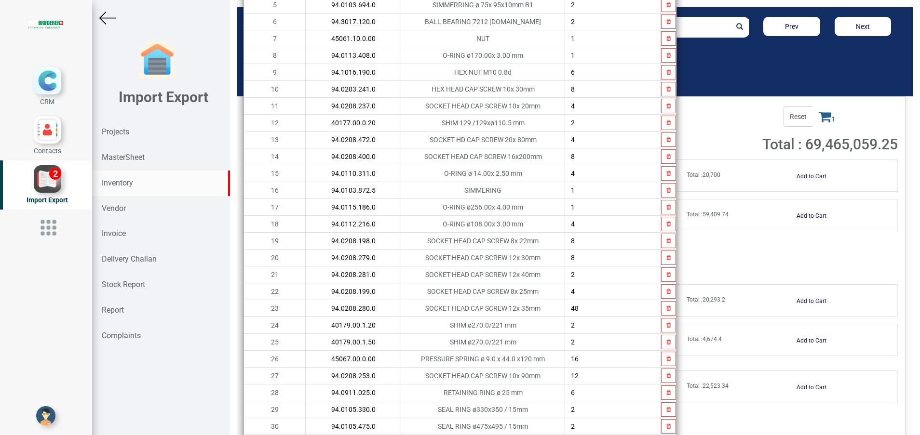
scroll to position [0, 0]
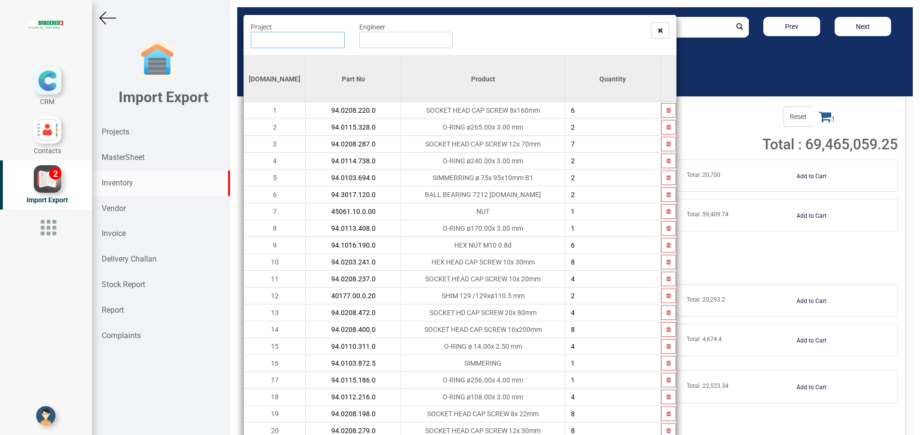
click at [313, 39] on input "text" at bounding box center [298, 40] width 94 height 16
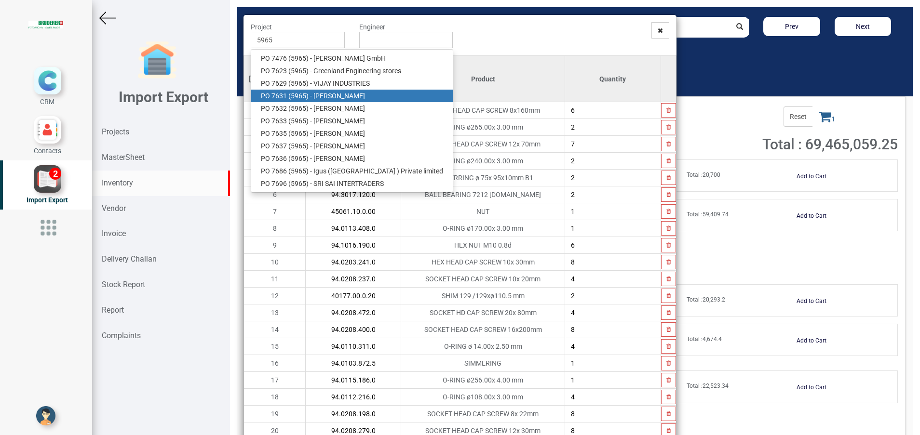
drag, startPoint x: 318, startPoint y: 92, endPoint x: 327, endPoint y: 76, distance: 18.8
click at [318, 92] on link "PO 7631 ( 5965 ) - BRUDERER AG" at bounding box center [352, 96] width 202 height 13
type input "PO 7631 ( 5965 ) - BRUDERER AG"
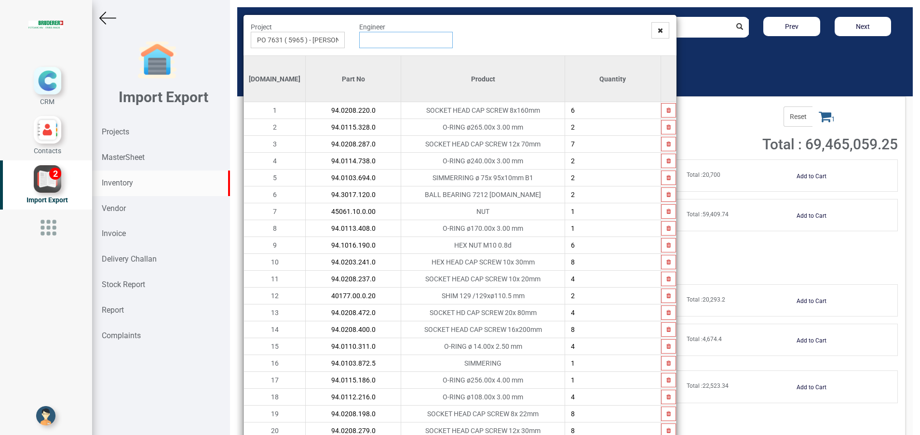
click at [366, 37] on input "text" at bounding box center [406, 40] width 94 height 16
click at [378, 56] on link "G opinath Anandan" at bounding box center [398, 58] width 76 height 13
type input "Gopinath Anandan"
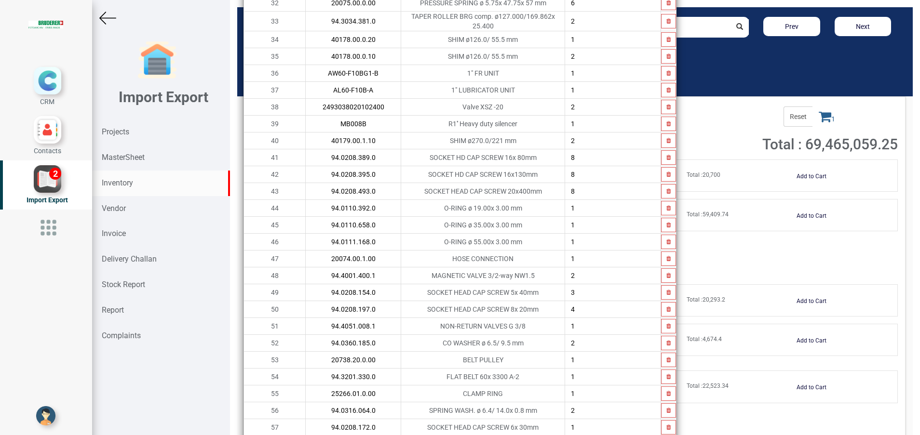
scroll to position [755, 0]
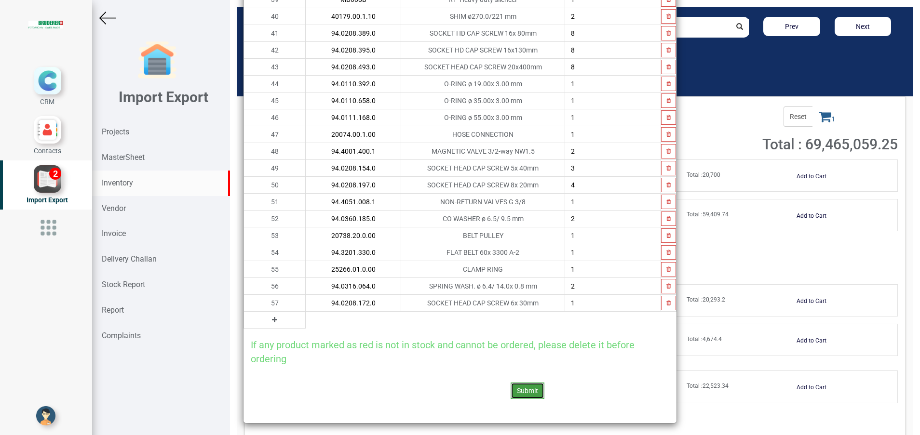
click at [511, 387] on button "Submit" at bounding box center [528, 391] width 34 height 16
click at [500, 364] on button "Yes" at bounding box center [502, 362] width 30 height 16
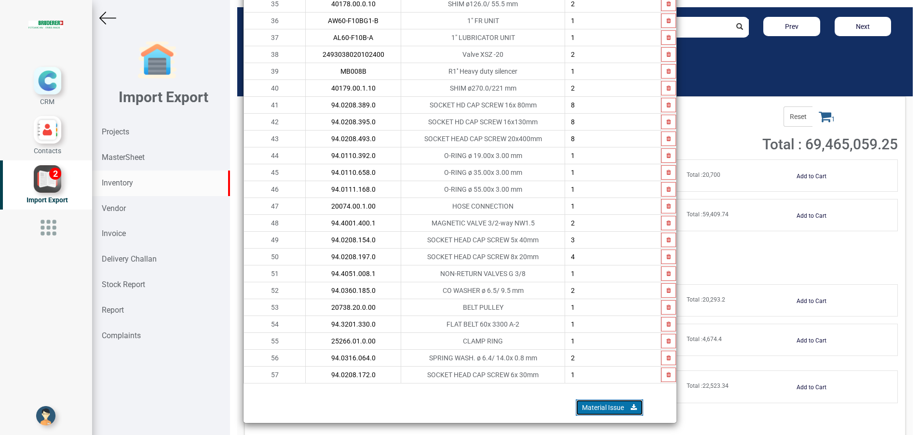
click at [585, 403] on link "Material Issue" at bounding box center [609, 408] width 67 height 16
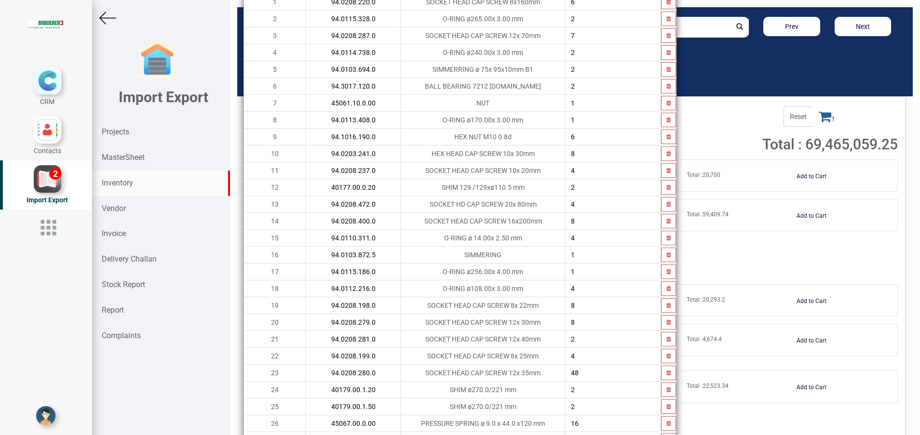
scroll to position [0, 0]
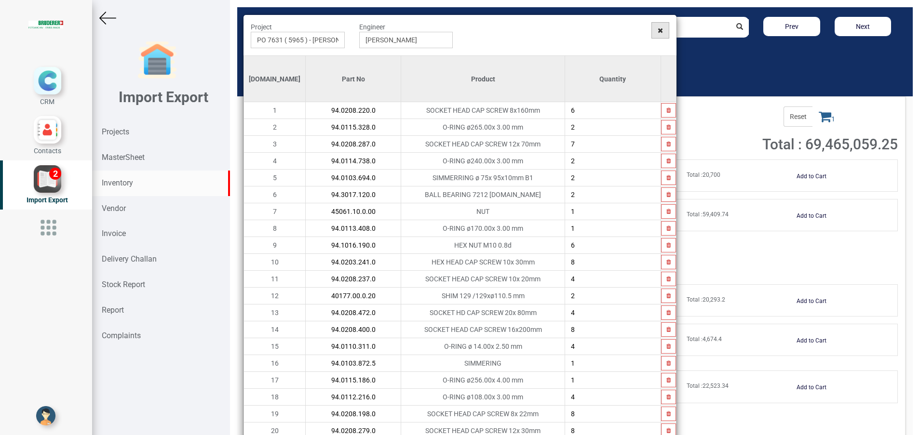
click at [658, 29] on icon at bounding box center [660, 30] width 5 height 7
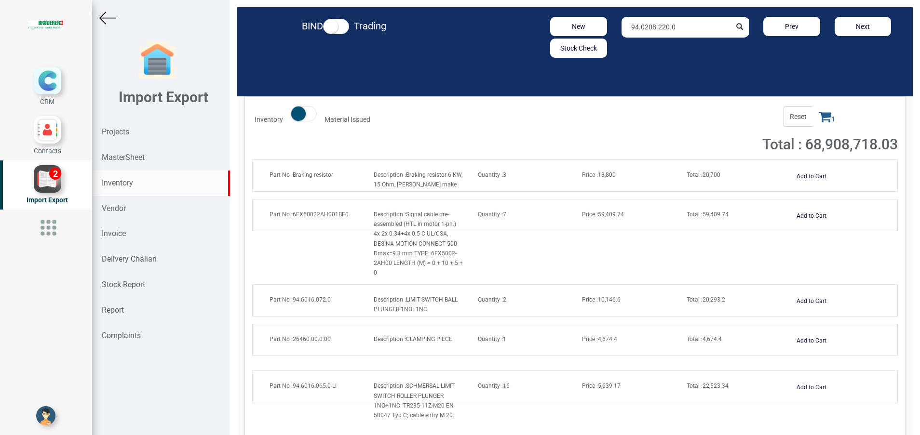
click at [121, 188] on div "Inventory" at bounding box center [161, 184] width 138 height 26
click at [127, 286] on strong "Stock Report" at bounding box center [123, 284] width 43 height 9
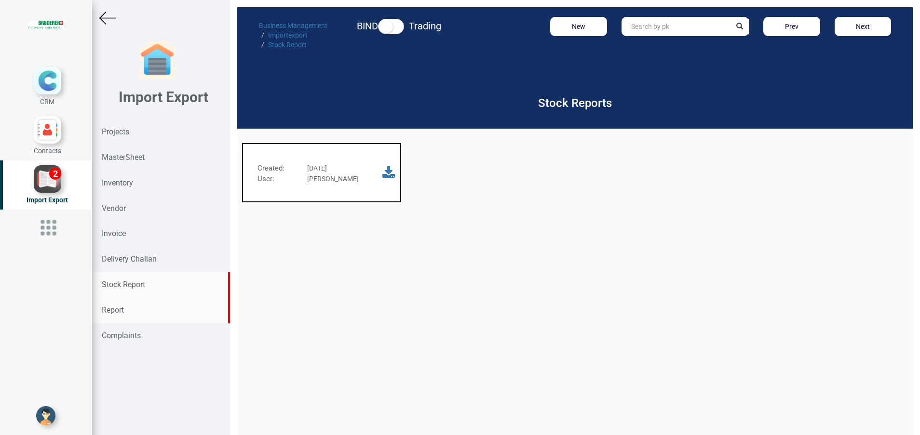
click at [126, 305] on div "Report" at bounding box center [161, 311] width 138 height 26
select select
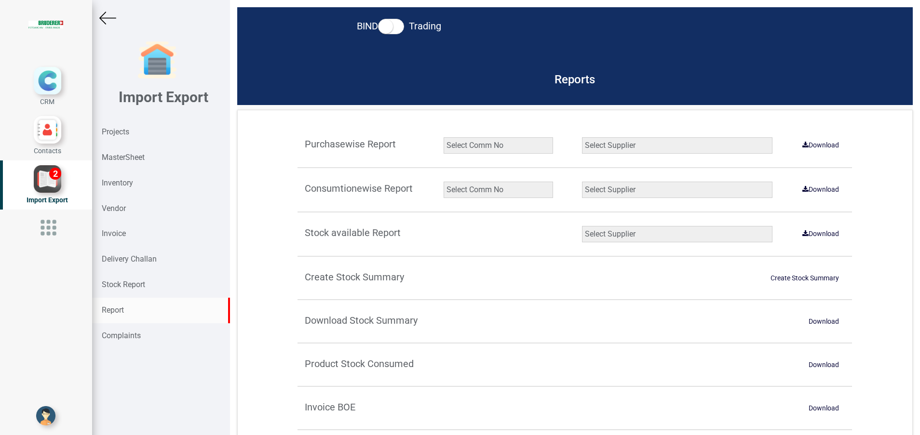
click at [501, 187] on select "Select Comm No 9872 2135R RU1506 11025-1298 5534R 5948 11051-1150 1932 2135 202…" at bounding box center [497, 190] width 109 height 16
select select "string:5965"
click at [443, 182] on select "Select Comm No 9872 2135R RU1506 11025-1298 5534R 5948 11051-1150 1932 2135 202…" at bounding box center [497, 190] width 109 height 16
click at [616, 193] on select "Select Supplier All Supplier XNG Automation solutions [PERSON_NAME] Beckhoff Au…" at bounding box center [677, 190] width 190 height 16
select select "string:all"
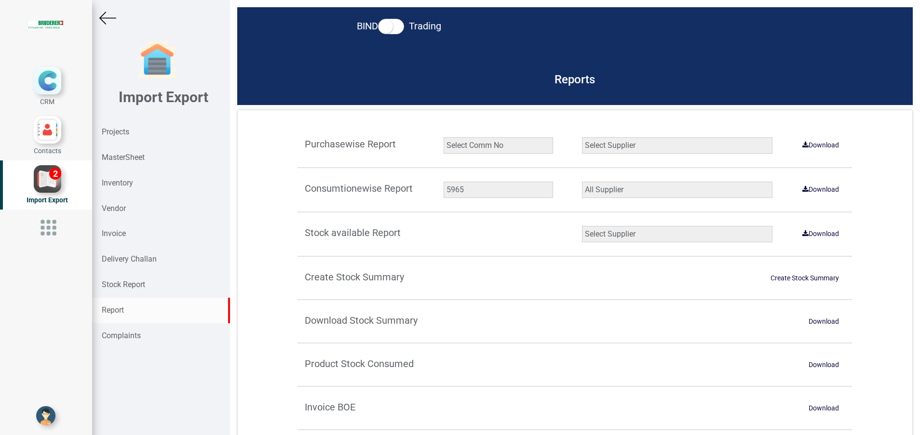
click at [582, 182] on select "Select Supplier All Supplier XNG Automation solutions [PERSON_NAME] Beckhoff Au…" at bounding box center [677, 190] width 190 height 16
click at [809, 193] on link "Download" at bounding box center [820, 189] width 48 height 15
click at [121, 184] on strong "Inventory" at bounding box center [117, 182] width 31 height 9
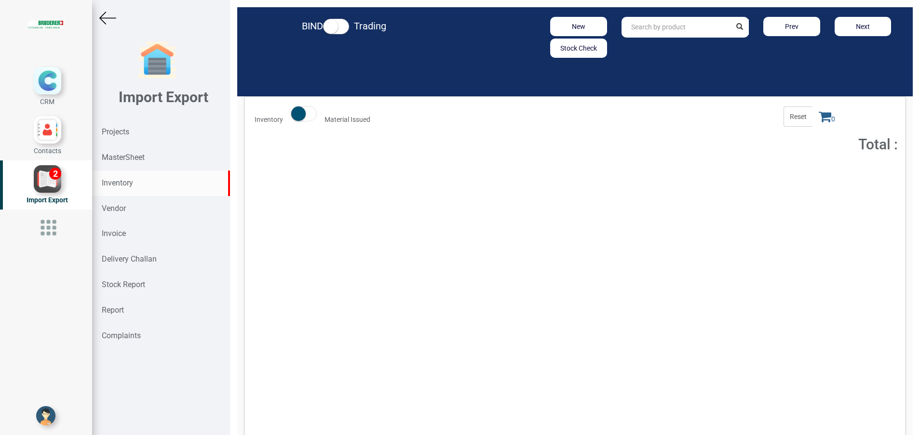
click at [659, 26] on input "text" at bounding box center [676, 27] width 110 height 21
click at [663, 30] on input "text" at bounding box center [676, 27] width 110 height 21
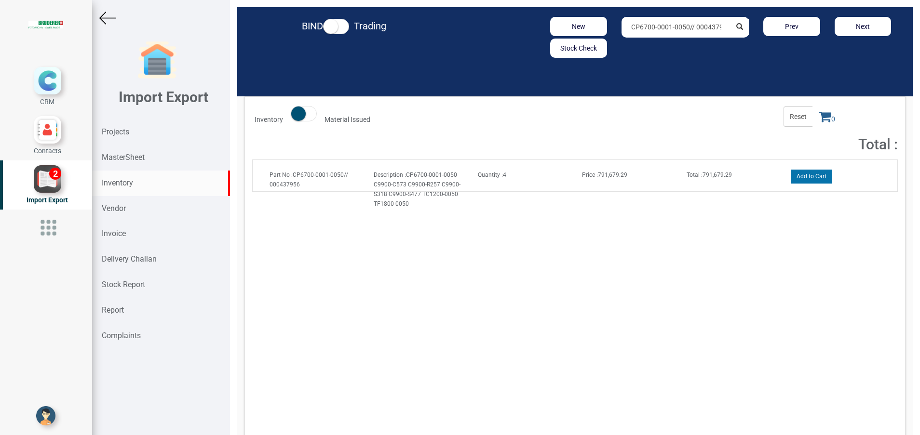
type input "CP6700-0001-0050// 000437956"
click at [797, 181] on button "Add to Cart" at bounding box center [811, 177] width 41 height 14
click at [819, 122] on icon at bounding box center [825, 116] width 13 height 13
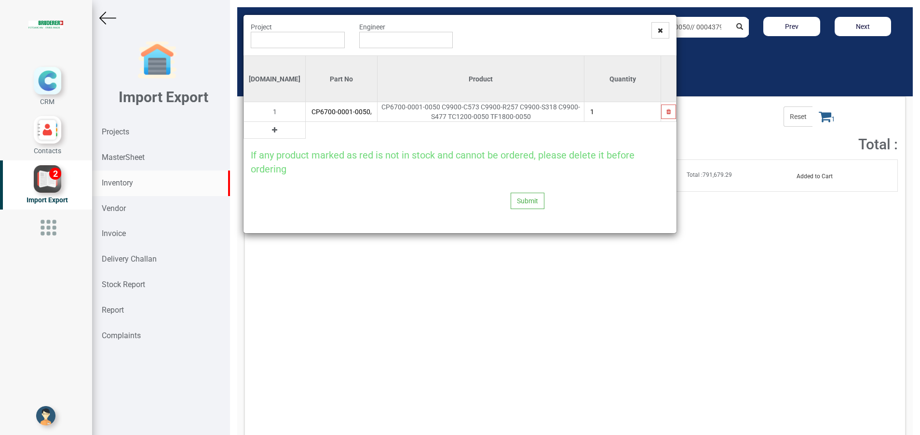
click at [272, 130] on icon at bounding box center [274, 130] width 5 height 7
click at [306, 132] on input "text" at bounding box center [341, 130] width 71 height 16
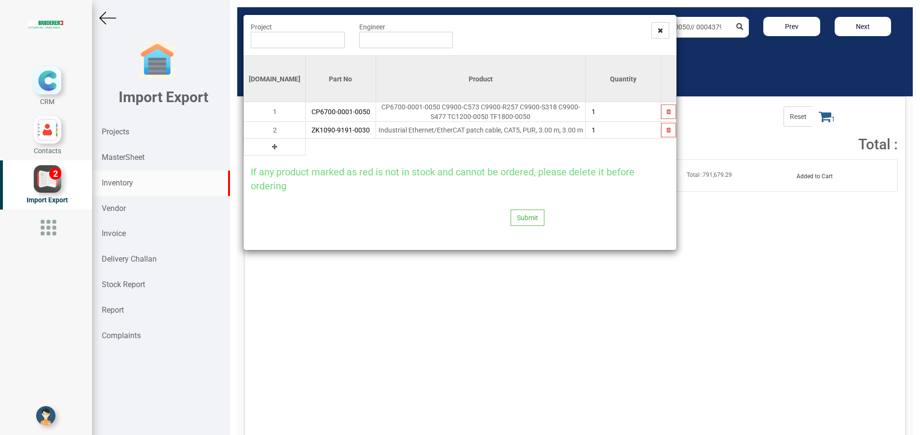
type input "ZK1090-9191-0030"
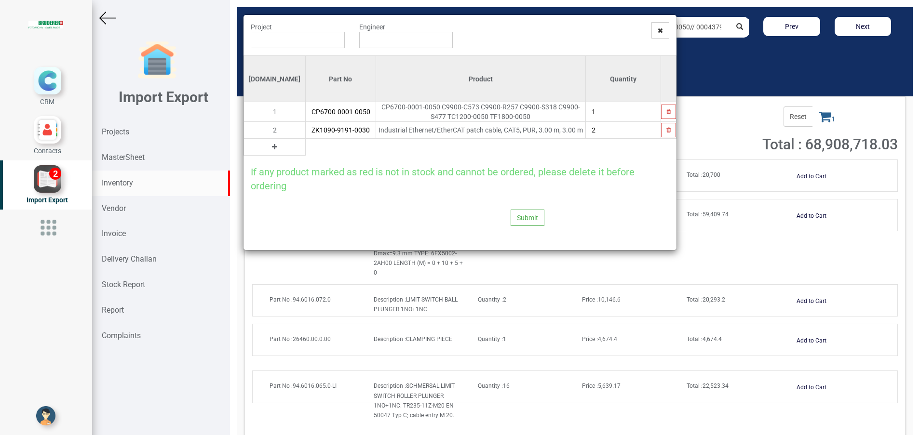
type input "2"
click at [269, 151] on button at bounding box center [274, 147] width 11 height 11
click at [306, 146] on input "text" at bounding box center [341, 147] width 70 height 16
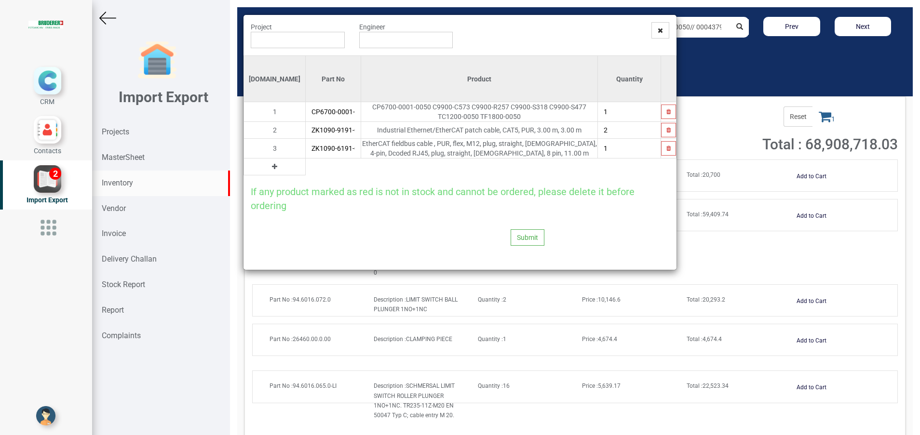
type input "ZK1090-6191-0110"
click at [272, 169] on icon at bounding box center [274, 166] width 5 height 7
click at [306, 169] on input "text" at bounding box center [333, 167] width 55 height 16
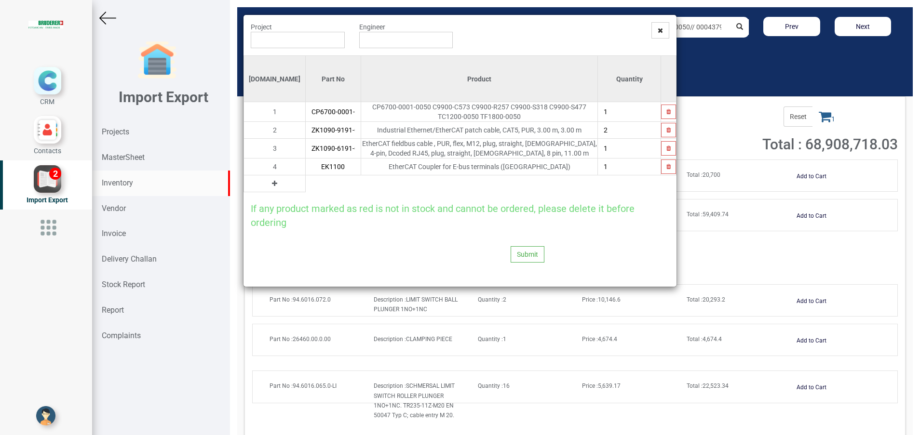
type input "EK1100"
click at [269, 186] on button at bounding box center [274, 183] width 11 height 11
click at [306, 187] on input "text" at bounding box center [333, 183] width 55 height 16
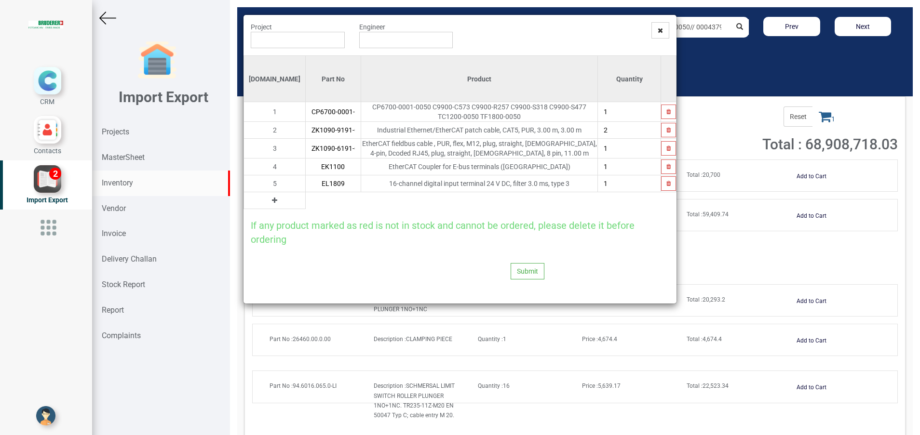
type input "EL1809"
type input "3"
click at [269, 198] on button at bounding box center [274, 200] width 11 height 11
click at [306, 205] on input "text" at bounding box center [333, 200] width 55 height 16
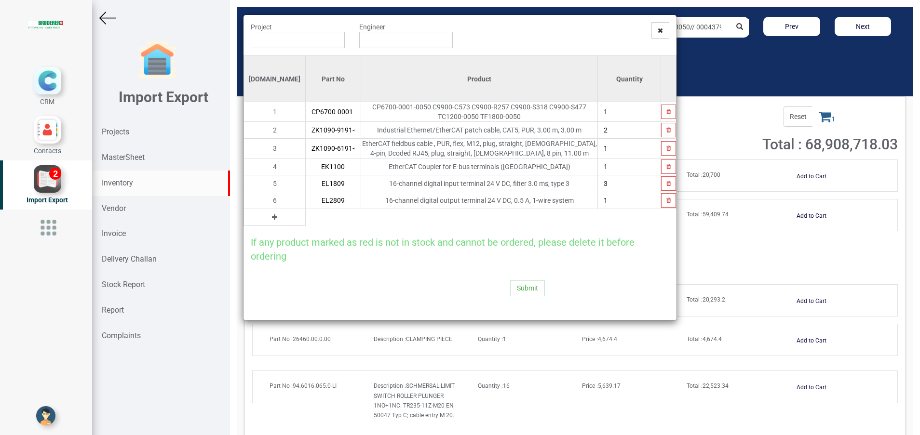
type input "EL2809"
type input "2"
click at [272, 219] on icon at bounding box center [274, 217] width 5 height 7
click at [306, 219] on input "text" at bounding box center [333, 217] width 55 height 16
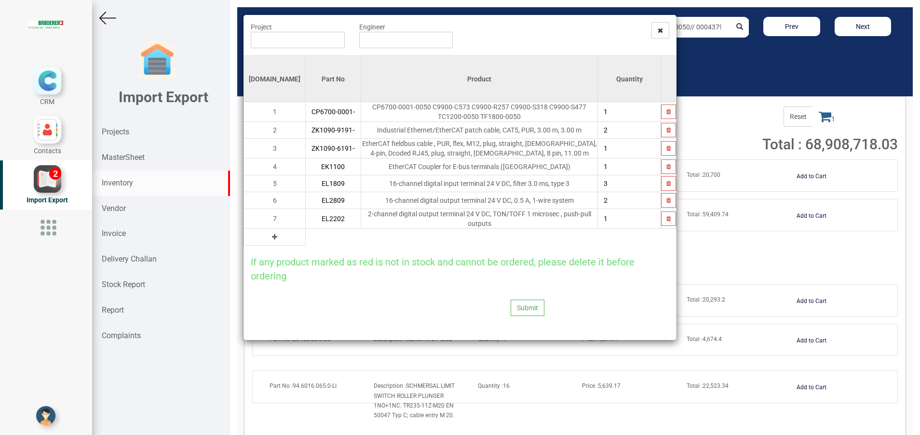
type input "EL2202"
click at [272, 235] on icon at bounding box center [274, 237] width 5 height 7
click at [306, 234] on input "text" at bounding box center [333, 237] width 55 height 16
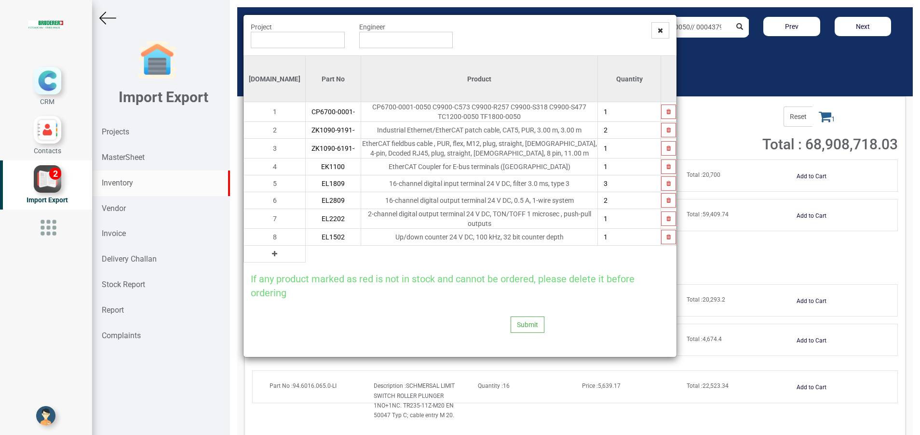
type input "EL1502"
click at [269, 252] on button at bounding box center [274, 254] width 11 height 11
click at [306, 252] on input "text" at bounding box center [333, 254] width 55 height 16
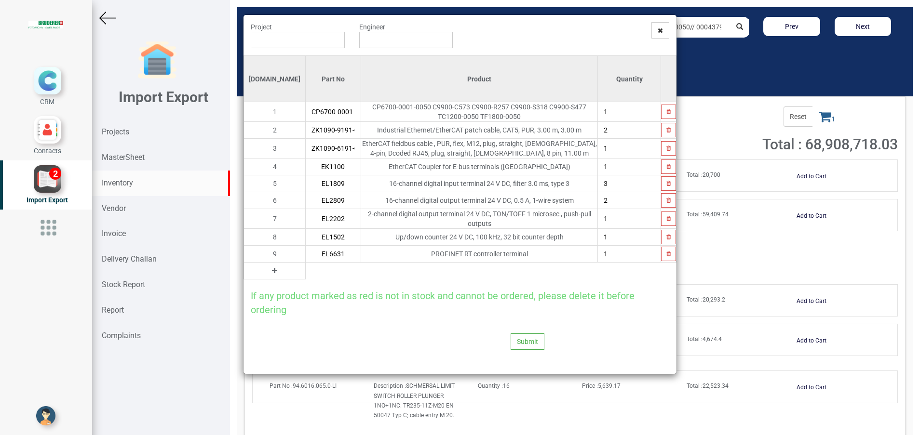
type input "EL6631"
click at [272, 270] on icon at bounding box center [274, 271] width 5 height 7
click at [306, 264] on input "text" at bounding box center [333, 271] width 55 height 16
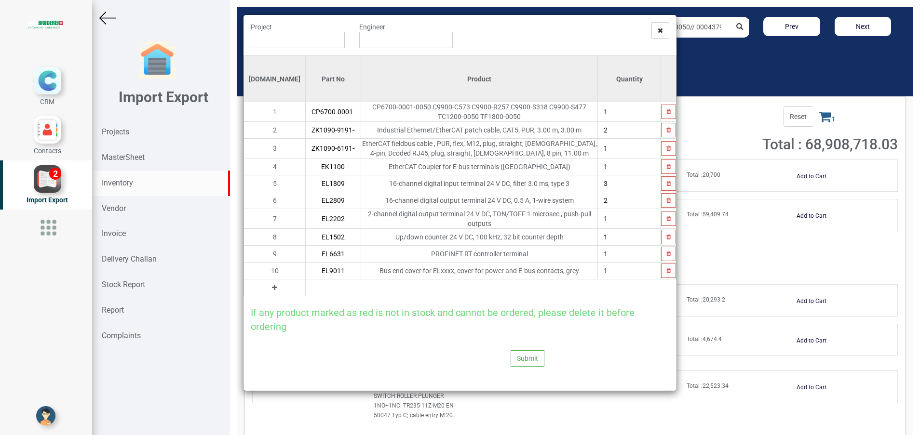
type input "EL9011"
click at [272, 284] on icon at bounding box center [274, 287] width 5 height 7
click at [306, 290] on input "text" at bounding box center [333, 288] width 55 height 16
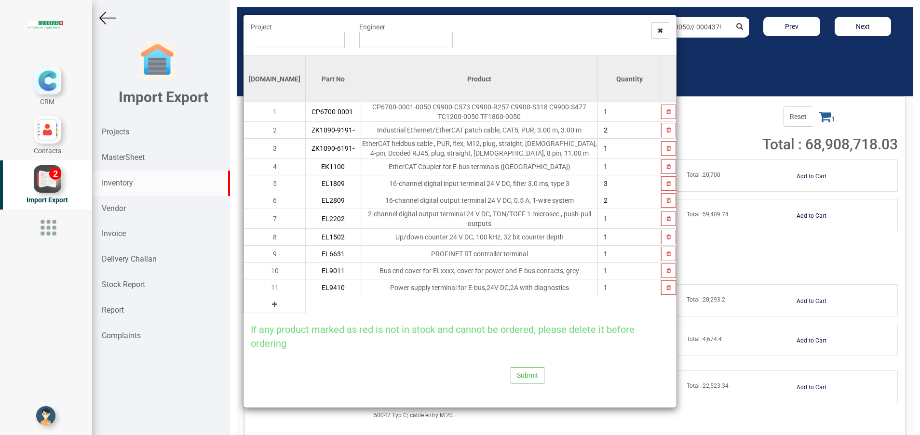
type input "EL9410"
click at [272, 301] on icon at bounding box center [274, 304] width 5 height 7
click at [306, 307] on input "text" at bounding box center [333, 304] width 55 height 16
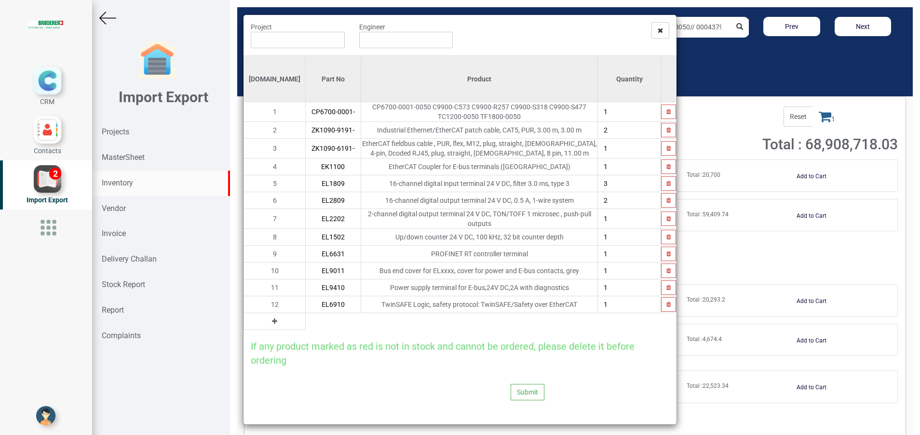
type input "EL6910"
click at [272, 318] on icon at bounding box center [274, 321] width 5 height 7
click at [306, 317] on input "text" at bounding box center [333, 321] width 55 height 16
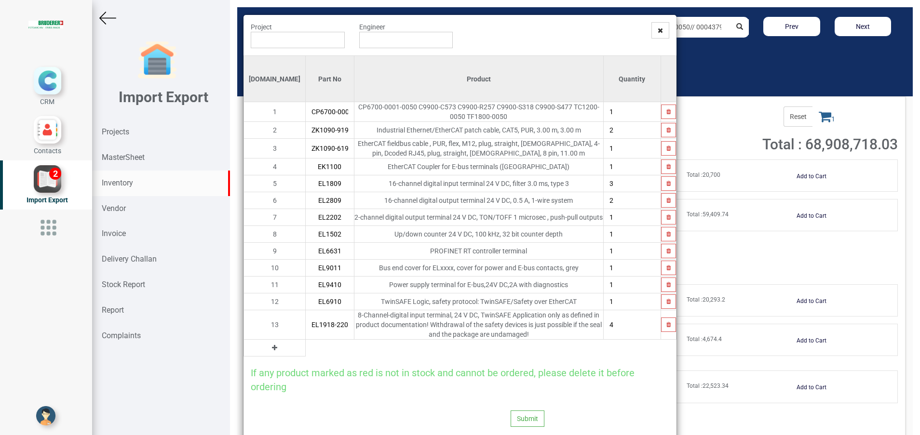
click at [272, 346] on icon at bounding box center [274, 348] width 5 height 7
click at [306, 345] on input "text" at bounding box center [330, 348] width 48 height 16
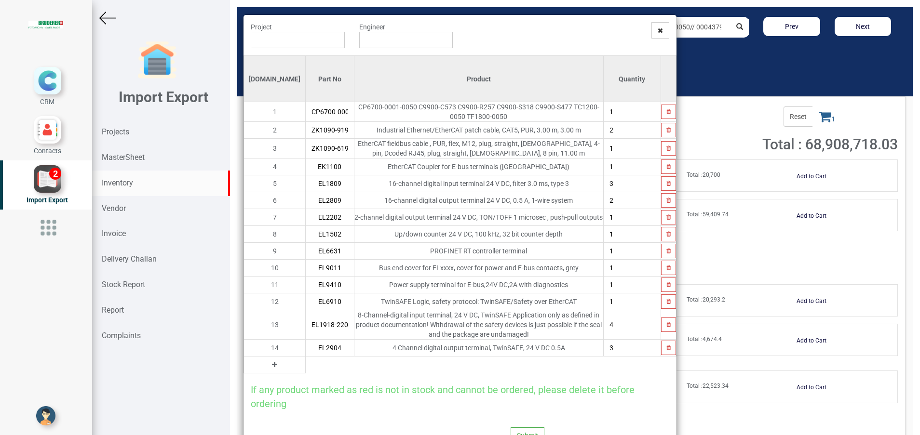
click at [269, 369] on button at bounding box center [274, 365] width 11 height 11
click at [354, 363] on td at bounding box center [478, 365] width 249 height 17
click at [306, 364] on input "text" at bounding box center [330, 365] width 48 height 16
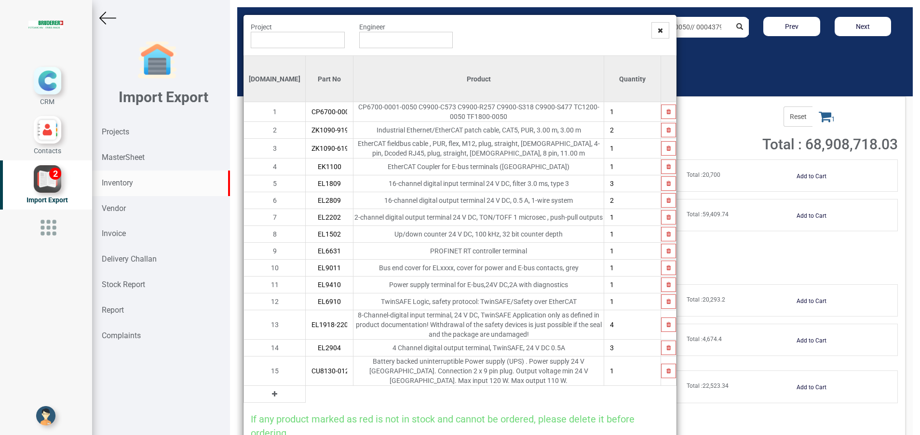
click at [269, 389] on button at bounding box center [274, 394] width 11 height 11
click at [306, 388] on input "text" at bounding box center [329, 394] width 47 height 16
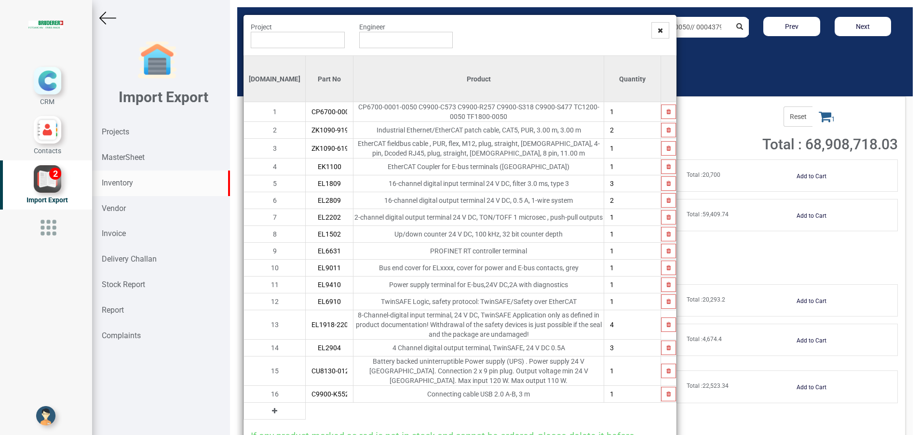
click at [272, 408] on icon at bounding box center [274, 411] width 5 height 7
click at [306, 404] on input "text" at bounding box center [329, 411] width 47 height 16
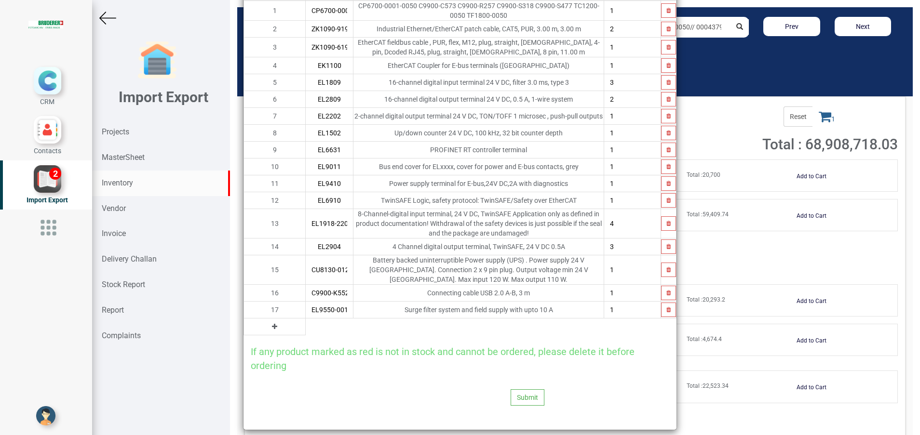
click at [269, 322] on button at bounding box center [274, 327] width 11 height 11
click at [264, 320] on td "18" at bounding box center [275, 327] width 62 height 17
click at [306, 320] on input "text" at bounding box center [329, 327] width 47 height 16
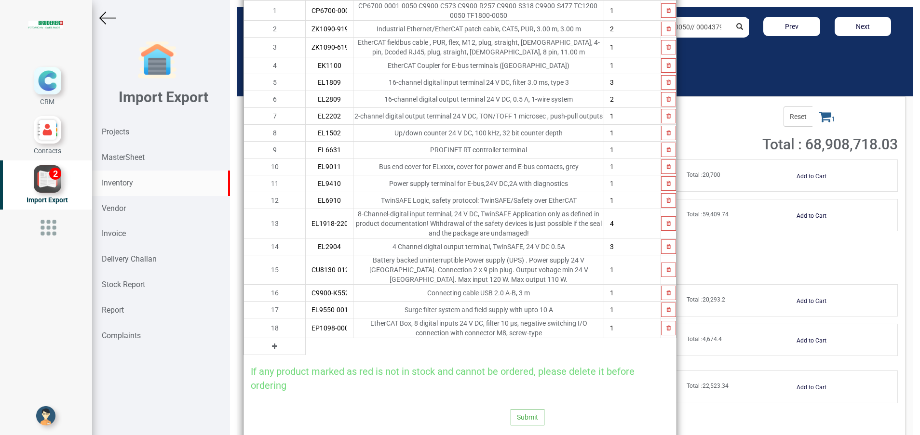
click at [272, 343] on icon at bounding box center [274, 346] width 5 height 7
click at [306, 339] on input "text" at bounding box center [329, 346] width 47 height 16
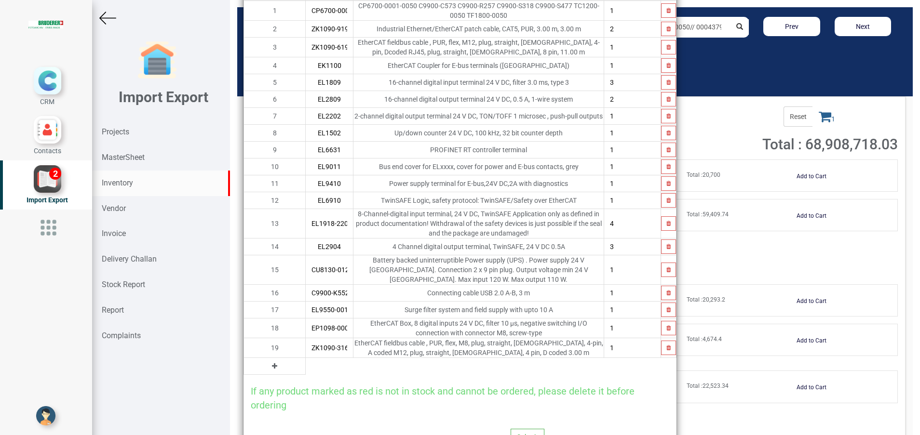
click at [272, 363] on icon at bounding box center [274, 366] width 5 height 7
click at [306, 363] on input "text" at bounding box center [329, 366] width 47 height 16
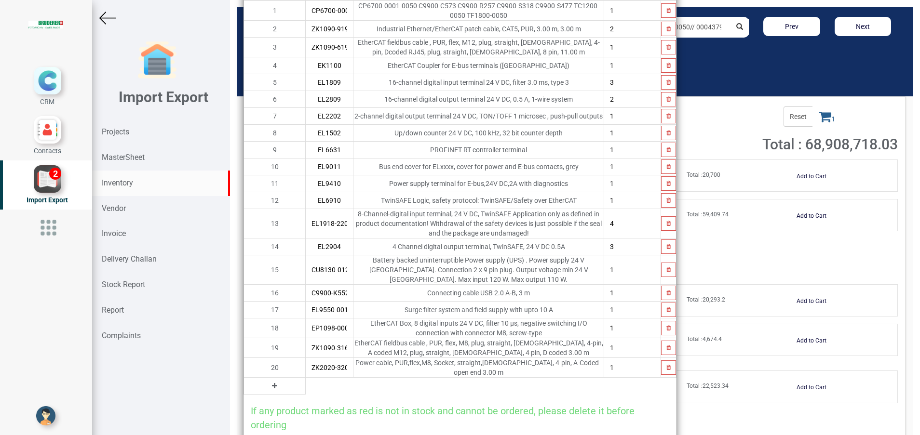
click at [272, 383] on icon at bounding box center [274, 386] width 5 height 7
click at [306, 378] on input "text" at bounding box center [329, 386] width 47 height 16
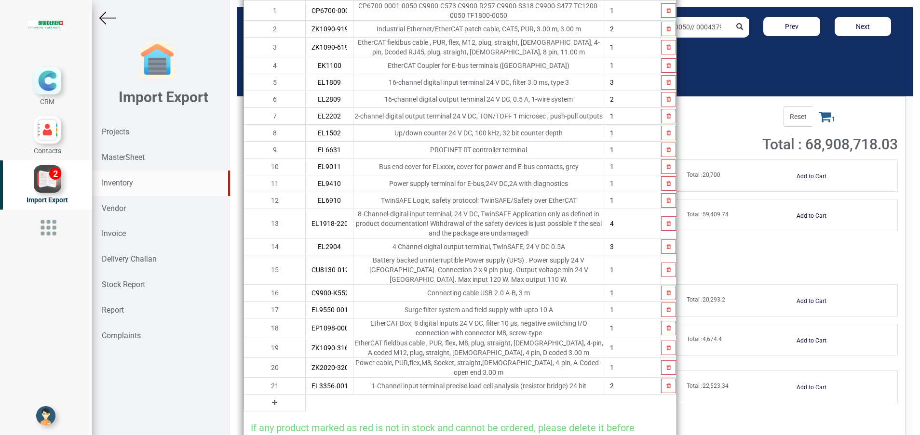
scroll to position [175, 0]
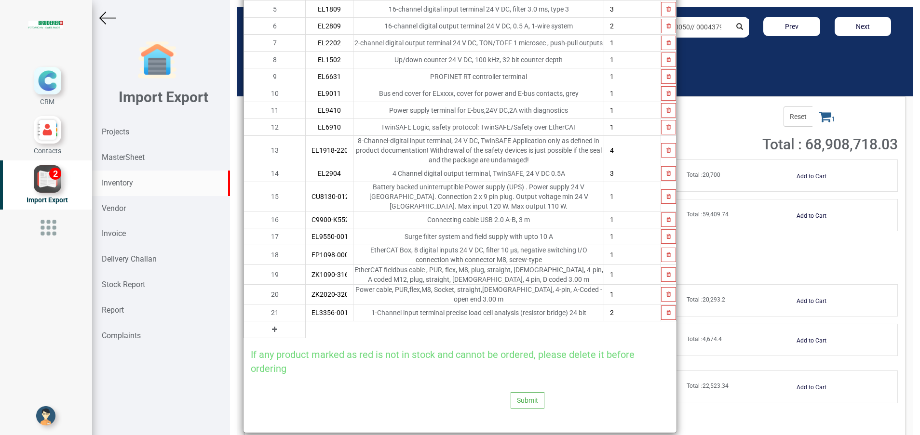
click at [272, 326] on icon at bounding box center [274, 329] width 5 height 7
click at [306, 322] on input "text" at bounding box center [329, 330] width 47 height 16
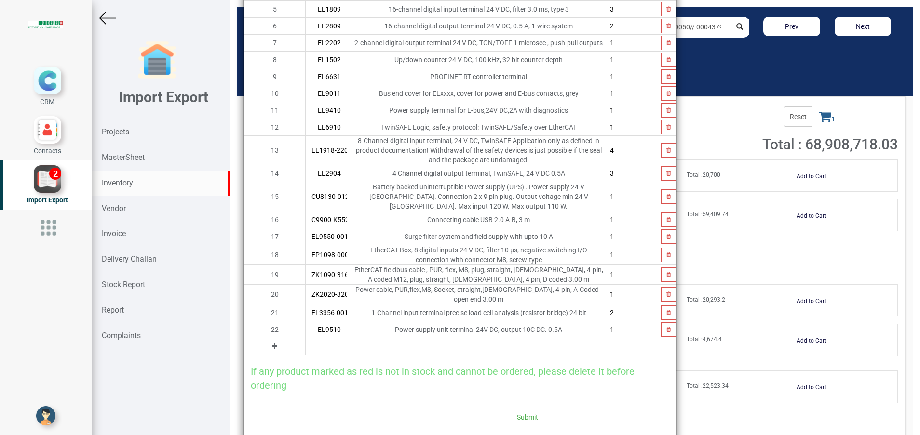
click at [269, 341] on button at bounding box center [274, 346] width 11 height 11
click at [306, 338] on input "text" at bounding box center [329, 346] width 47 height 16
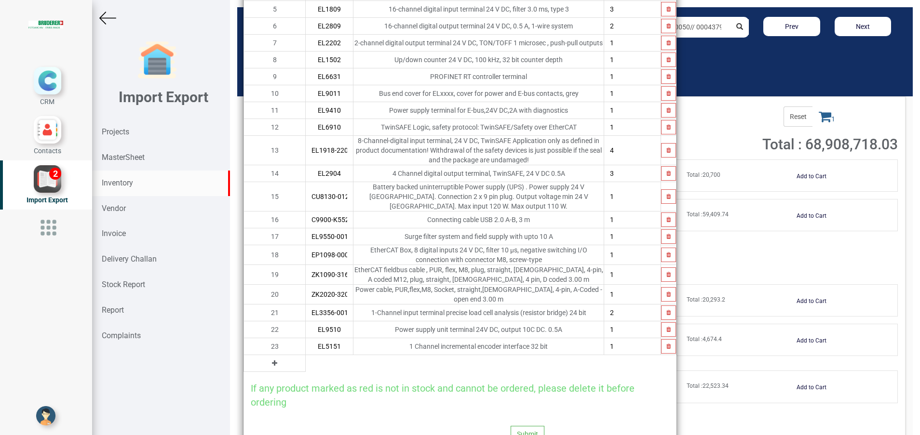
click at [272, 360] on icon at bounding box center [274, 363] width 5 height 7
click at [306, 356] on input "text" at bounding box center [329, 363] width 47 height 16
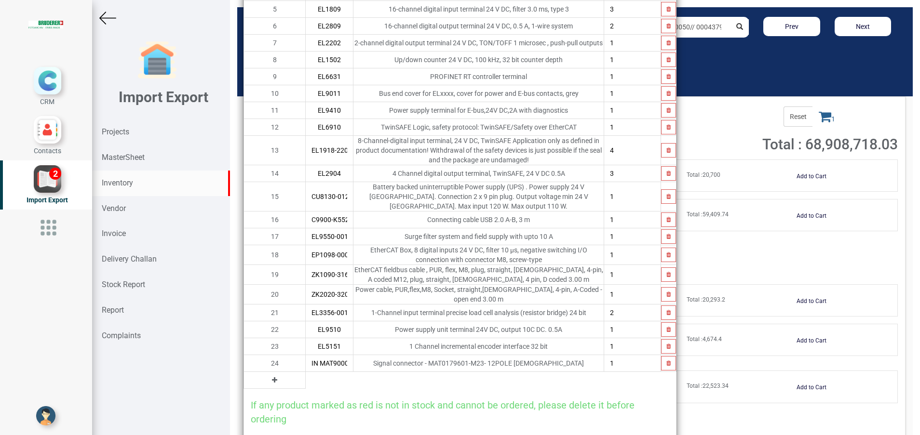
click at [269, 375] on button at bounding box center [274, 380] width 11 height 11
click at [306, 372] on input "text" at bounding box center [329, 380] width 47 height 16
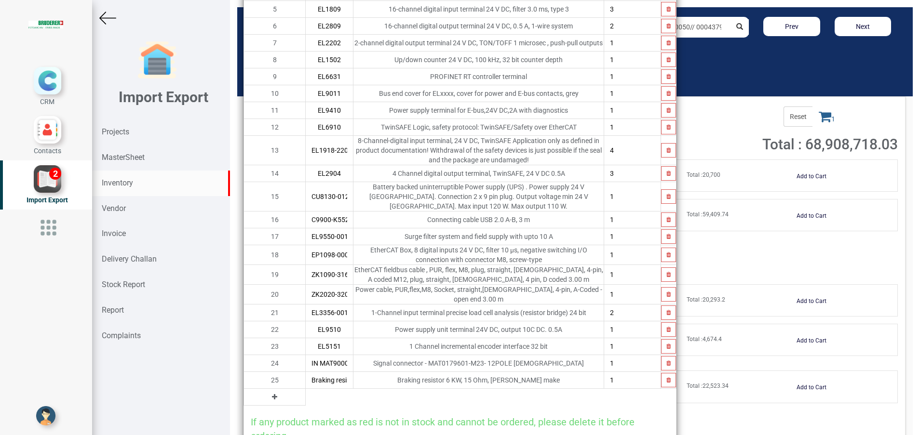
click at [272, 394] on icon at bounding box center [274, 397] width 5 height 7
click at [306, 389] on input "text" at bounding box center [329, 397] width 47 height 16
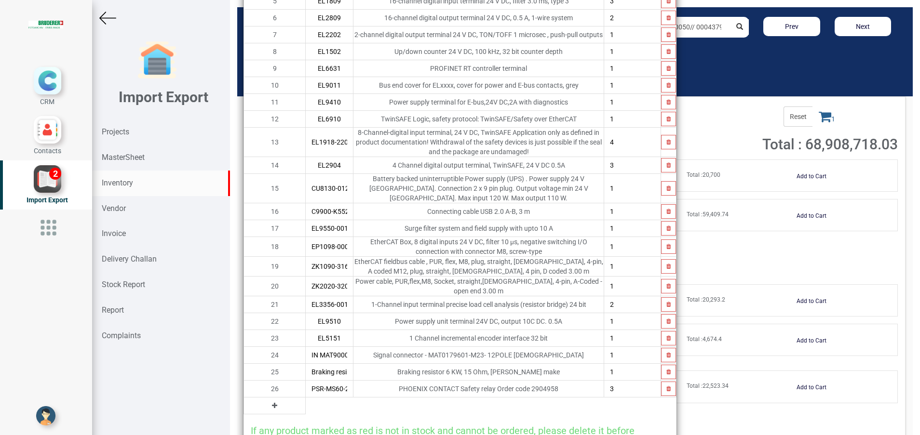
scroll to position [259, 0]
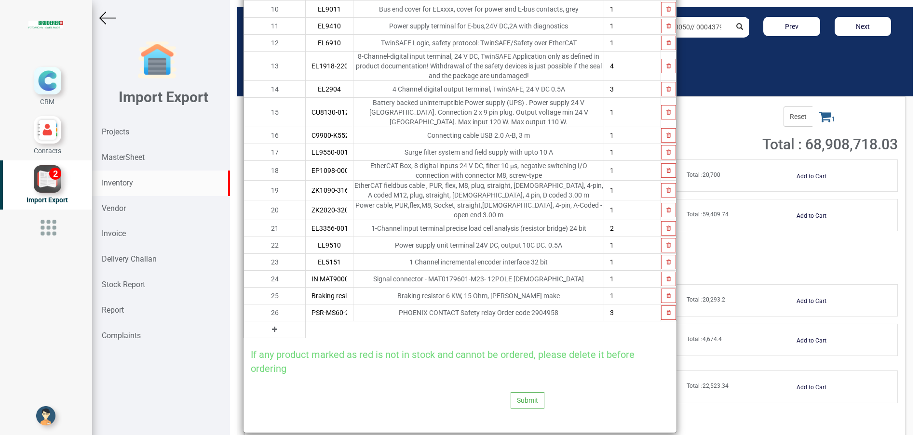
click at [269, 324] on button at bounding box center [274, 329] width 11 height 11
click at [306, 322] on input "text" at bounding box center [329, 330] width 47 height 16
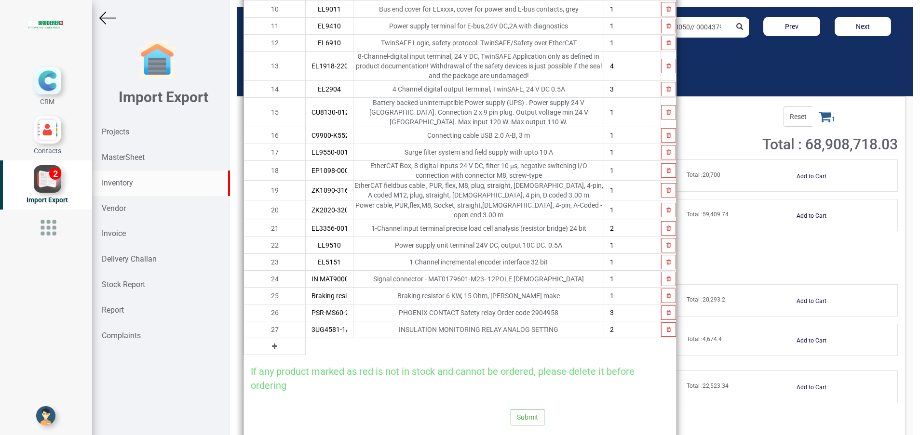
click at [272, 343] on icon at bounding box center [274, 346] width 5 height 7
click at [263, 338] on td "28" at bounding box center [275, 346] width 62 height 17
click at [306, 338] on input "text" at bounding box center [329, 346] width 47 height 16
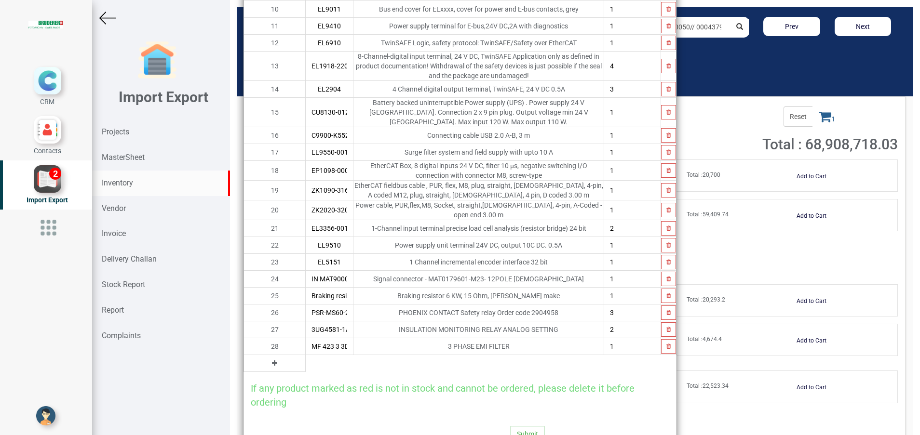
click at [272, 360] on icon at bounding box center [274, 363] width 5 height 7
click at [306, 355] on input "text" at bounding box center [329, 363] width 47 height 16
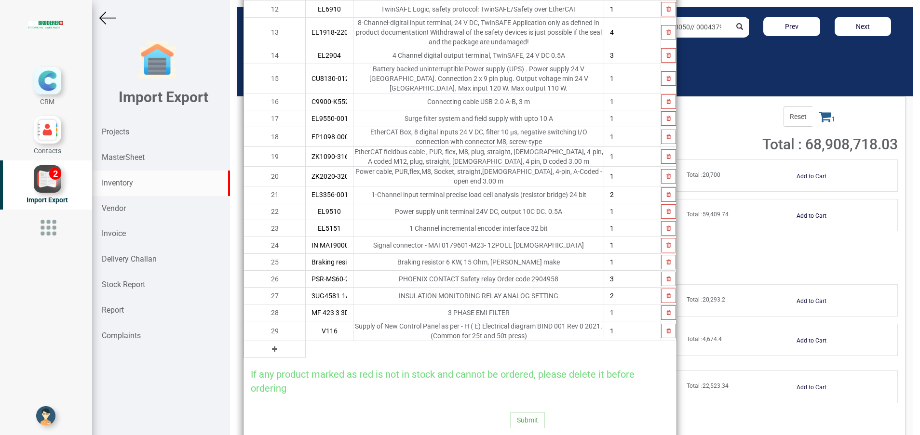
click at [272, 346] on icon at bounding box center [274, 349] width 5 height 7
click at [306, 341] on input "text" at bounding box center [329, 349] width 47 height 16
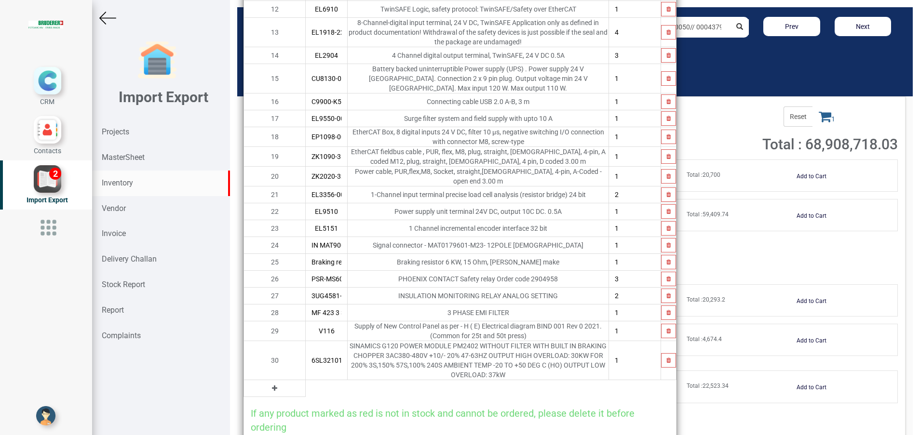
click at [272, 385] on icon at bounding box center [274, 388] width 5 height 7
click at [306, 380] on input "text" at bounding box center [326, 388] width 41 height 16
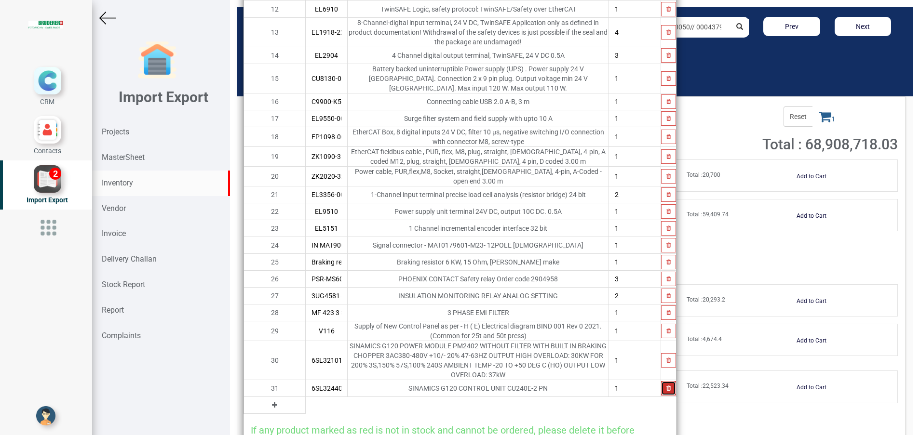
click at [661, 381] on button "button" at bounding box center [668, 388] width 15 height 14
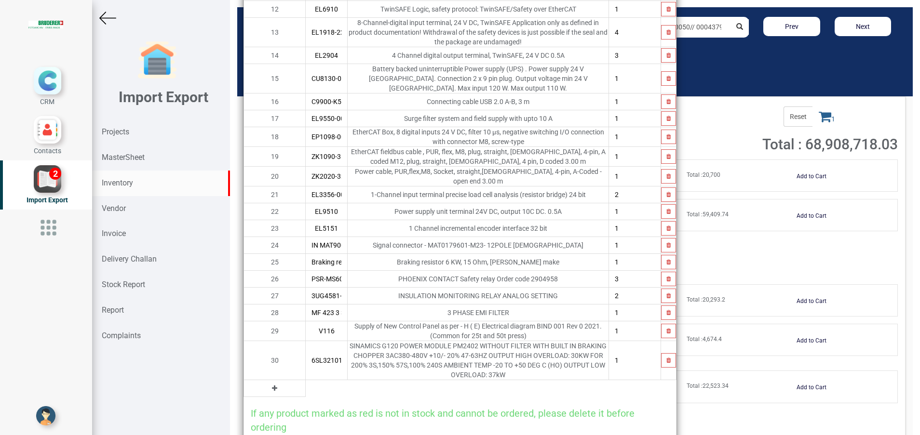
click at [269, 383] on button at bounding box center [274, 388] width 11 height 11
click at [306, 380] on input "text" at bounding box center [326, 388] width 41 height 16
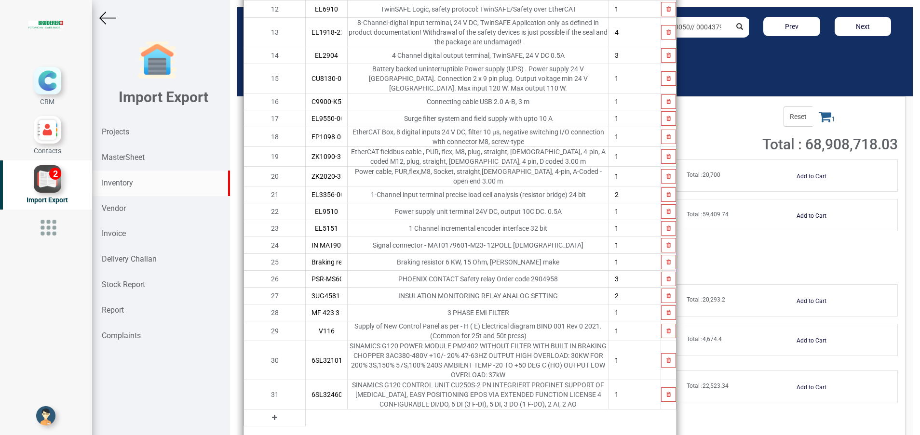
click at [269, 413] on button at bounding box center [274, 418] width 11 height 11
click at [306, 410] on input "text" at bounding box center [326, 418] width 41 height 16
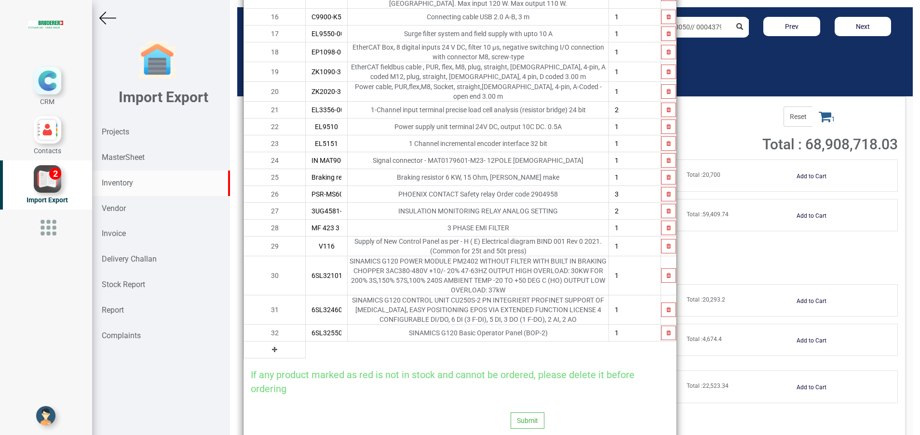
scroll to position [382, 0]
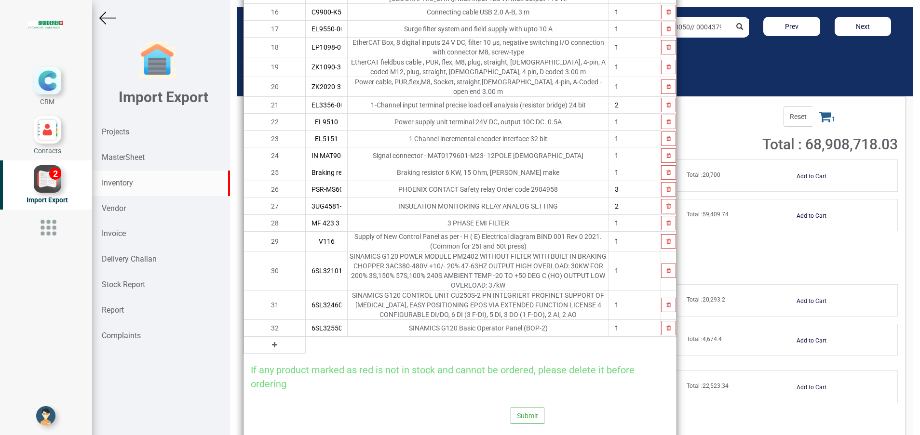
click at [269, 340] on button at bounding box center [274, 345] width 11 height 11
click at [306, 337] on input "text" at bounding box center [326, 345] width 41 height 16
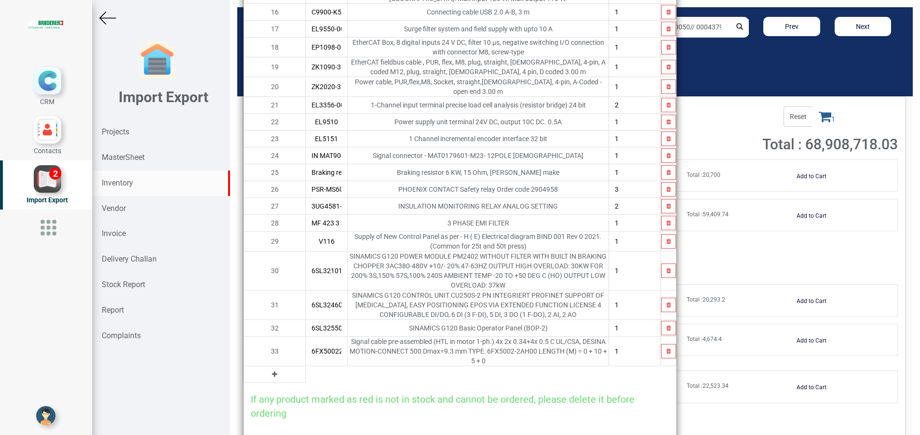
click at [272, 371] on icon at bounding box center [274, 374] width 5 height 7
click at [306, 366] on input "text" at bounding box center [326, 374] width 41 height 16
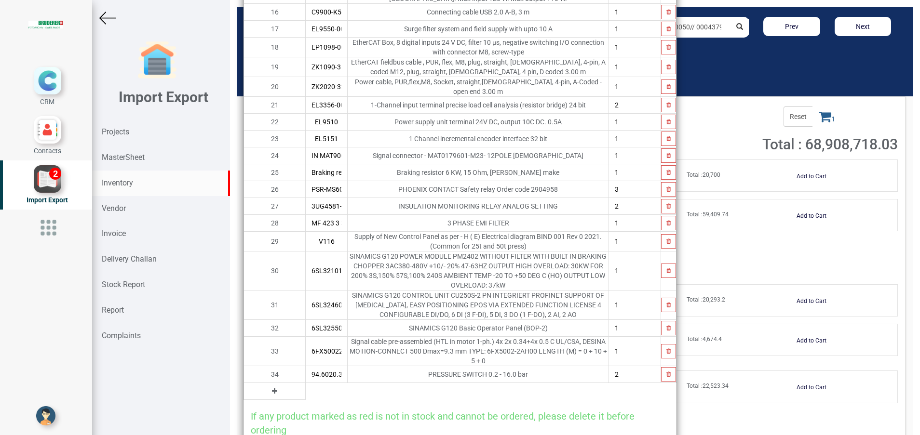
click at [272, 388] on icon at bounding box center [274, 391] width 5 height 7
click at [306, 383] on input "text" at bounding box center [326, 391] width 41 height 16
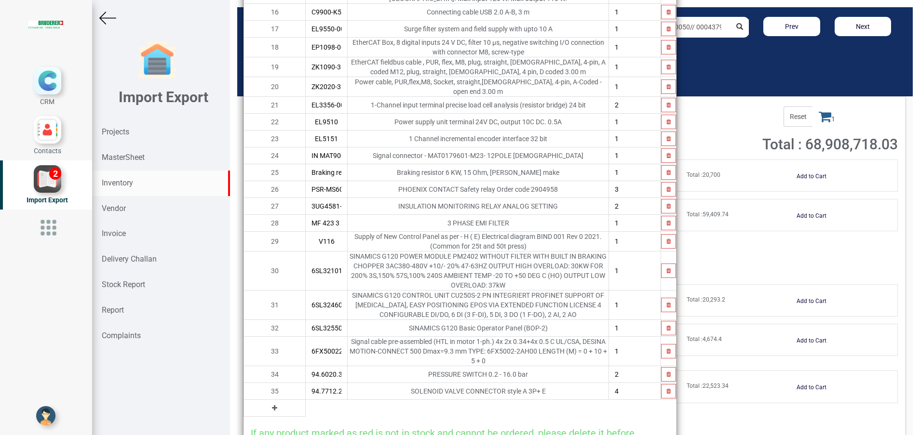
click at [269, 403] on button at bounding box center [274, 408] width 11 height 11
click at [306, 400] on input "text" at bounding box center [326, 408] width 41 height 16
click at [269, 420] on button at bounding box center [274, 425] width 11 height 11
click at [306, 417] on input "text" at bounding box center [326, 425] width 41 height 16
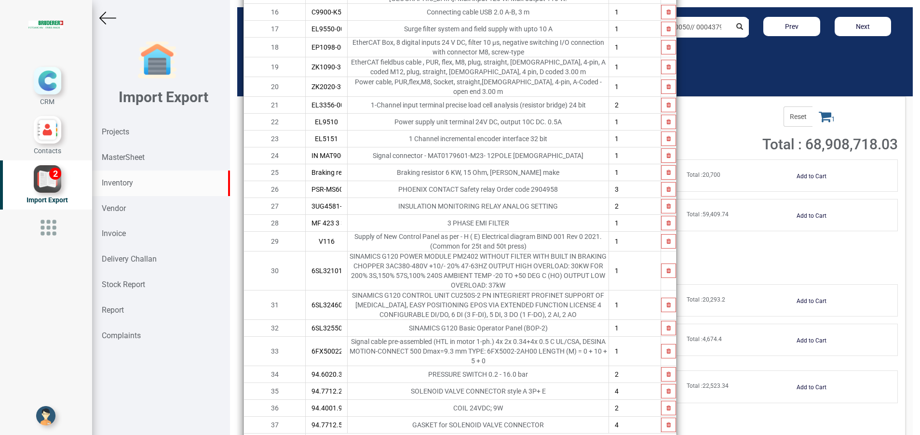
scroll to position [475, 0]
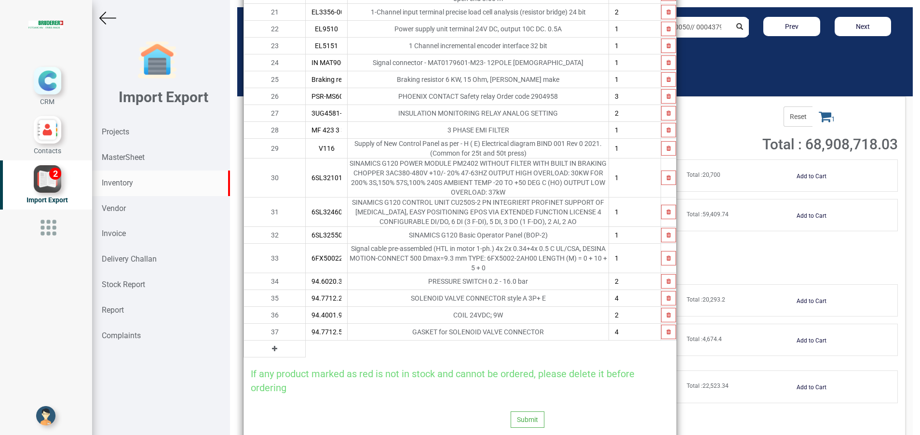
click at [269, 344] on button at bounding box center [274, 349] width 11 height 11
click at [306, 341] on input "text" at bounding box center [326, 349] width 41 height 16
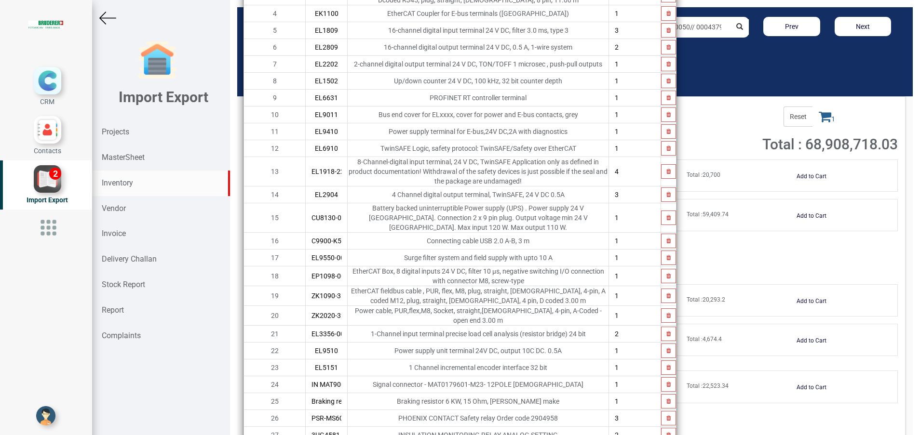
scroll to position [0, 0]
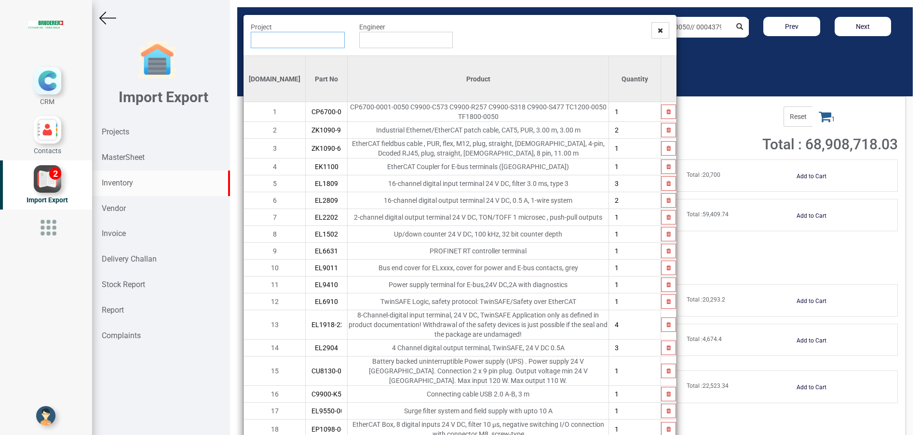
click at [309, 38] on input "text" at bounding box center [298, 40] width 94 height 16
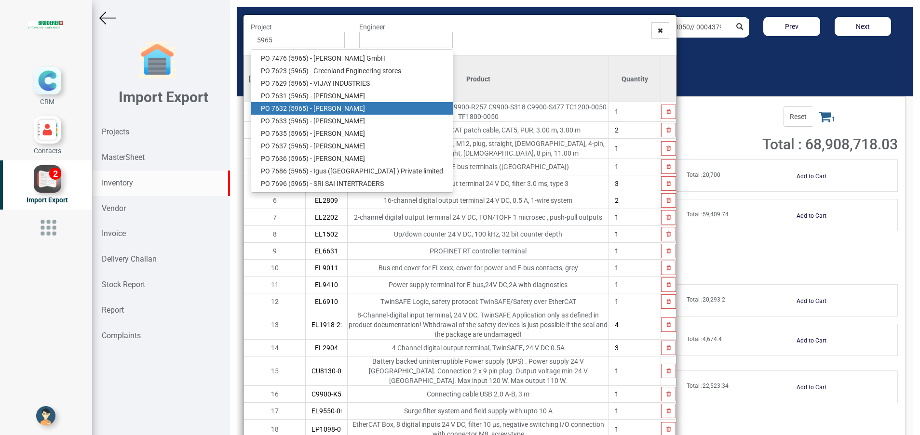
click at [343, 107] on link "PO 7632 ( 5965 ) - BRUDERER AG" at bounding box center [352, 108] width 202 height 13
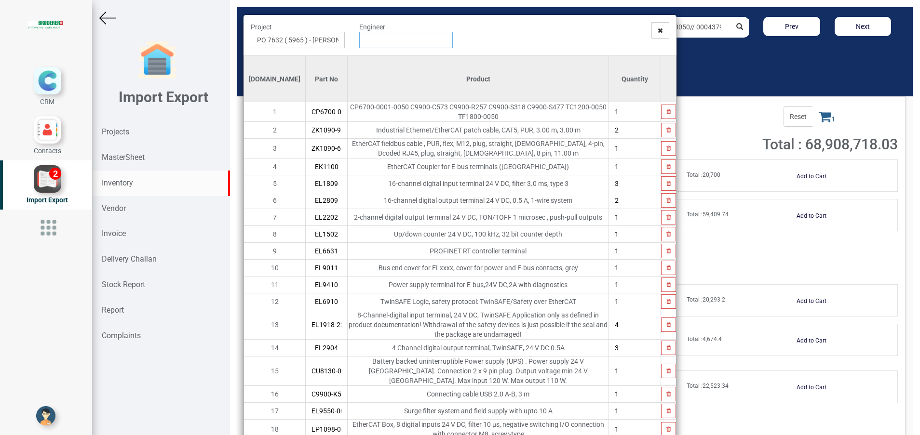
click at [368, 46] on input "text" at bounding box center [406, 40] width 94 height 16
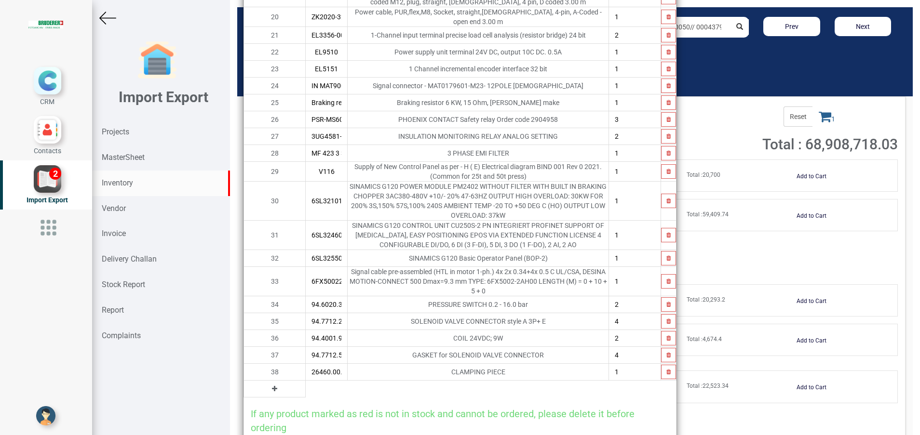
scroll to position [492, 0]
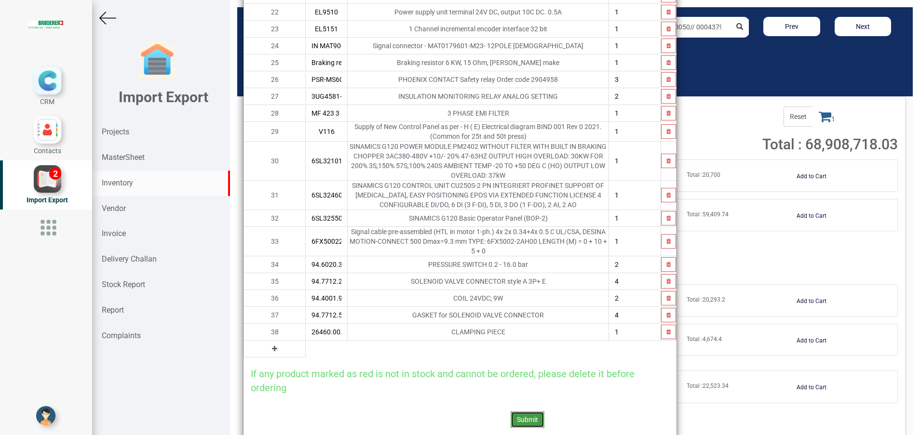
click at [523, 412] on button "Submit" at bounding box center [528, 420] width 34 height 16
click at [507, 363] on icon at bounding box center [508, 362] width 7 height 7
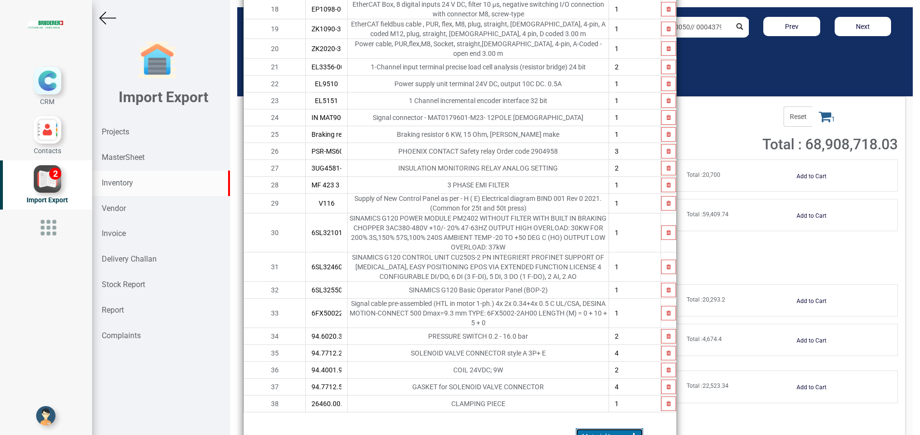
click at [591, 429] on link "Material Issue" at bounding box center [609, 437] width 67 height 16
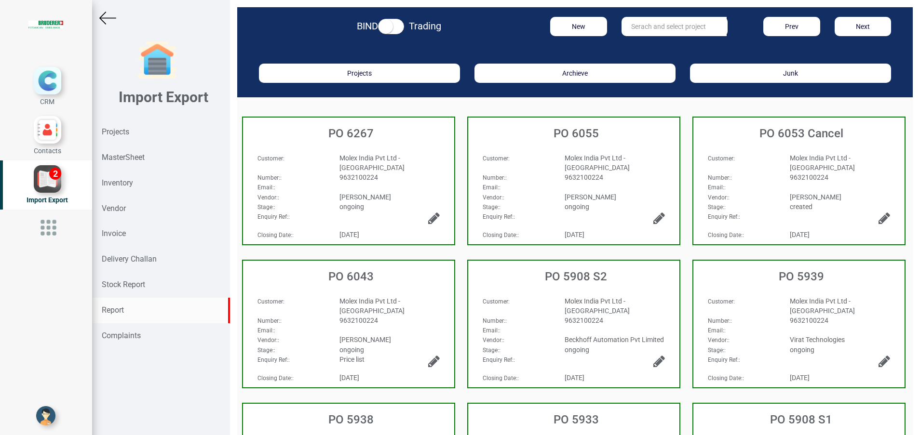
click at [131, 307] on div "Report" at bounding box center [161, 311] width 138 height 26
select select
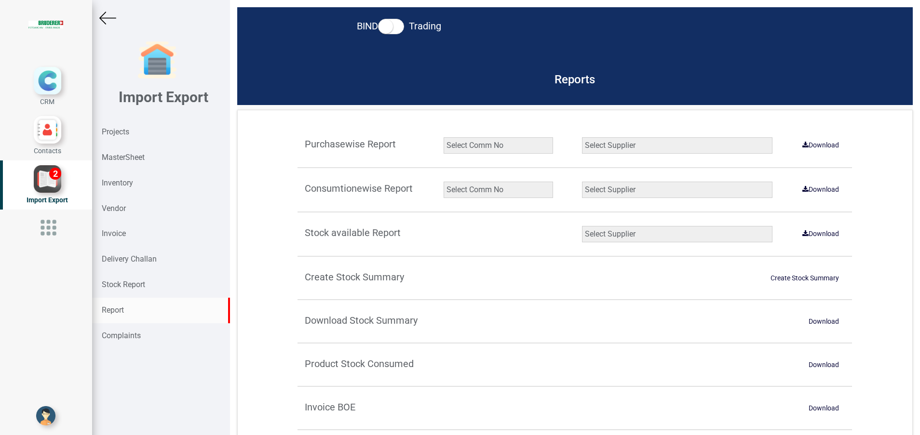
click at [471, 191] on select "Select Comm No 9872 2135R RU1506 11025-1298 5534R 5948 11051-1150 1932 2135 202…" at bounding box center [497, 190] width 109 height 16
select select "string:5965"
click at [443, 182] on select "Select Comm No 9872 2135R RU1506 11025-1298 5534R 5948 11051-1150 1932 2135 202…" at bounding box center [497, 190] width 109 height 16
click at [641, 187] on select "Select Supplier All Supplier XNG Automation solutions [PERSON_NAME] Beckhoff Au…" at bounding box center [677, 190] width 190 height 16
select select "string:all"
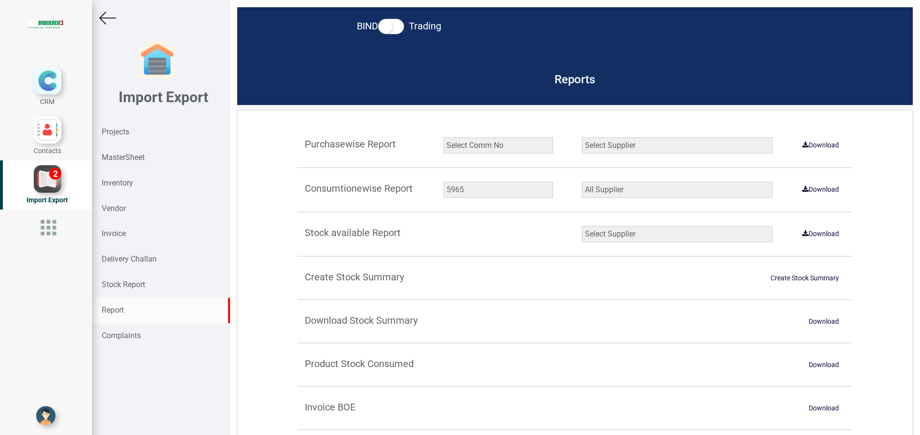
click at [582, 182] on select "Select Supplier All Supplier XNG Automation solutions [PERSON_NAME] Beckhoff Au…" at bounding box center [677, 190] width 190 height 16
click at [821, 190] on link "Download" at bounding box center [820, 189] width 48 height 15
